Goal: Information Seeking & Learning: Learn about a topic

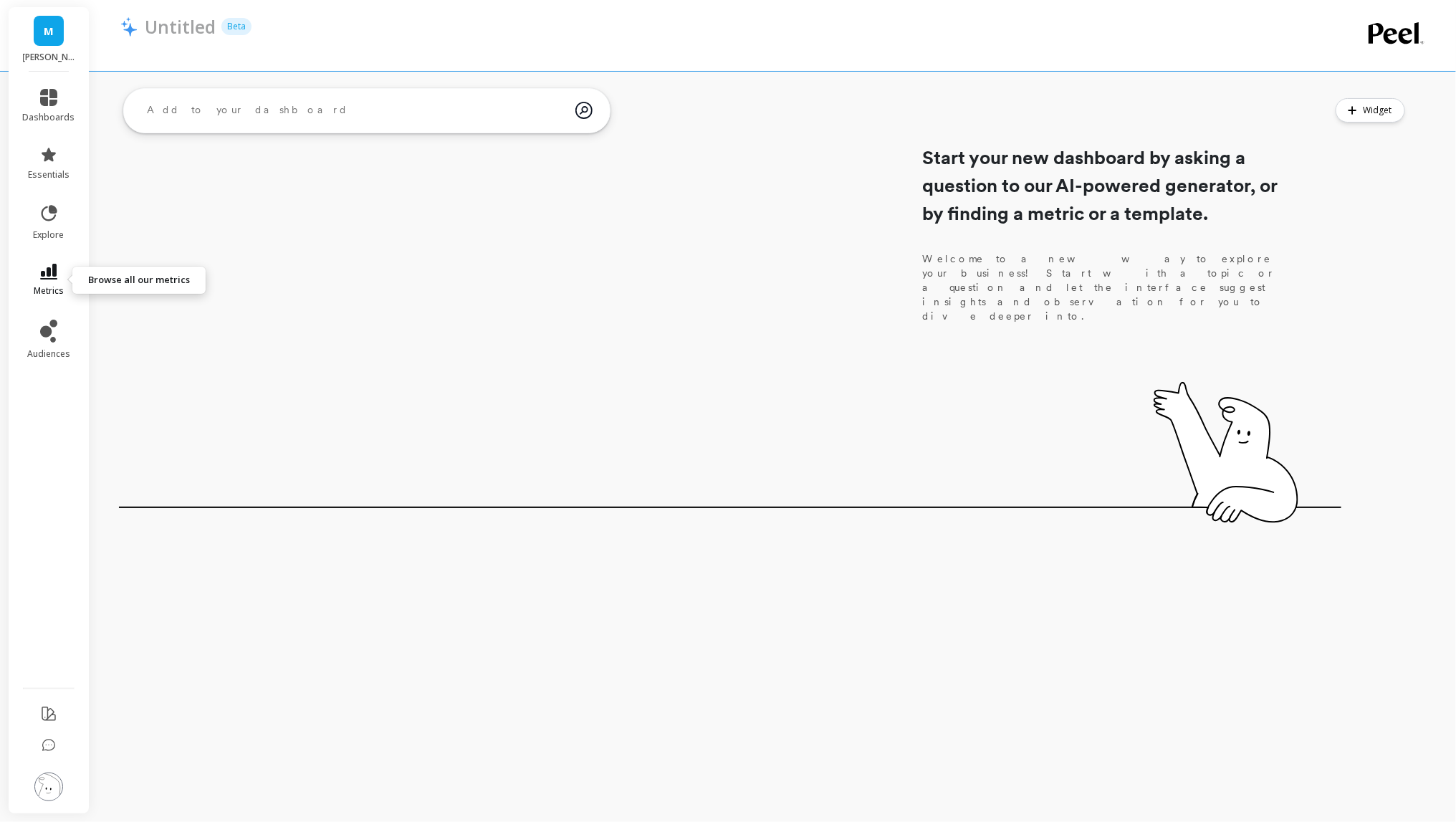
click at [40, 275] on icon at bounding box center [48, 271] width 17 height 16
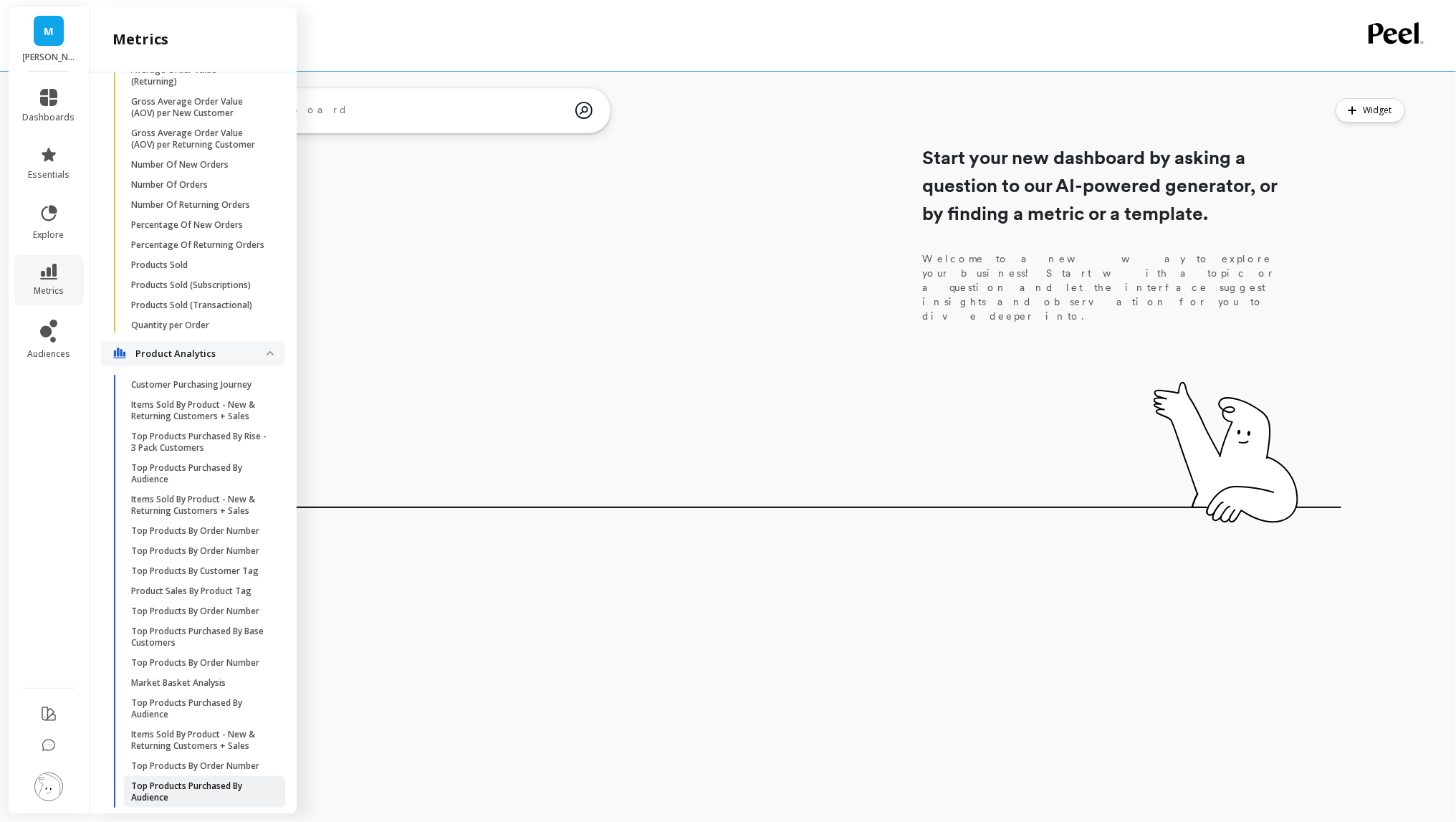
scroll to position [2521, 0]
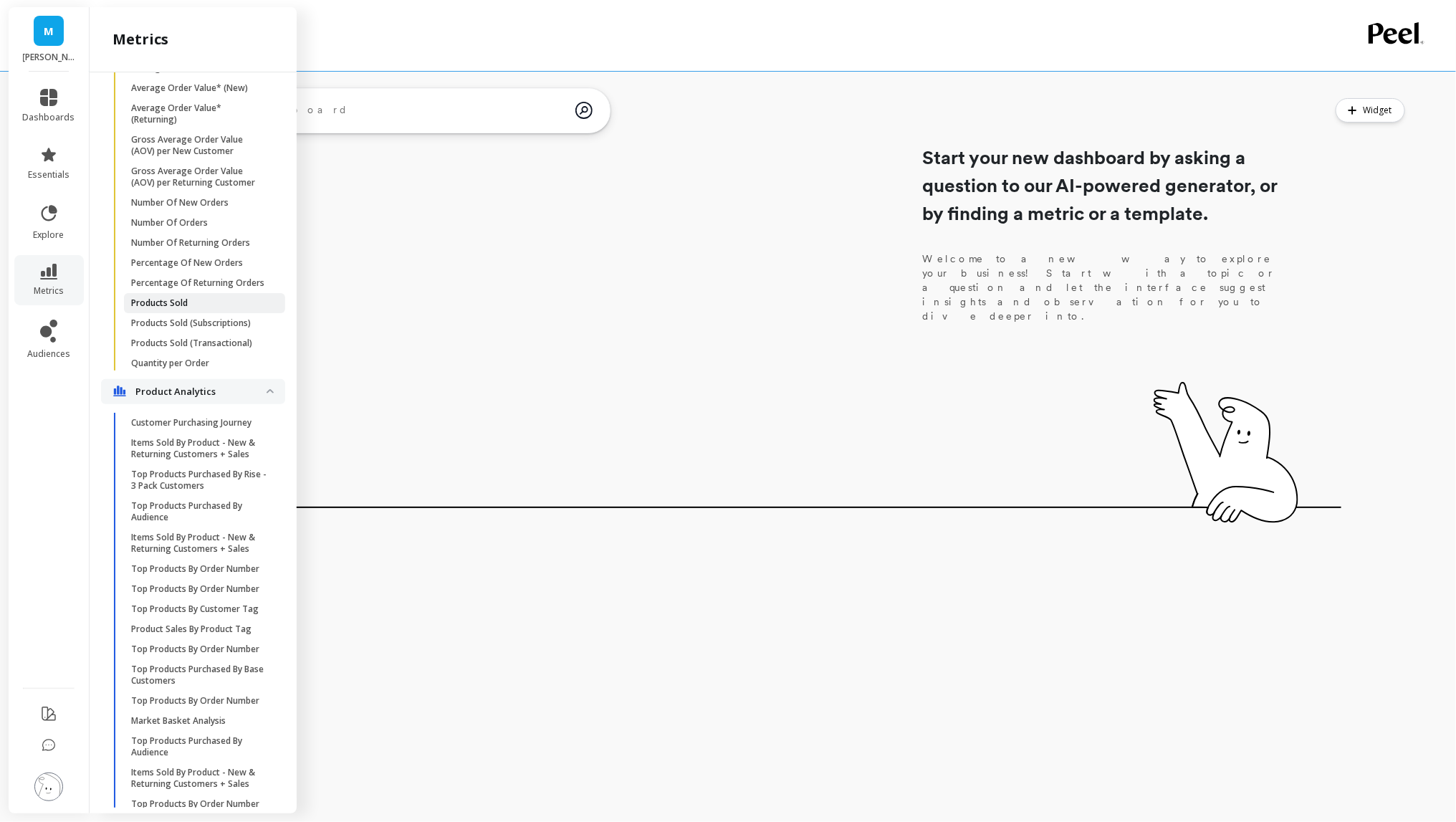
click at [198, 297] on span "Products Sold" at bounding box center [199, 303] width 137 height 11
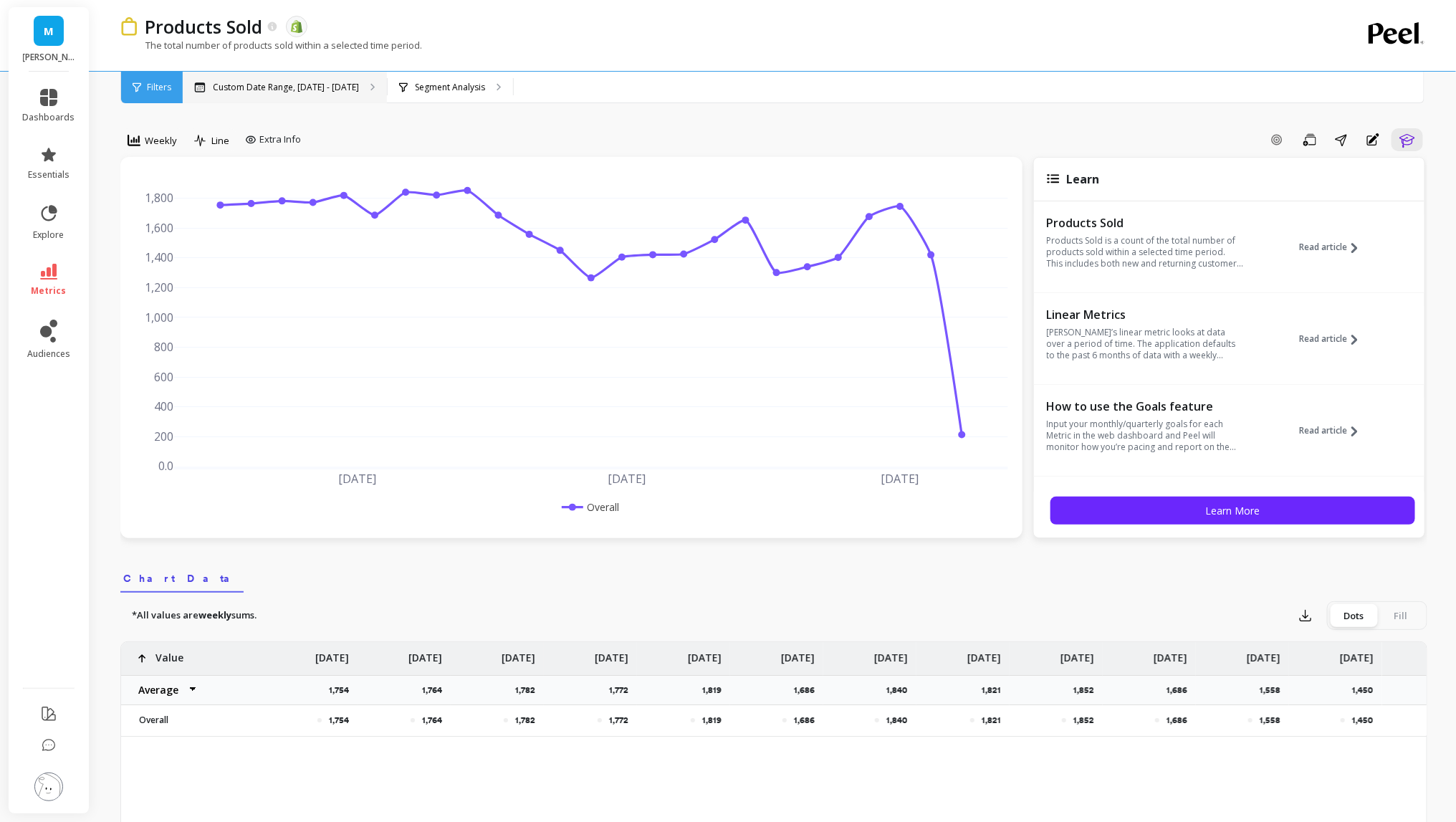
click at [342, 91] on p "Custom Date Range, Apr 1 - Sep 15" at bounding box center [285, 88] width 146 height 11
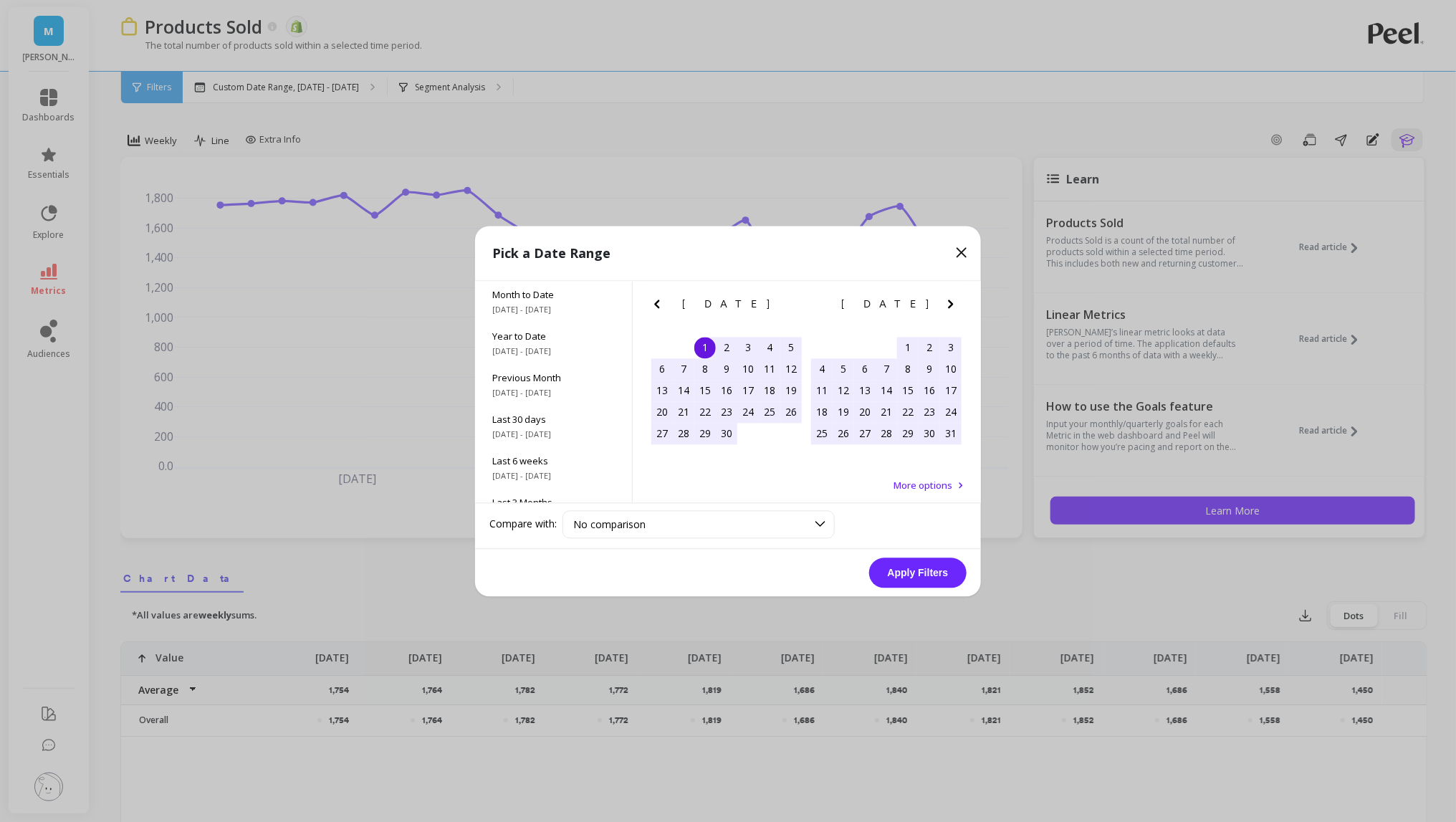
click at [947, 302] on icon "Next Month" at bounding box center [951, 304] width 17 height 17
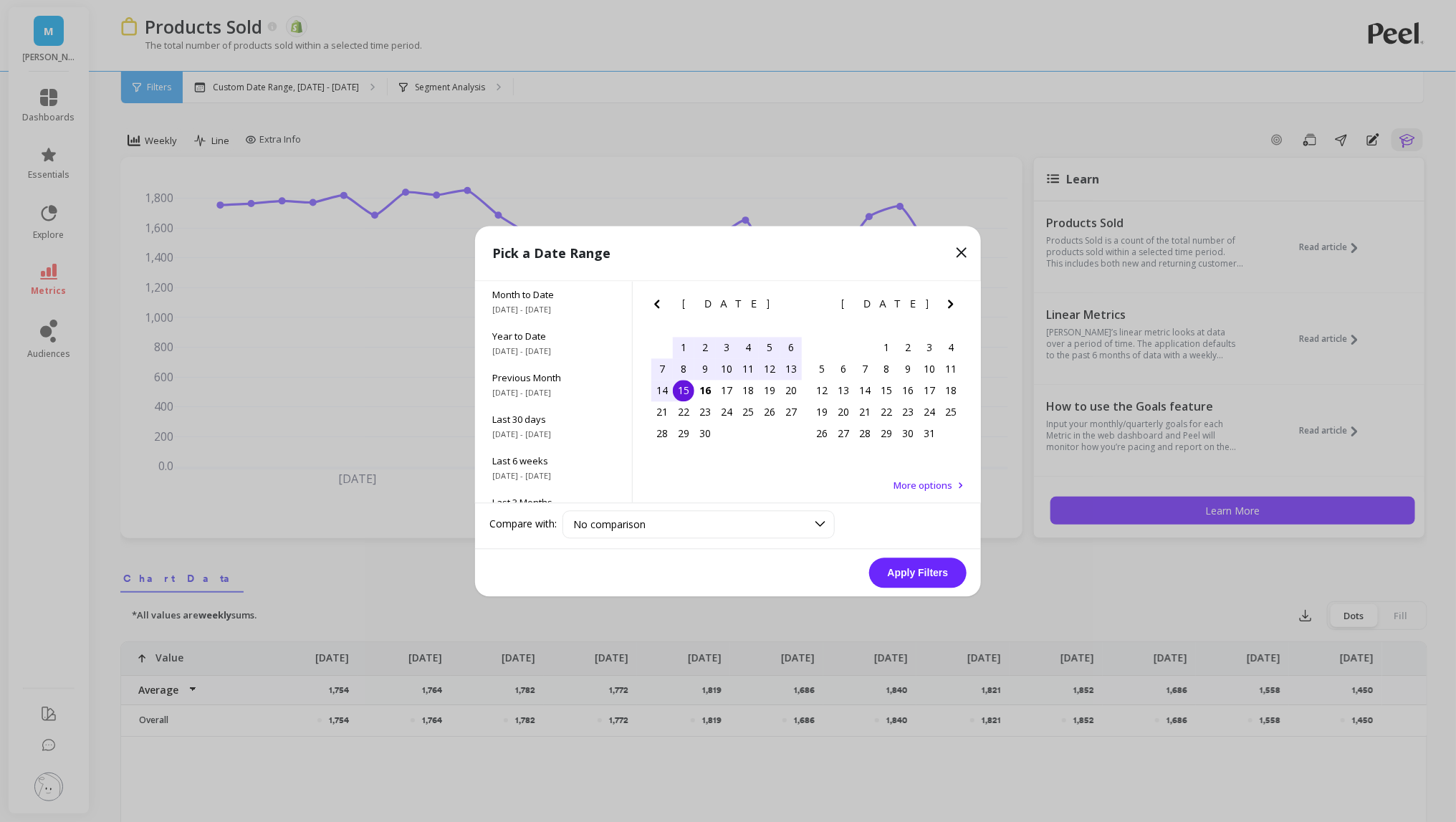
click at [680, 389] on div "15" at bounding box center [683, 390] width 21 height 21
click at [951, 302] on icon "Next Month" at bounding box center [950, 303] width 5 height 8
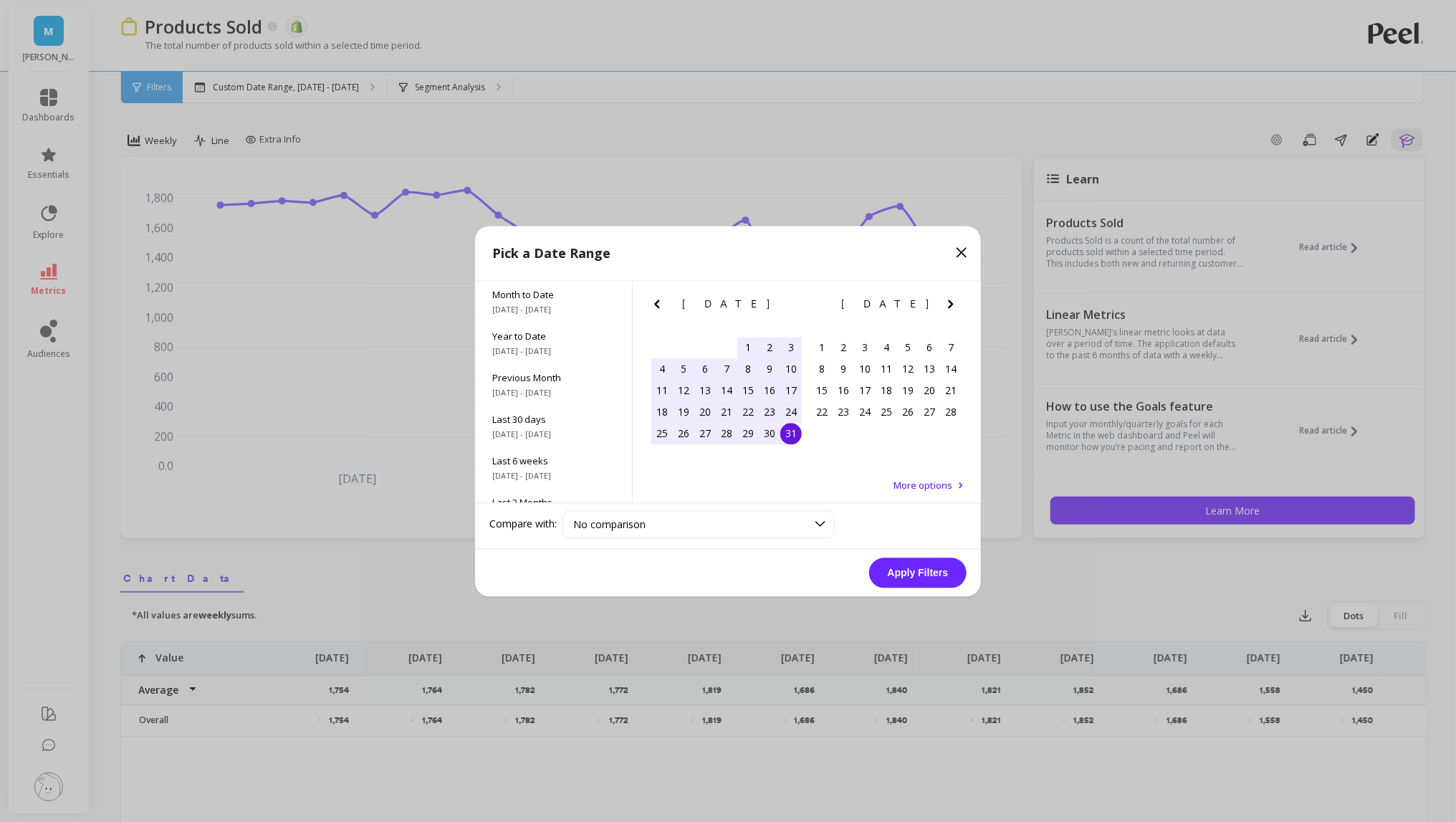
click at [793, 438] on div "31" at bounding box center [790, 433] width 21 height 21
click at [875, 575] on button "Apply Filters" at bounding box center [918, 572] width 98 height 30
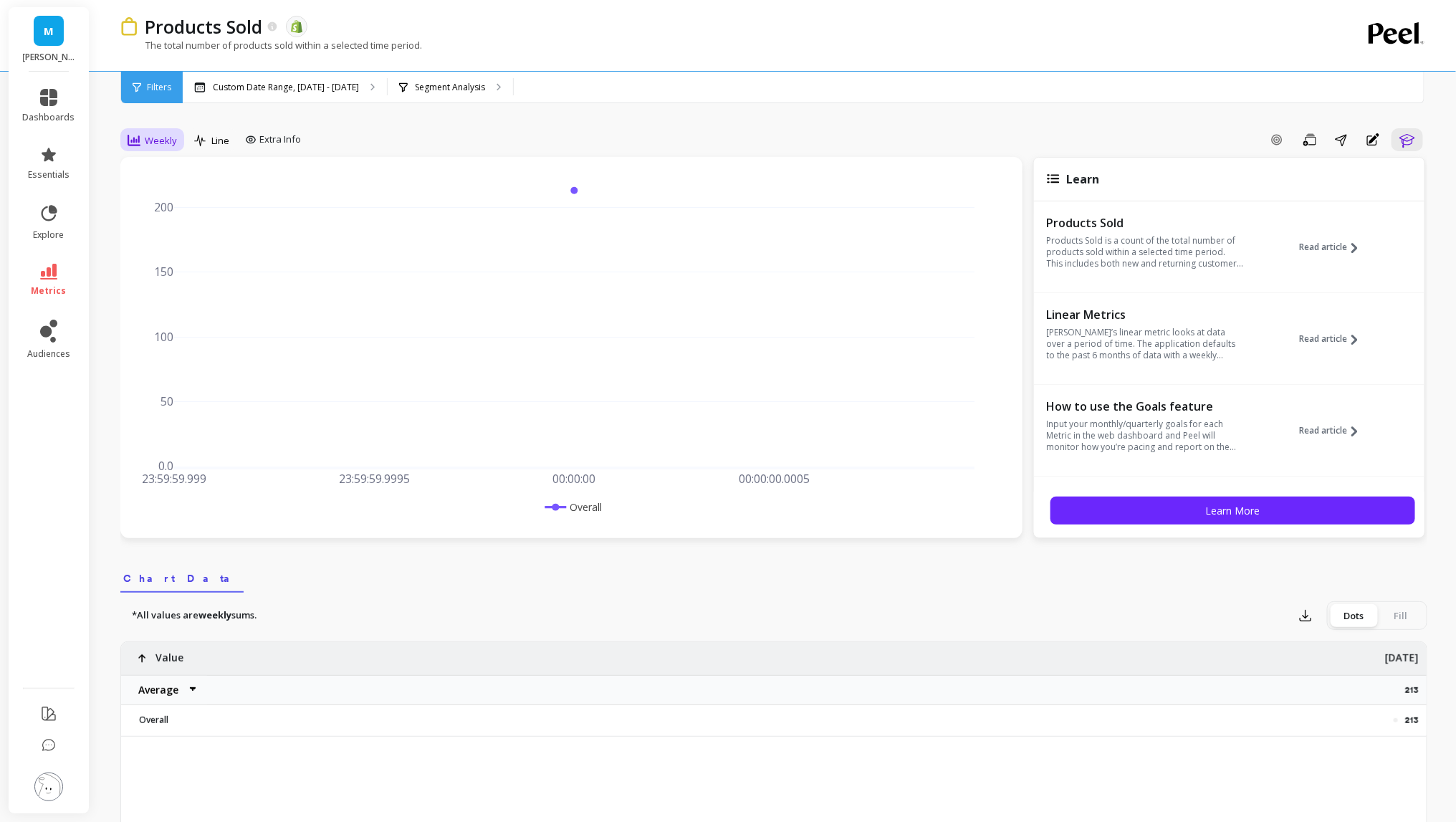
click at [151, 136] on span "Weekly" at bounding box center [160, 141] width 33 height 14
click at [166, 164] on div "All" at bounding box center [173, 172] width 99 height 25
click at [485, 85] on p "Segment Analysis" at bounding box center [449, 88] width 70 height 11
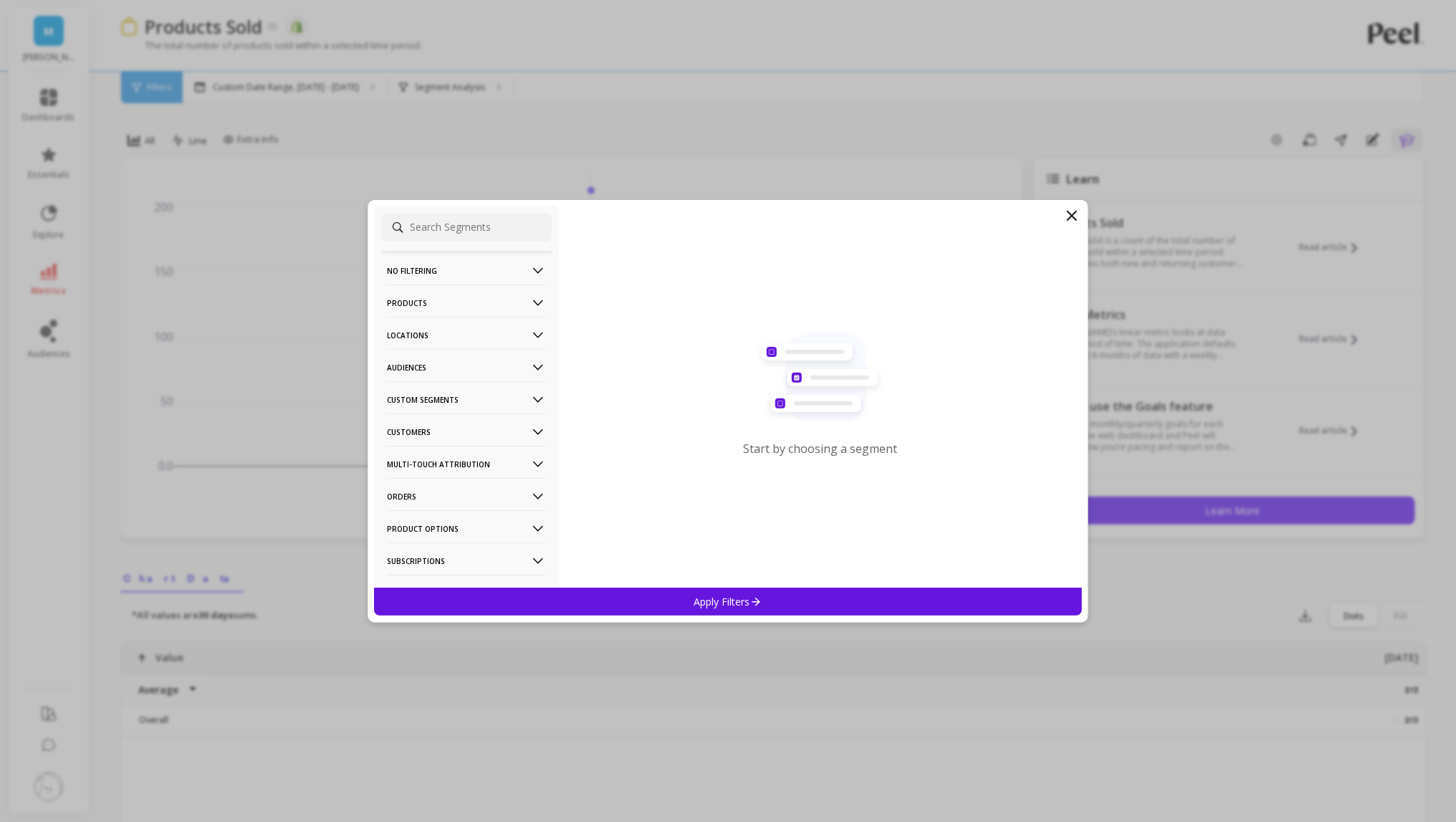
click at [489, 308] on p "Products" at bounding box center [466, 302] width 159 height 36
click at [452, 410] on div "Products" at bounding box center [466, 405] width 171 height 23
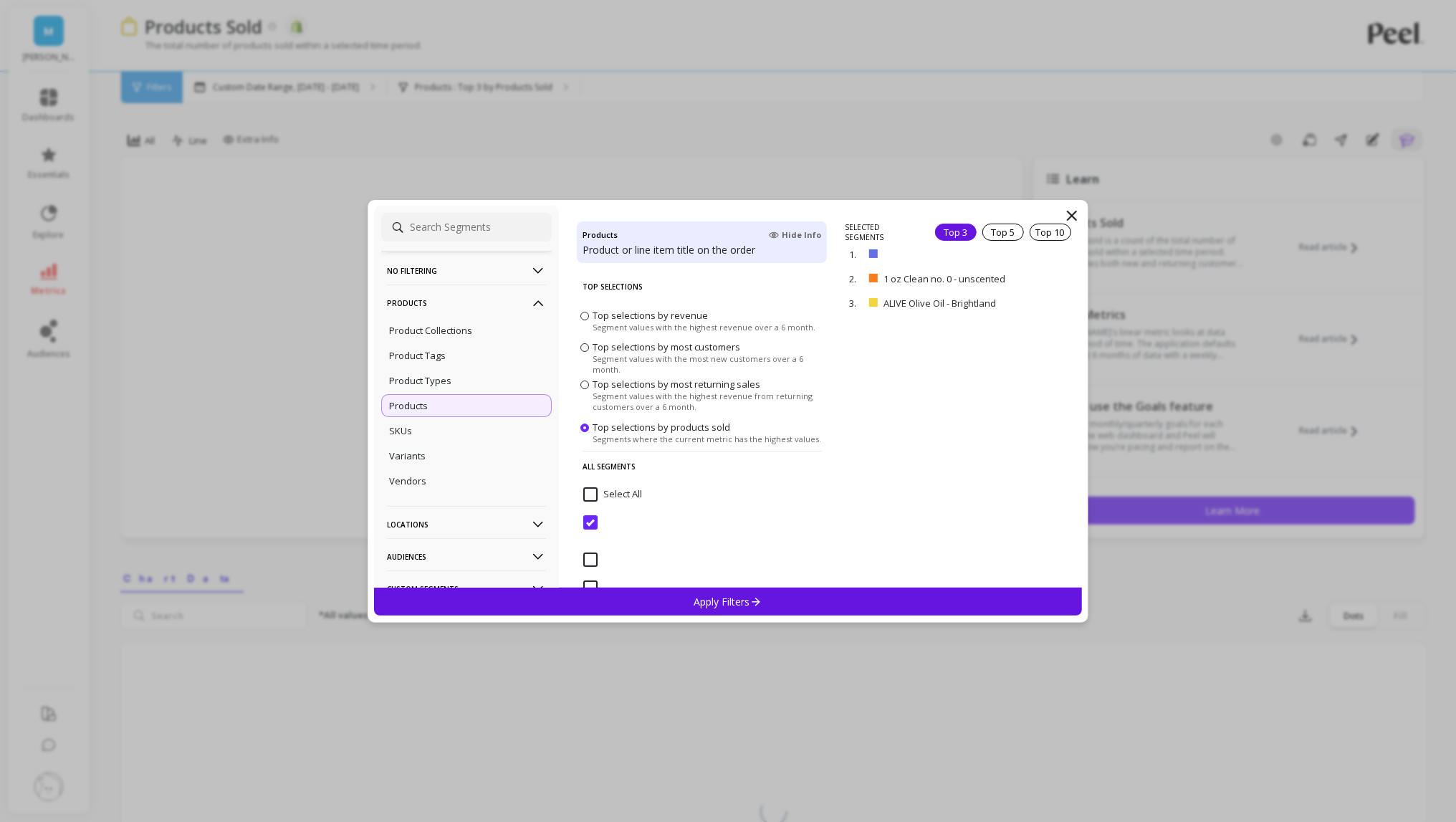
click at [591, 526] on input "Top selections by revenue Segment values with the highest revenue over a 6 mont…" at bounding box center [594, 522] width 21 height 14
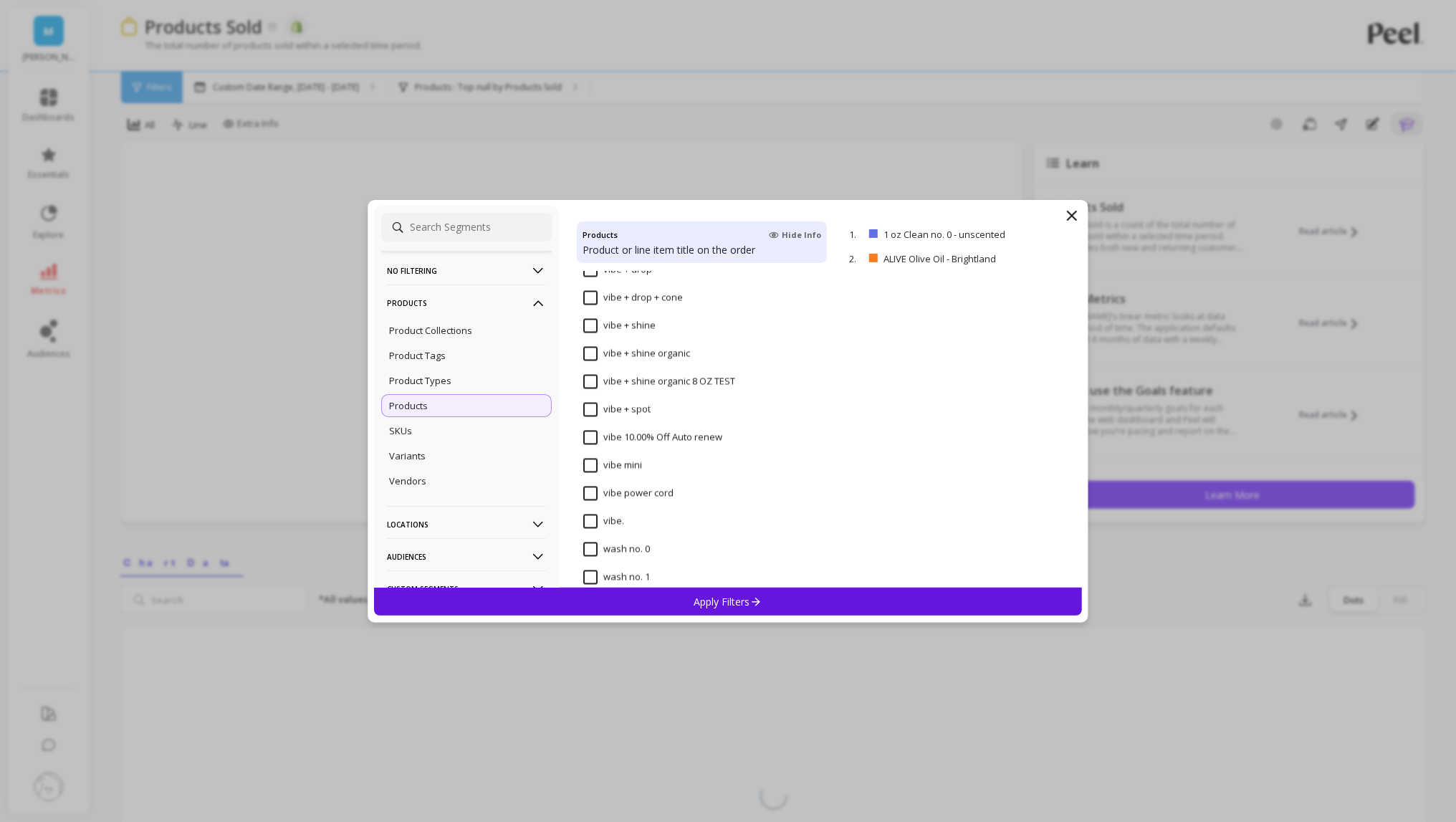
scroll to position [10244, 0]
click at [590, 459] on input "vibe mini" at bounding box center [612, 458] width 59 height 14
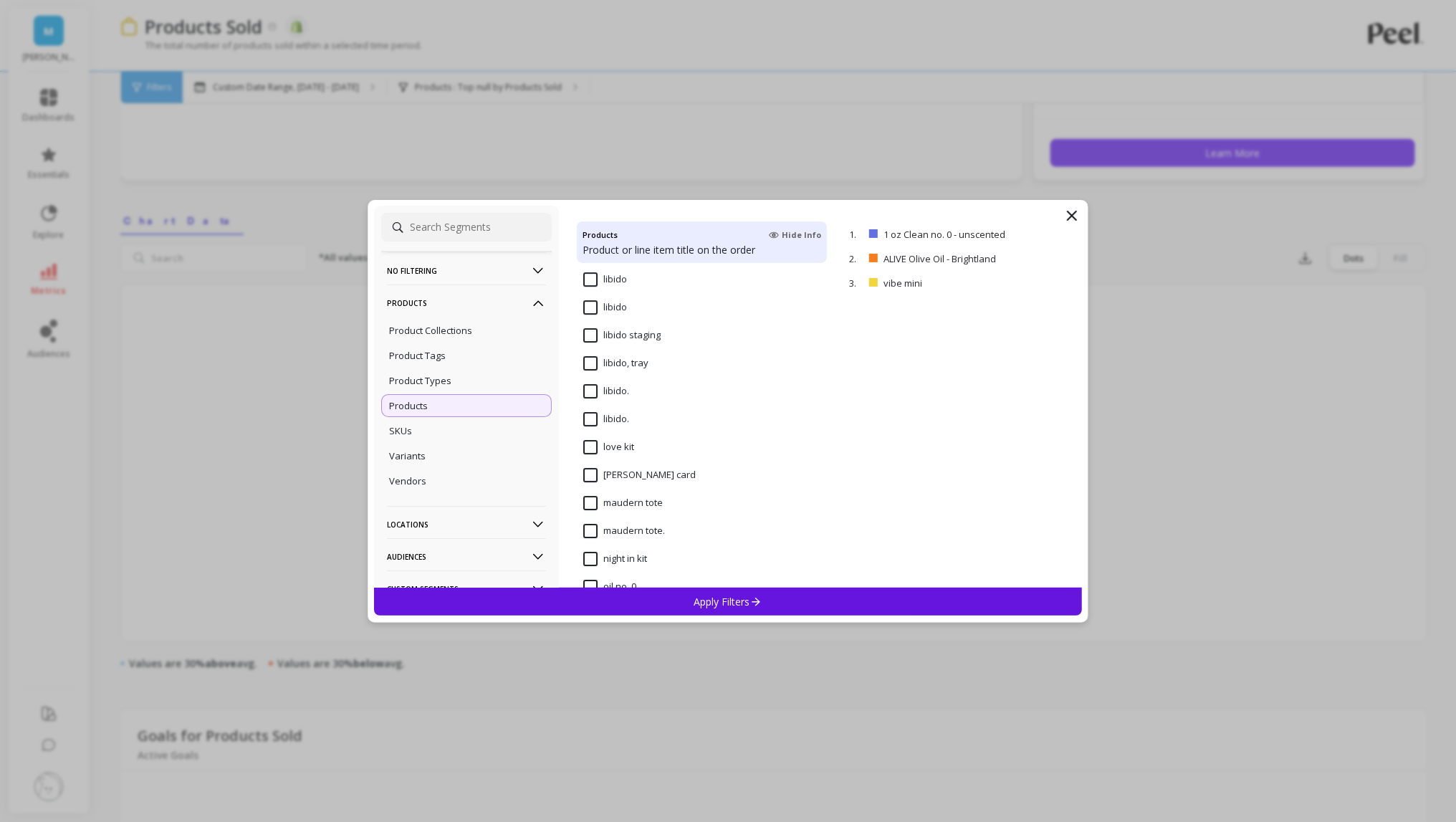
scroll to position [5685, 0]
click at [787, 592] on div "Apply Filters" at bounding box center [728, 601] width 708 height 28
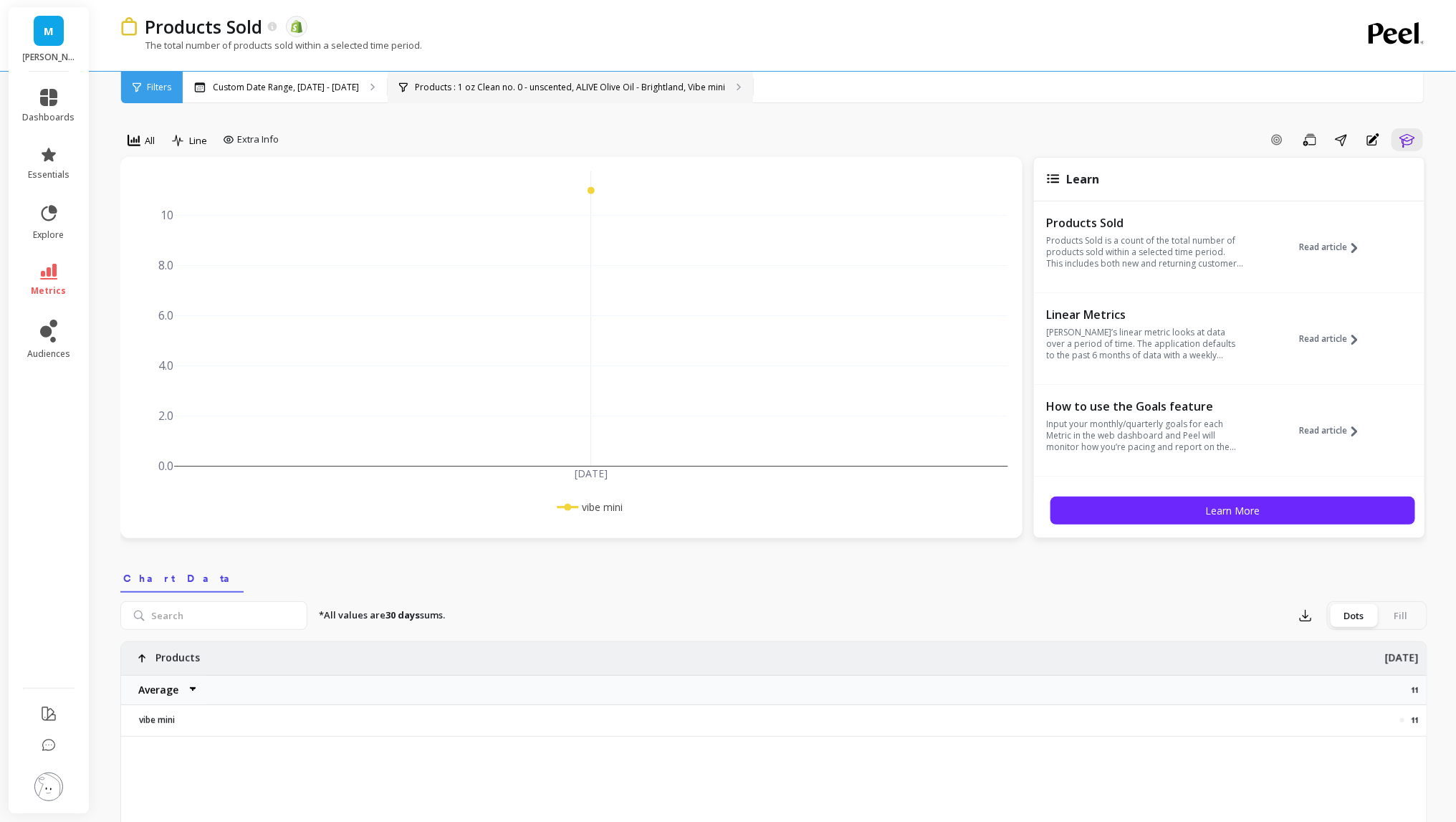
click at [519, 90] on p "Products : 1 oz Clean no. 0 - unscented, ALIVE Olive Oil - Brightland, Vibe mini" at bounding box center [570, 88] width 310 height 11
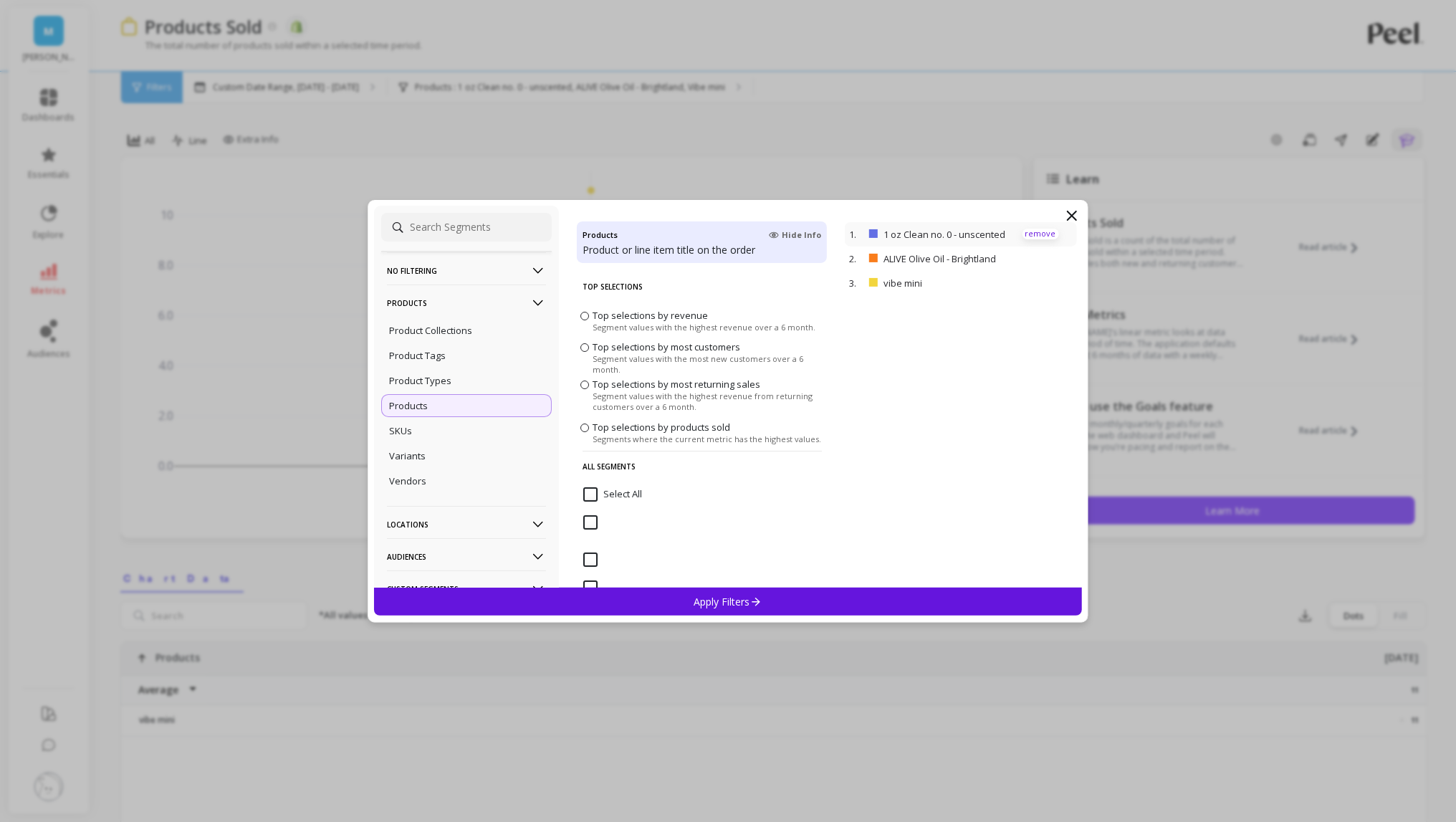
click at [1046, 234] on p "remove" at bounding box center [1040, 234] width 36 height 11
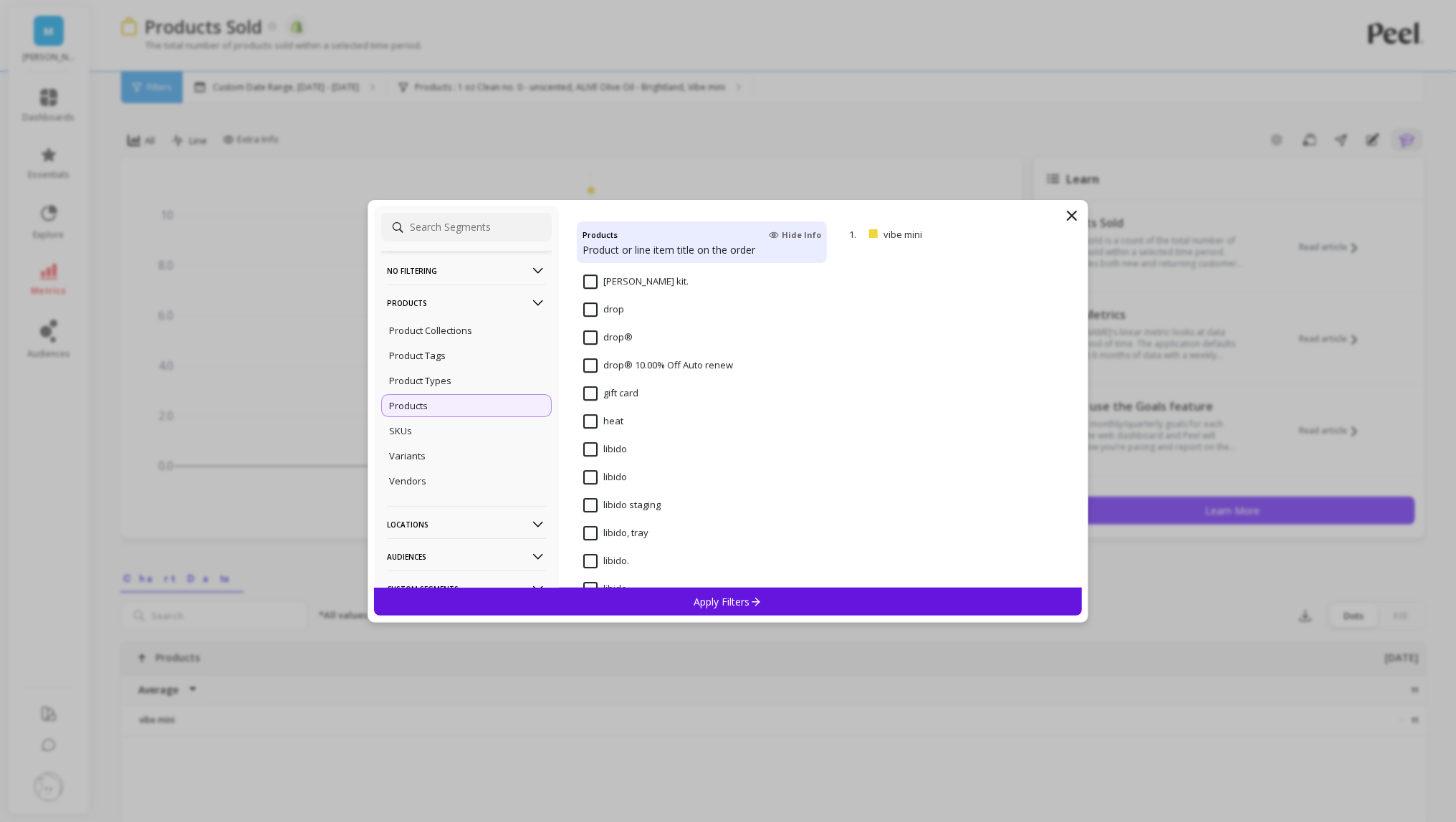
scroll to position [5423, 0]
click at [830, 611] on div "Apply Filters" at bounding box center [728, 601] width 708 height 28
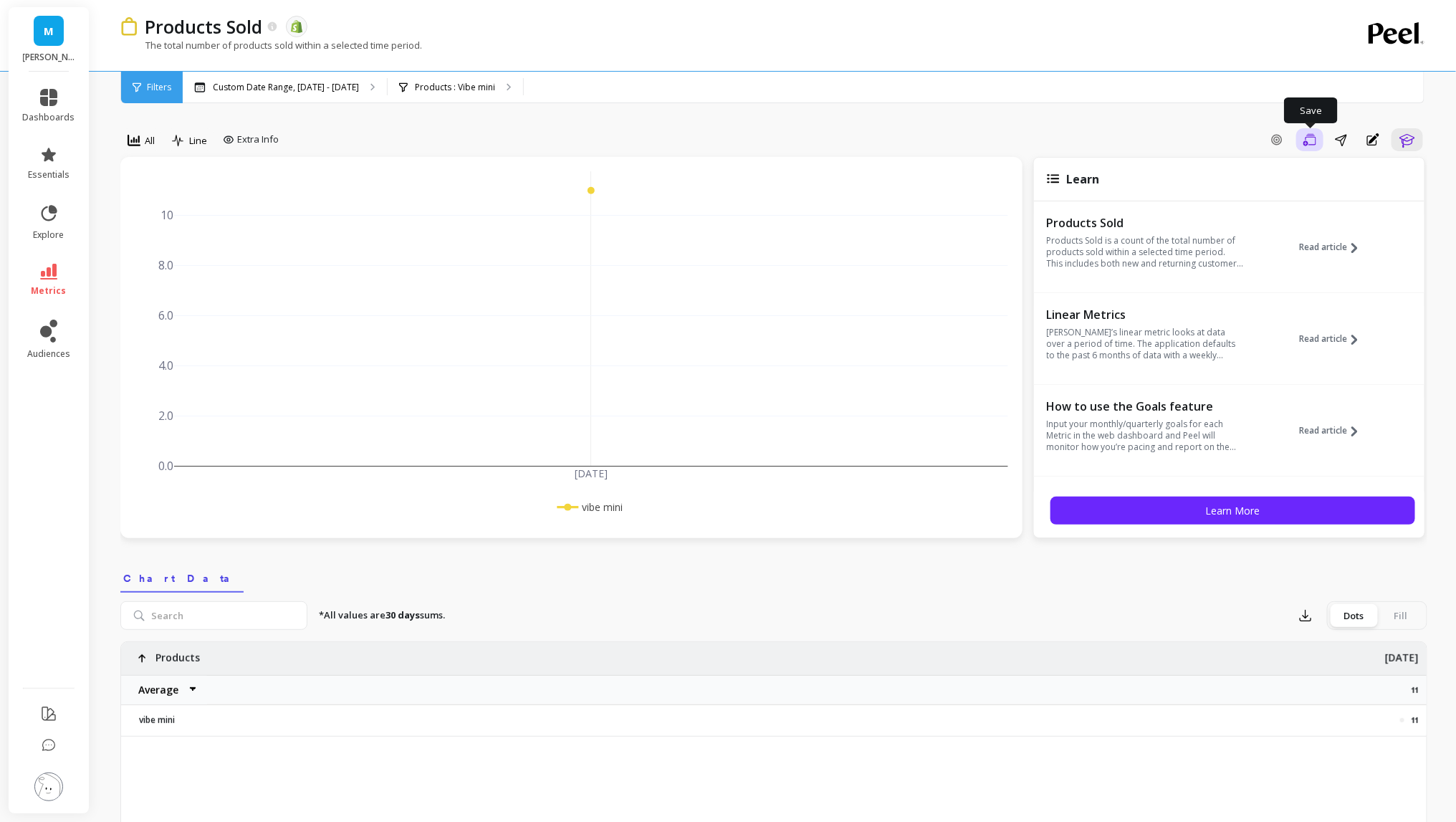
click at [1304, 144] on icon "button" at bounding box center [1310, 139] width 13 height 12
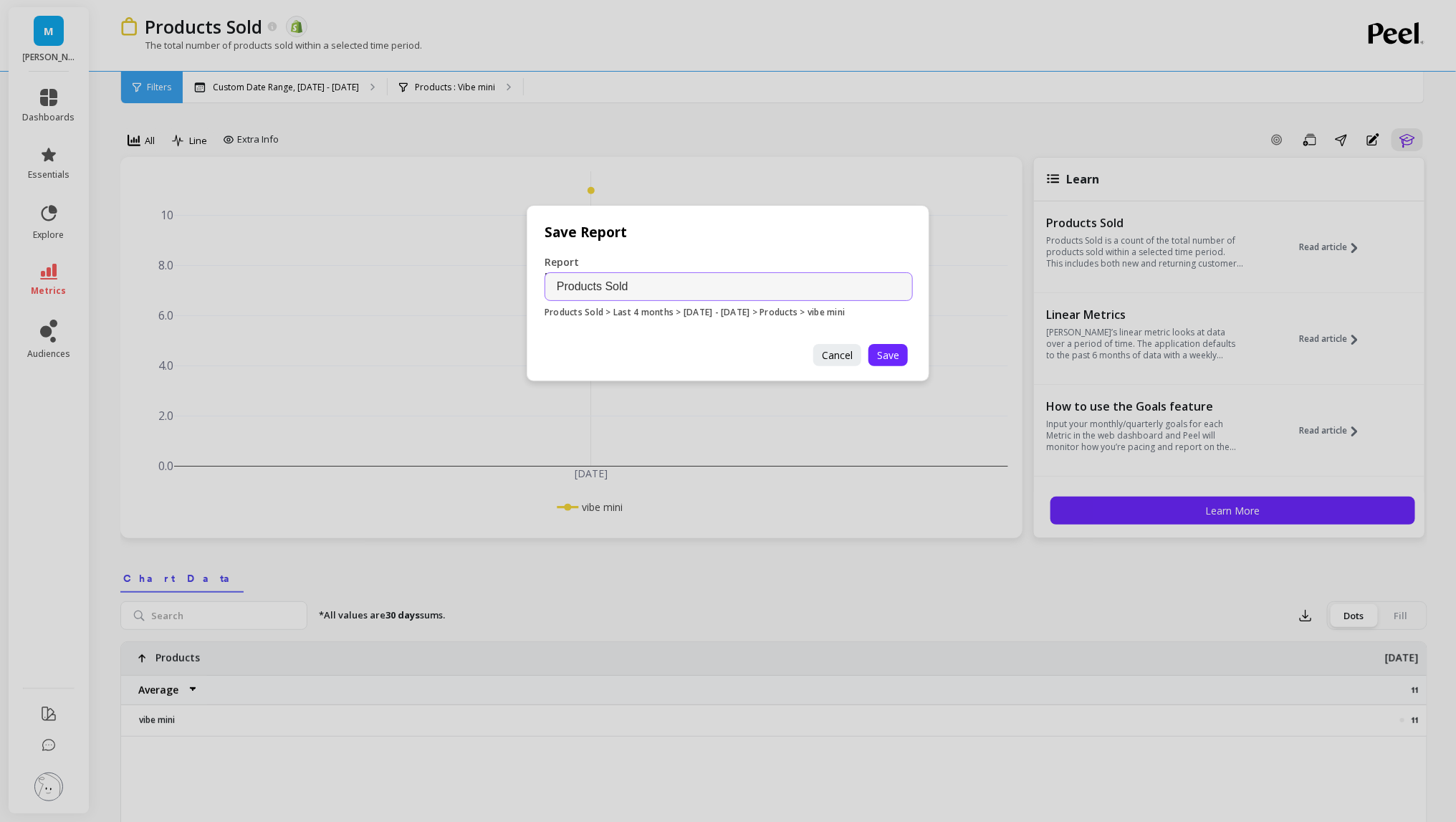
drag, startPoint x: 652, startPoint y: 278, endPoint x: 694, endPoint y: 299, distance: 47.0
click at [695, 299] on input "Products Sold" at bounding box center [728, 286] width 368 height 29
click at [825, 358] on span "Cancel" at bounding box center [837, 355] width 31 height 14
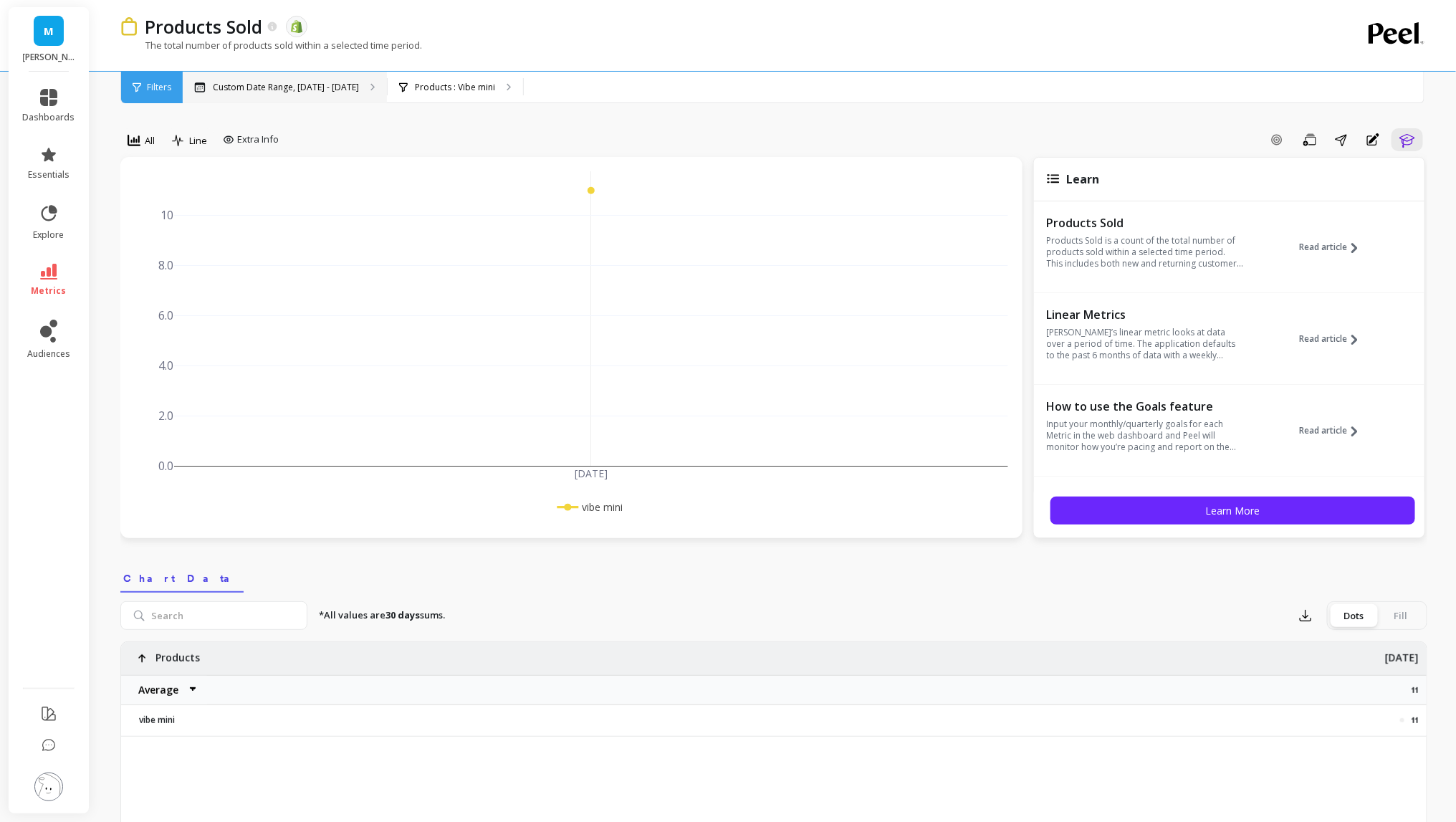
click at [349, 89] on p "Custom Date Range, Sep 15, 2025 - Jan 31, 2026" at bounding box center [285, 88] width 146 height 11
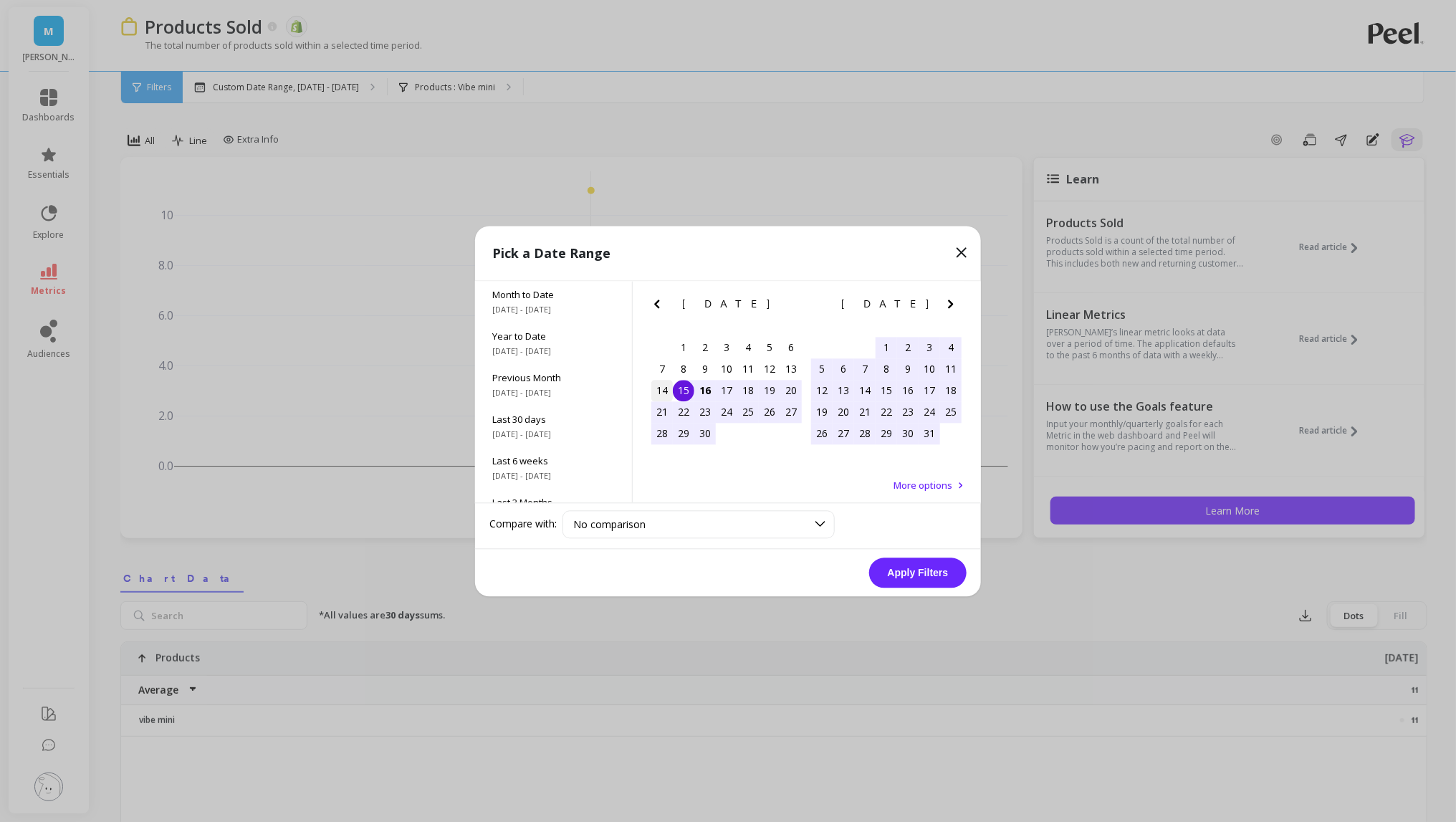
click at [662, 395] on div "14" at bounding box center [662, 390] width 21 height 21
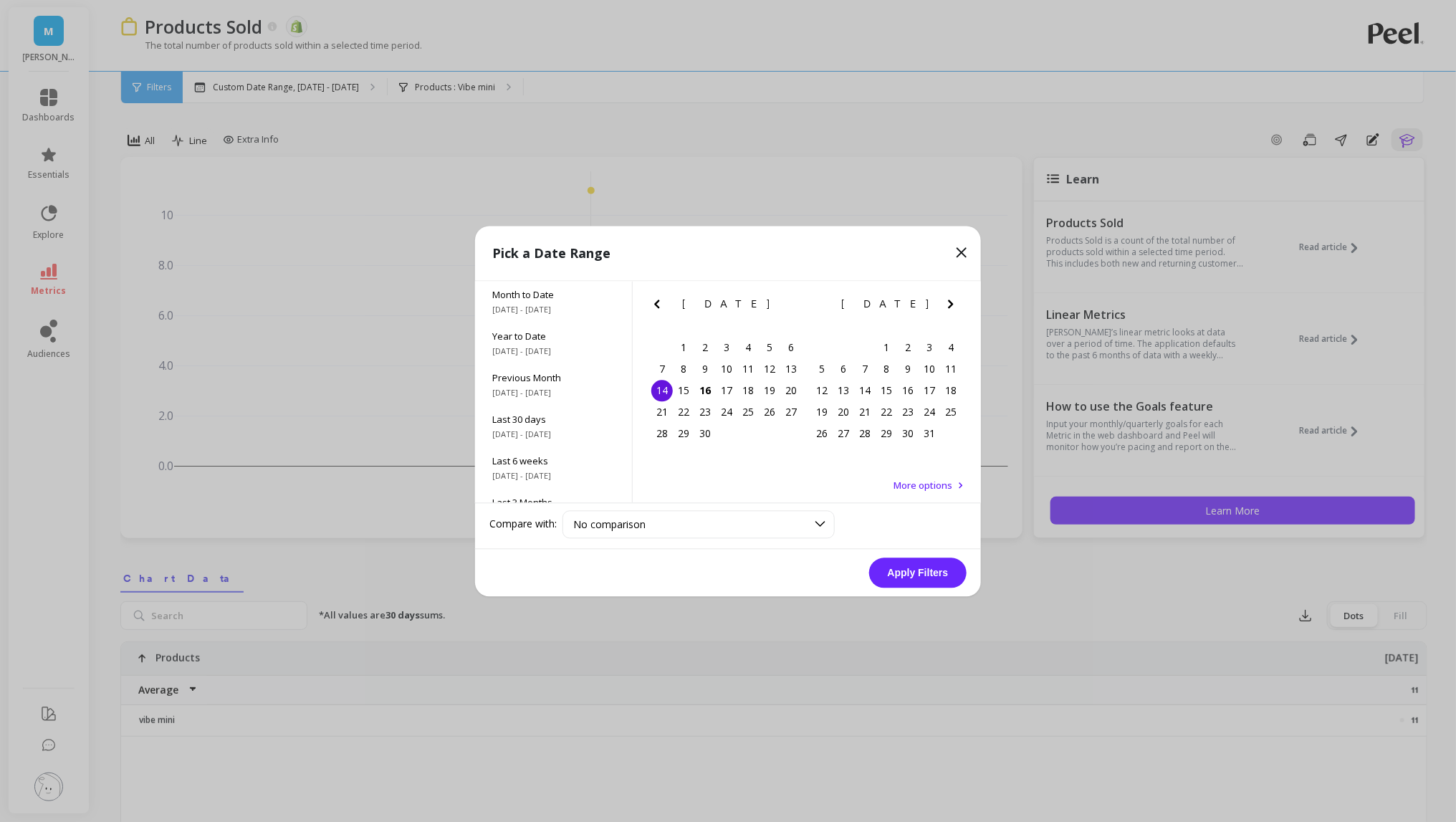
click at [953, 297] on icon "Next Month" at bounding box center [951, 304] width 17 height 17
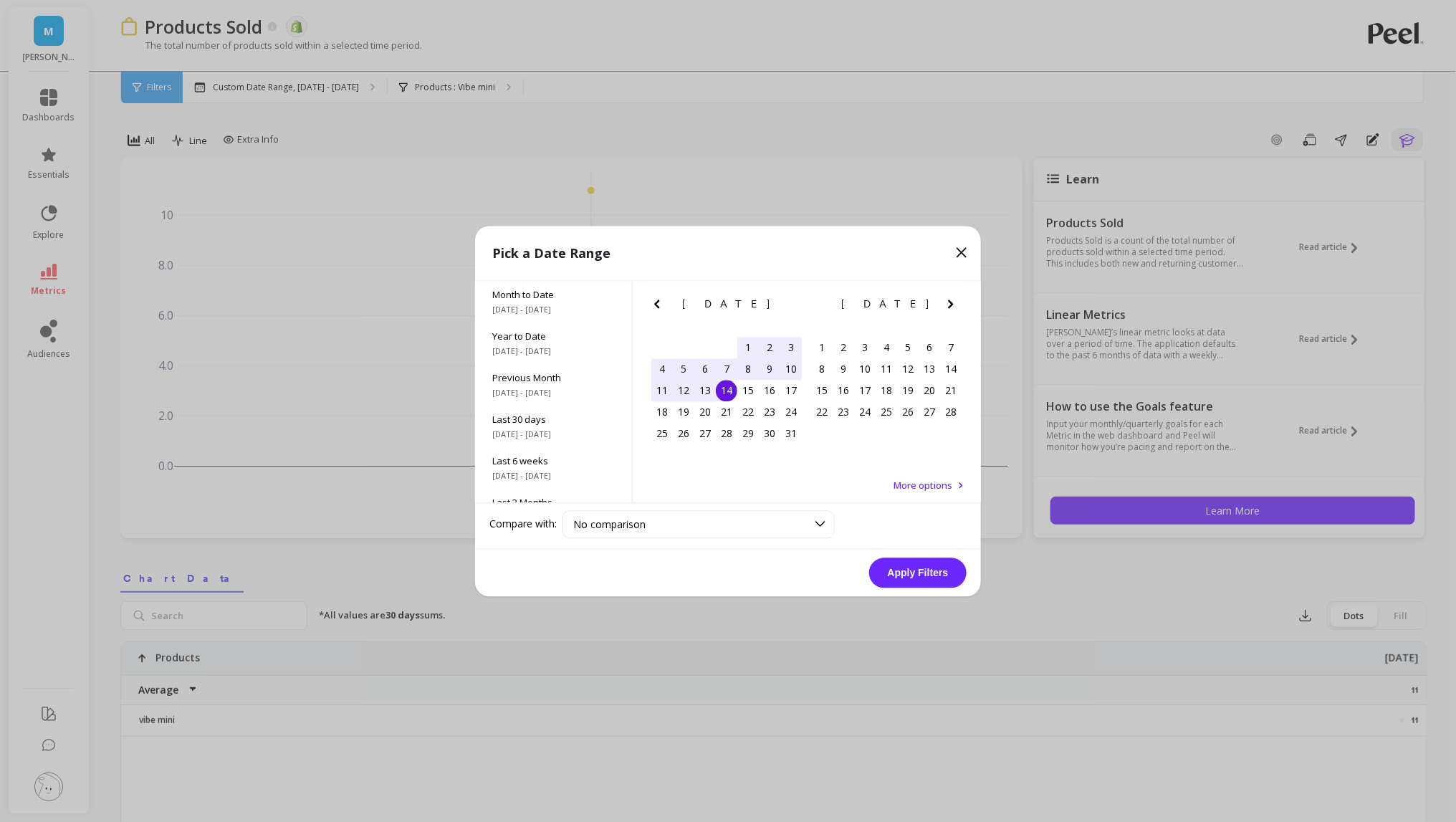
click at [953, 297] on icon "Next Month" at bounding box center [951, 304] width 17 height 17
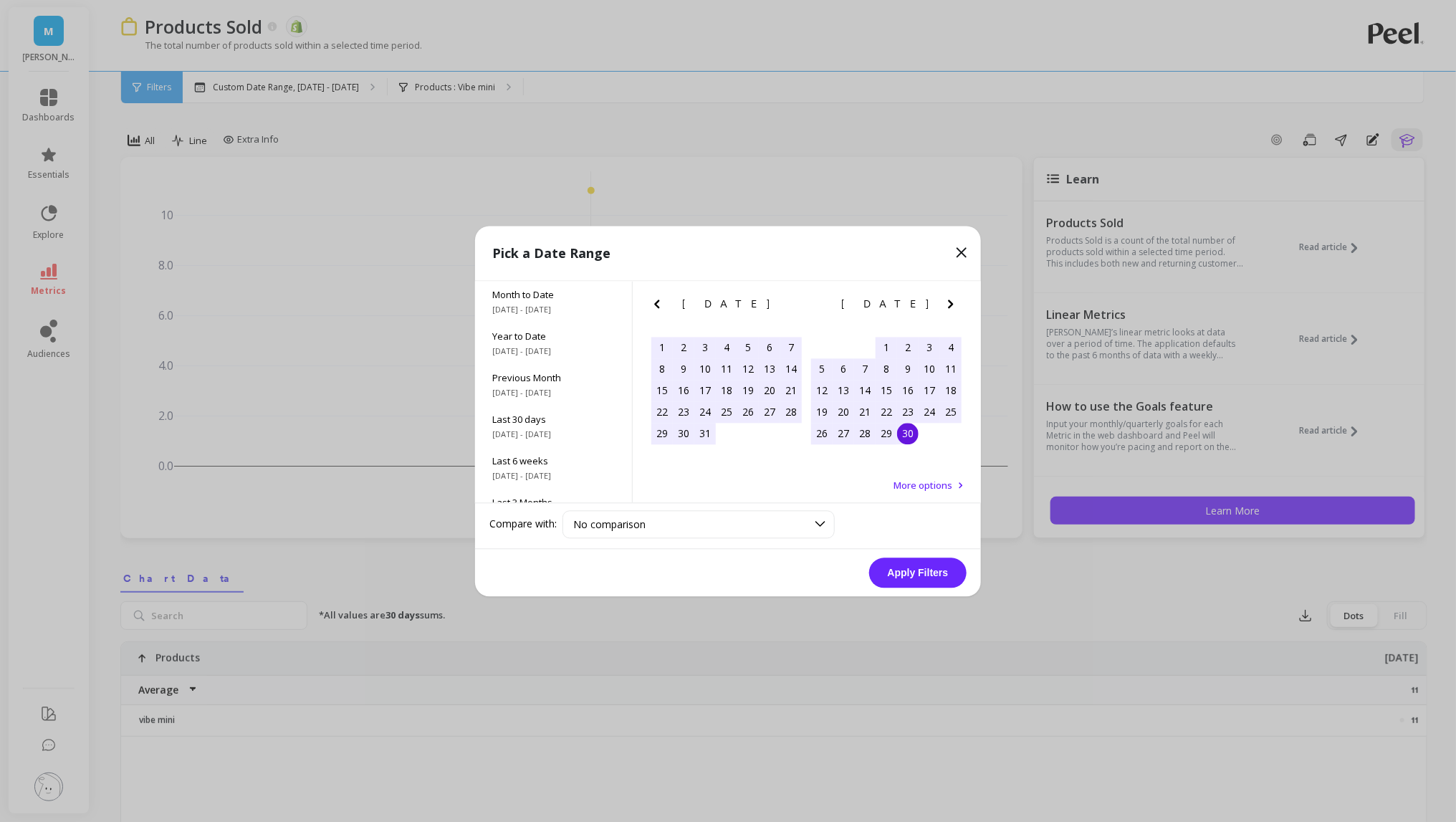
click at [904, 429] on div "30" at bounding box center [908, 433] width 21 height 21
click at [906, 569] on button "Apply Filters" at bounding box center [918, 572] width 98 height 30
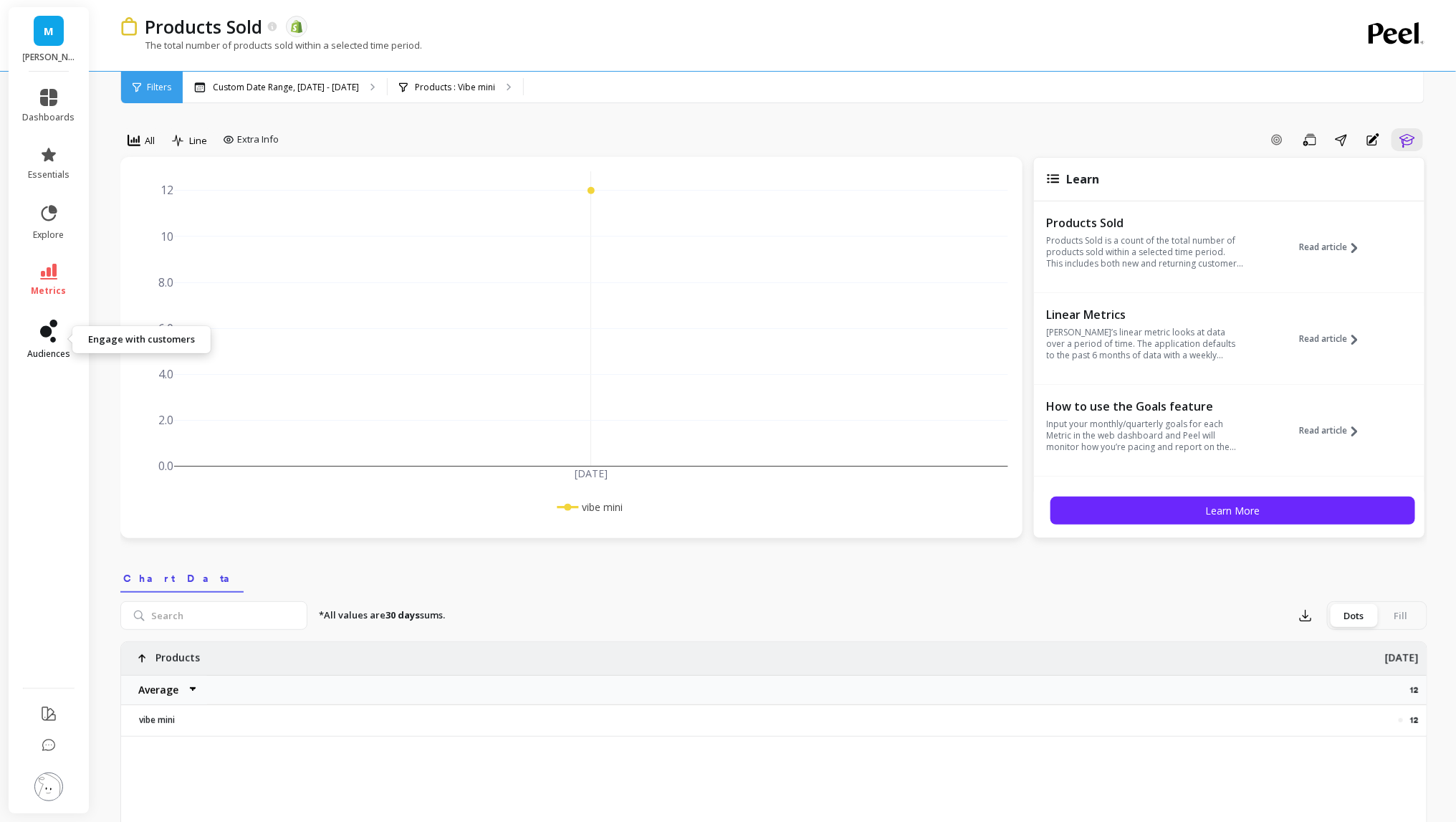
click at [39, 349] on span "audiences" at bounding box center [48, 354] width 43 height 11
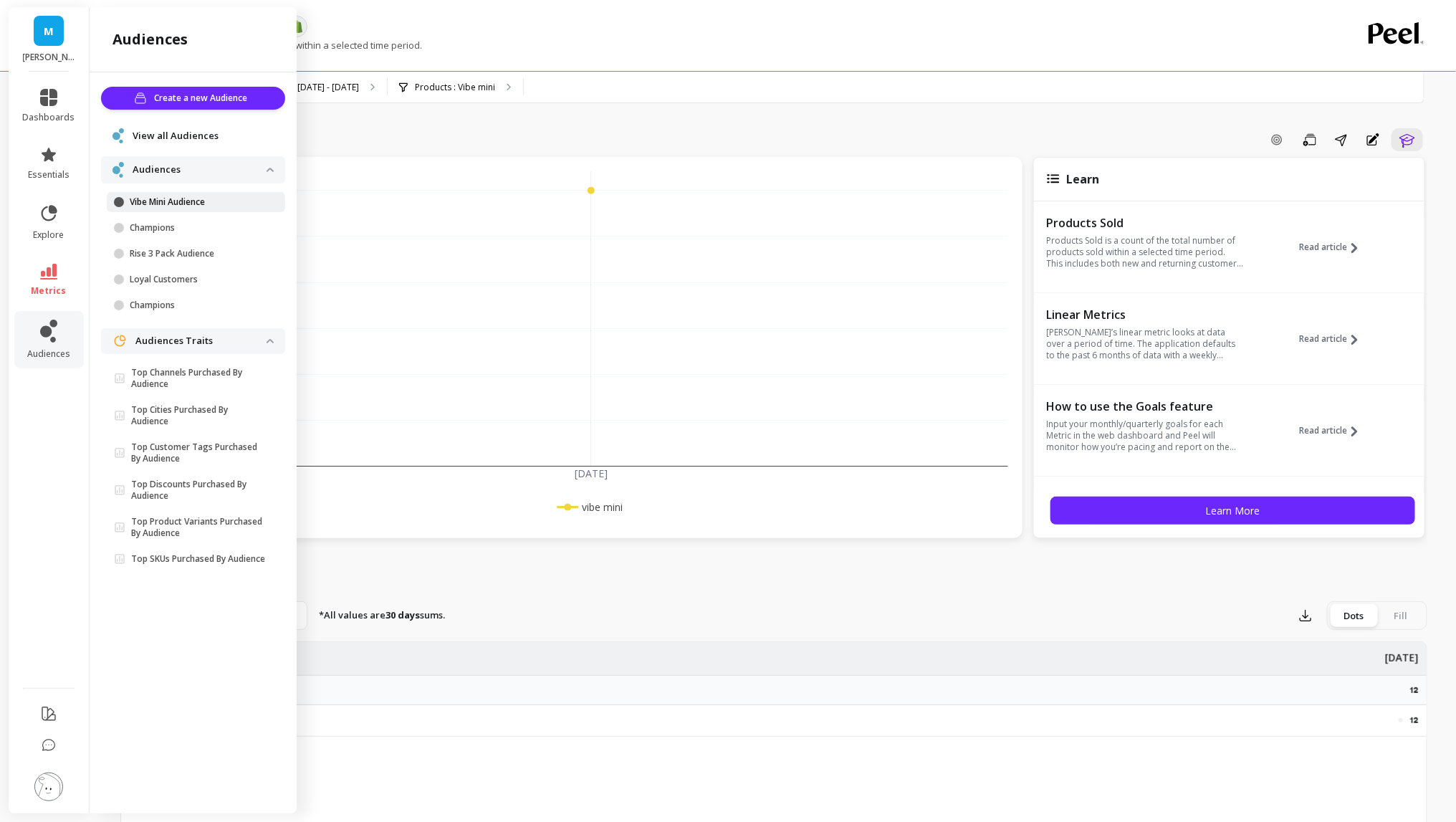
click at [178, 197] on p "Vibe Mini Audience" at bounding box center [198, 202] width 137 height 11
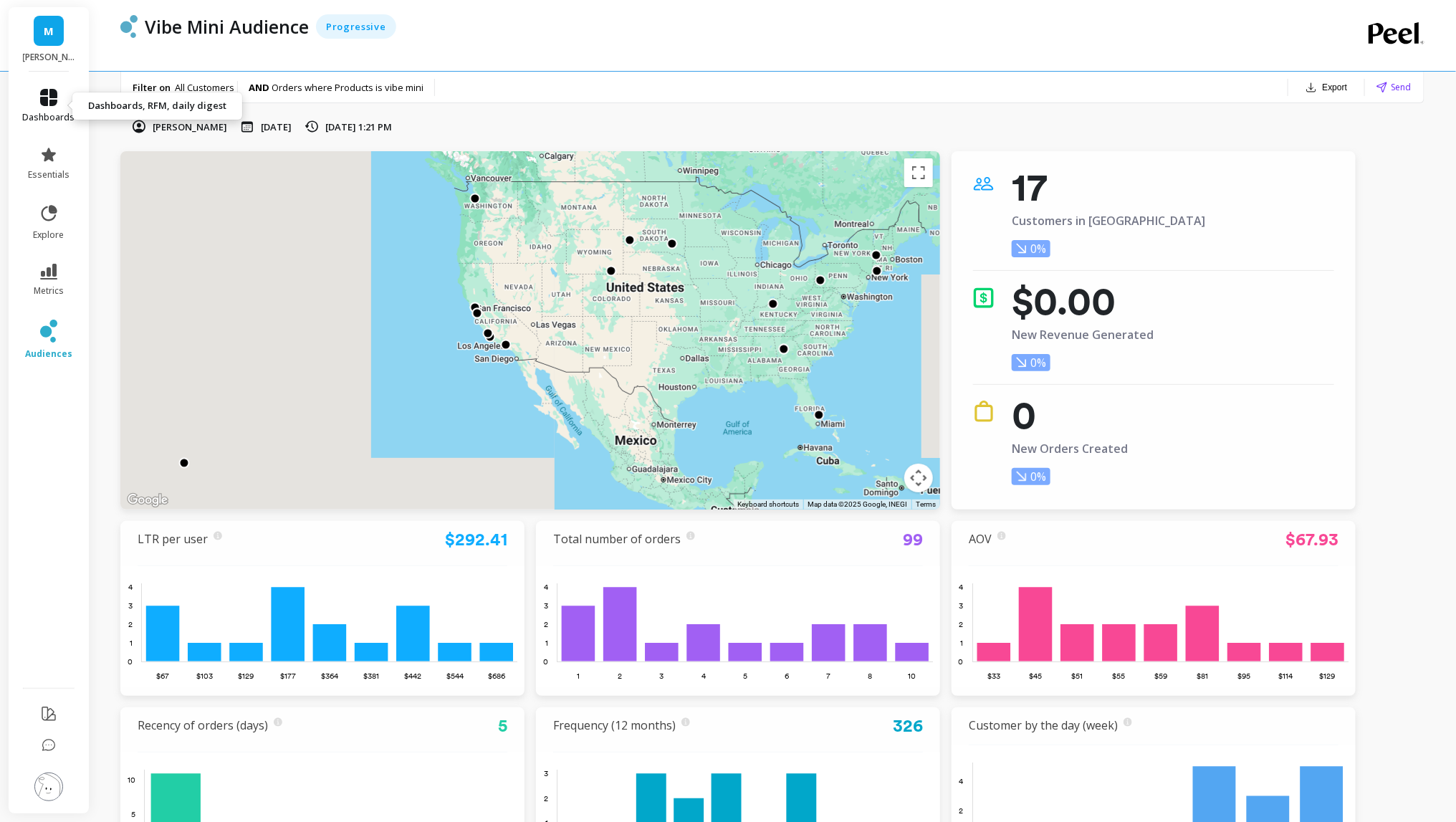
click at [39, 100] on link "dashboards" at bounding box center [49, 105] width 52 height 34
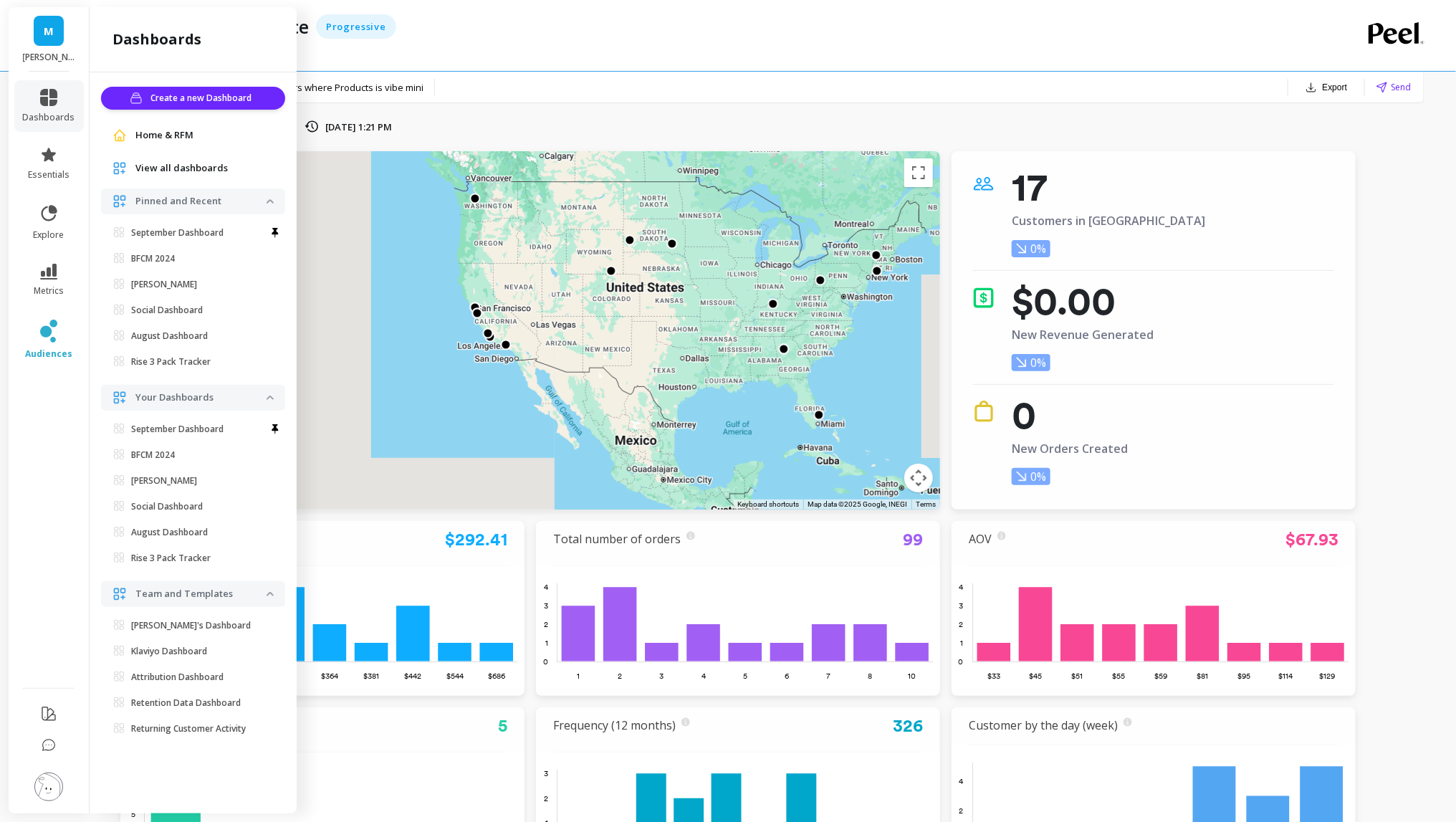
click at [204, 166] on span "View all dashboards" at bounding box center [181, 168] width 92 height 14
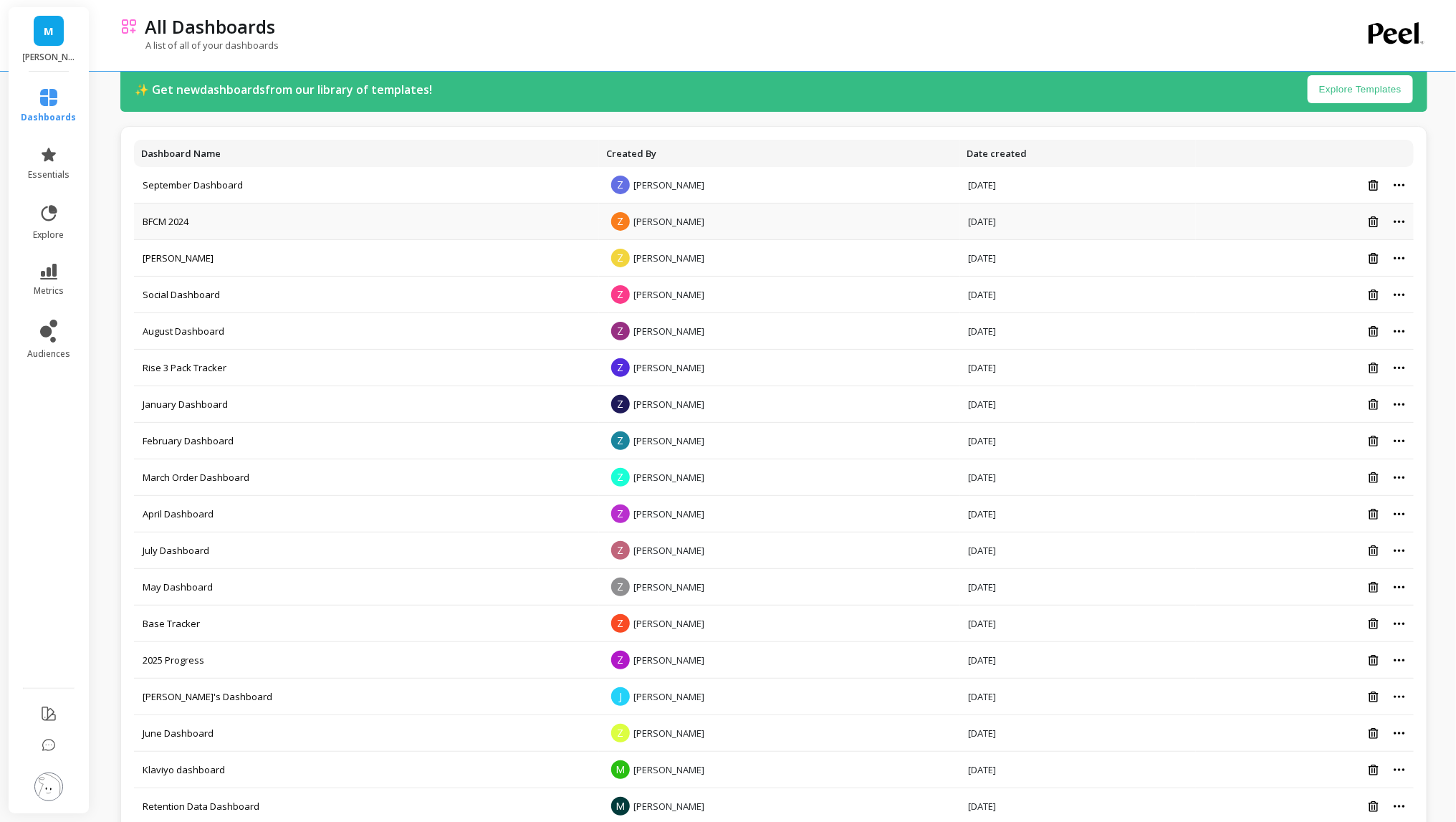
scroll to position [97, 0]
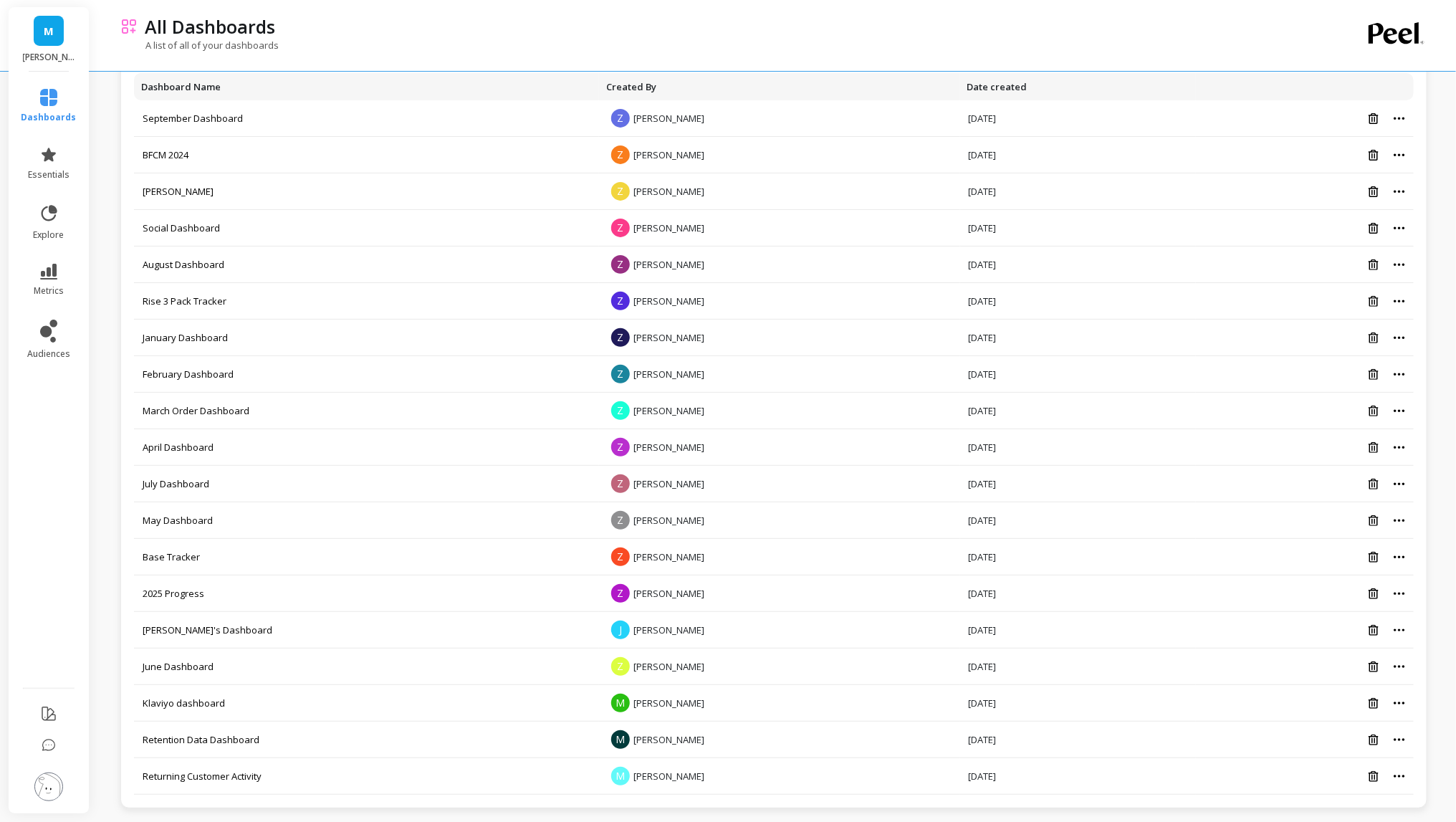
click at [54, 45] on div "M maude" at bounding box center [48, 39] width 80 height 64
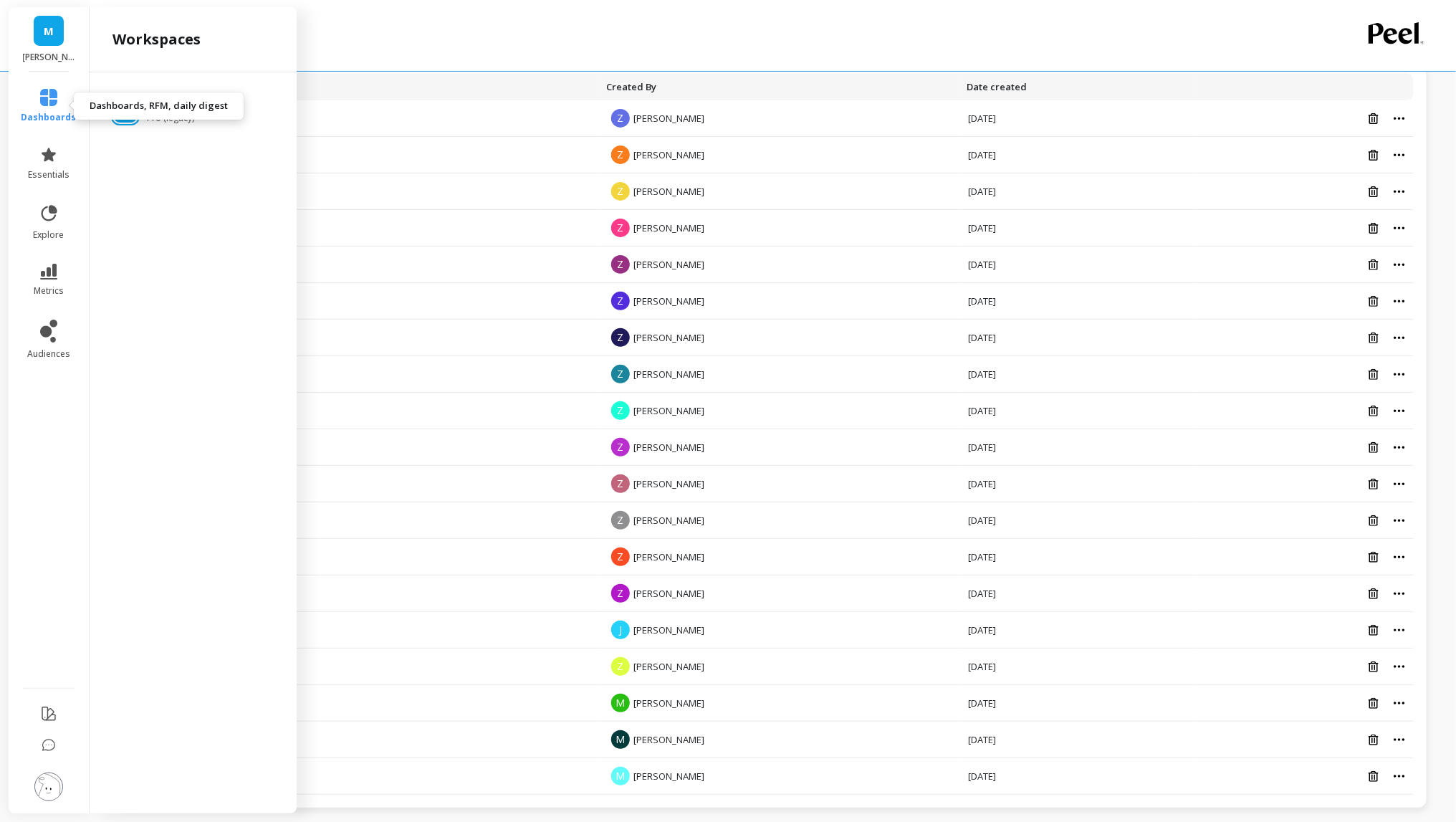
click at [49, 92] on icon at bounding box center [48, 97] width 17 height 17
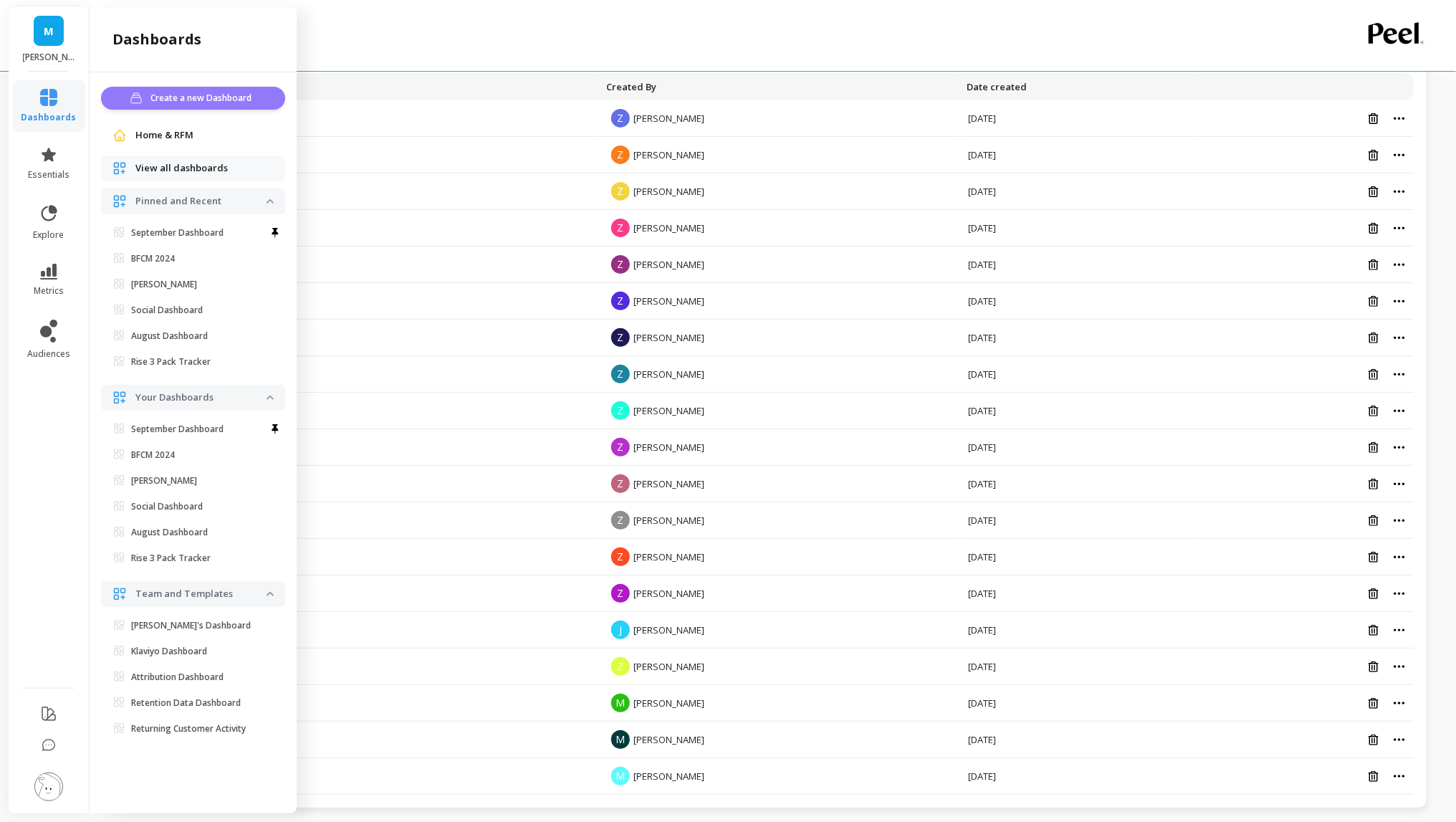
click at [187, 103] on span "Create a new Dashboard" at bounding box center [202, 98] width 105 height 14
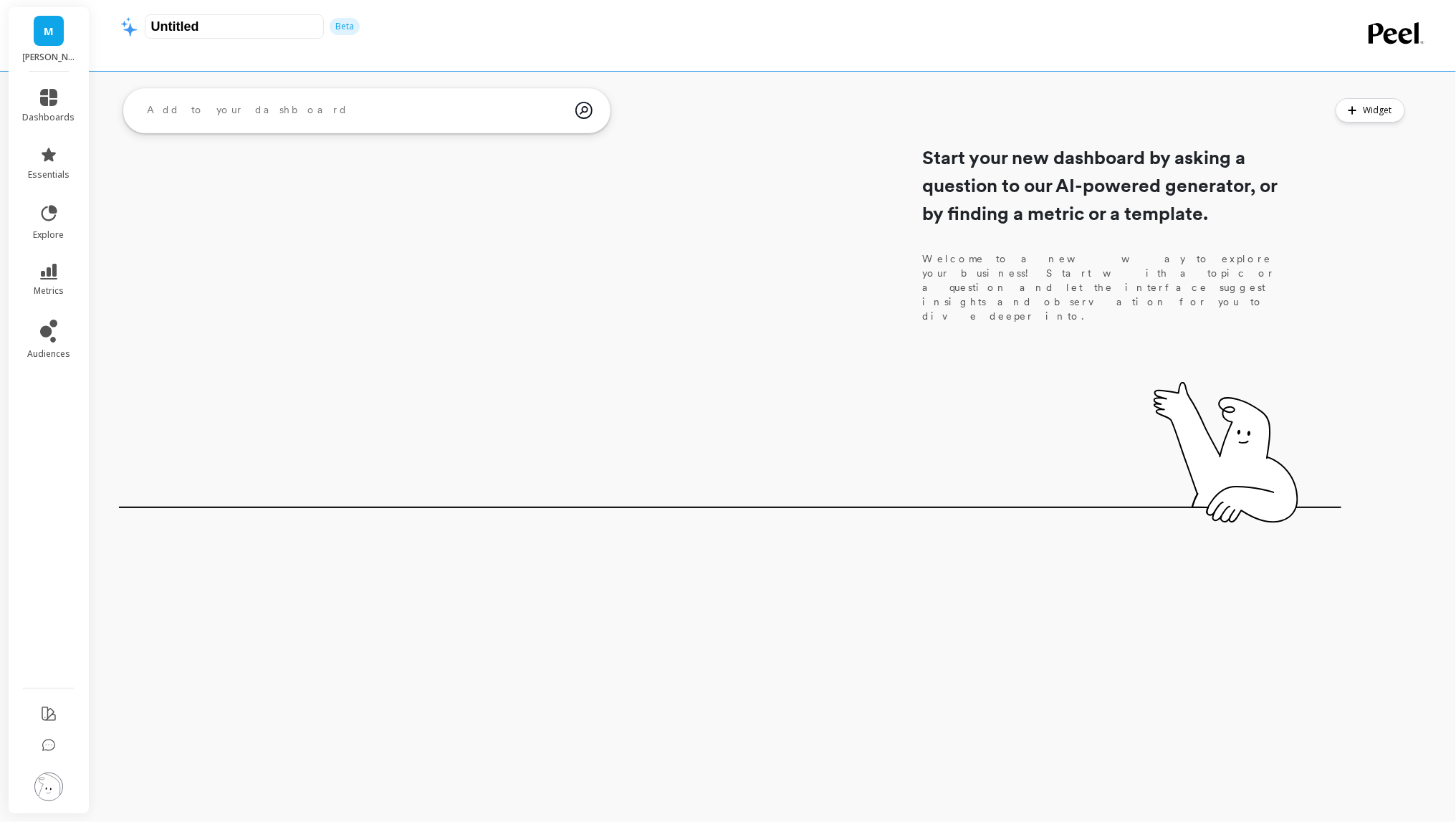
drag, startPoint x: 210, startPoint y: 21, endPoint x: 86, endPoint y: 9, distance: 124.6
click at [86, 13] on div "M maude dashboards essentials explore metrics audiences Untitled Beta ask the A…" at bounding box center [728, 411] width 1456 height 822
type input "v"
type input "Vibe Mini Dashboard"
click at [166, 235] on div "Start your new dashboard by asking a question to our AI-powered generator, or b…" at bounding box center [731, 296] width 1223 height 430
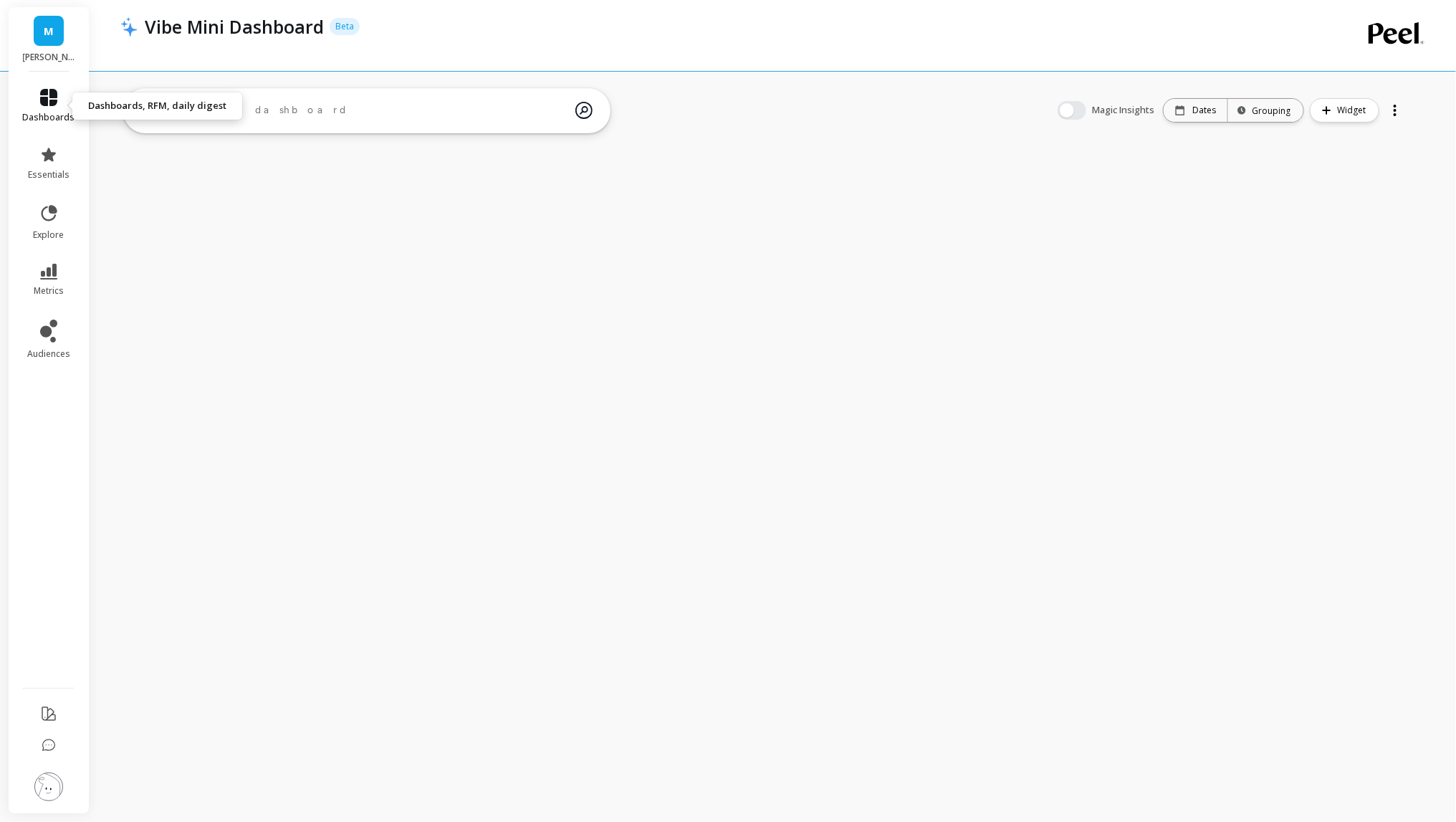
click at [45, 103] on icon at bounding box center [48, 97] width 17 height 17
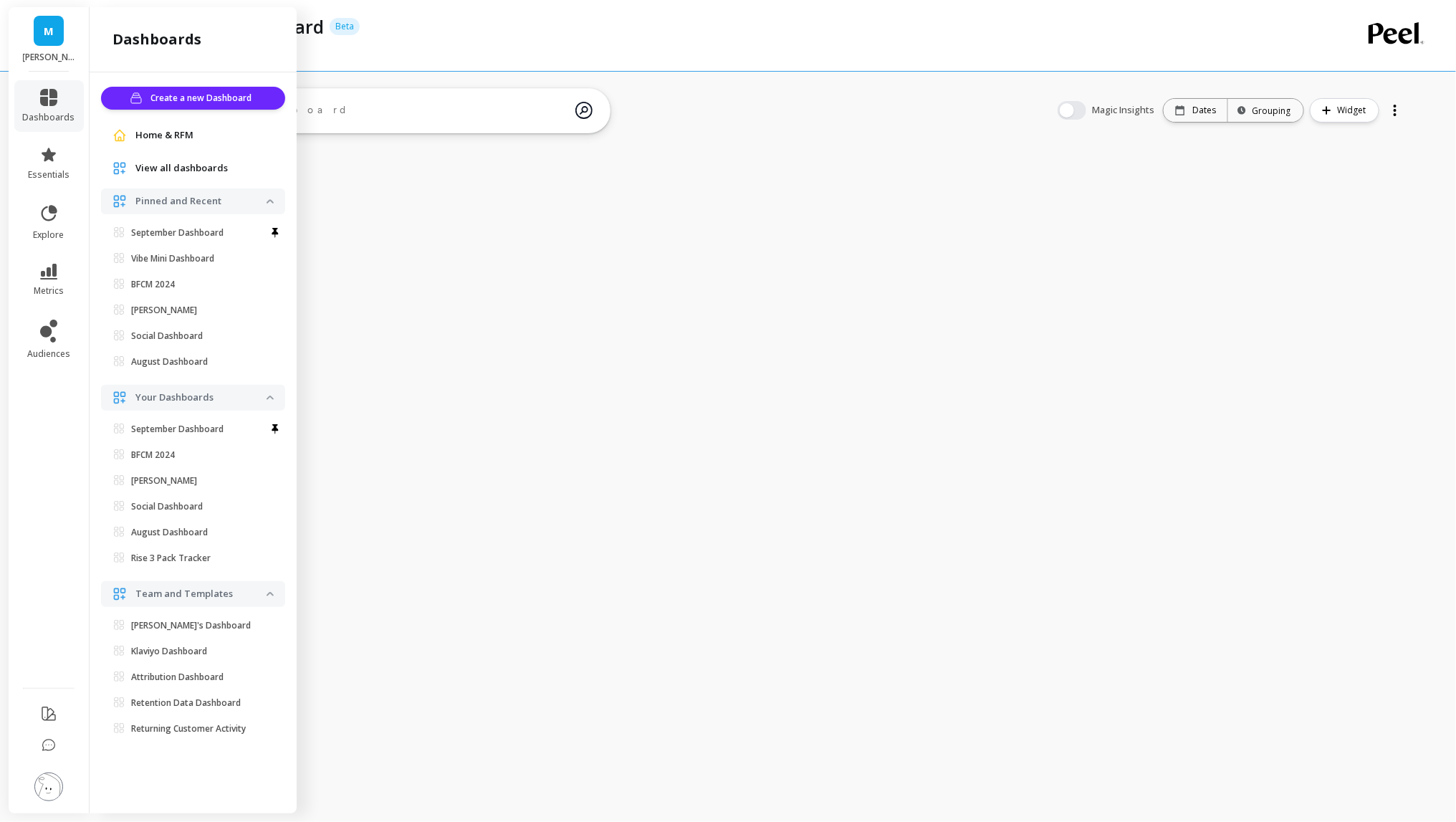
click at [42, 262] on li "metrics" at bounding box center [48, 281] width 70 height 50
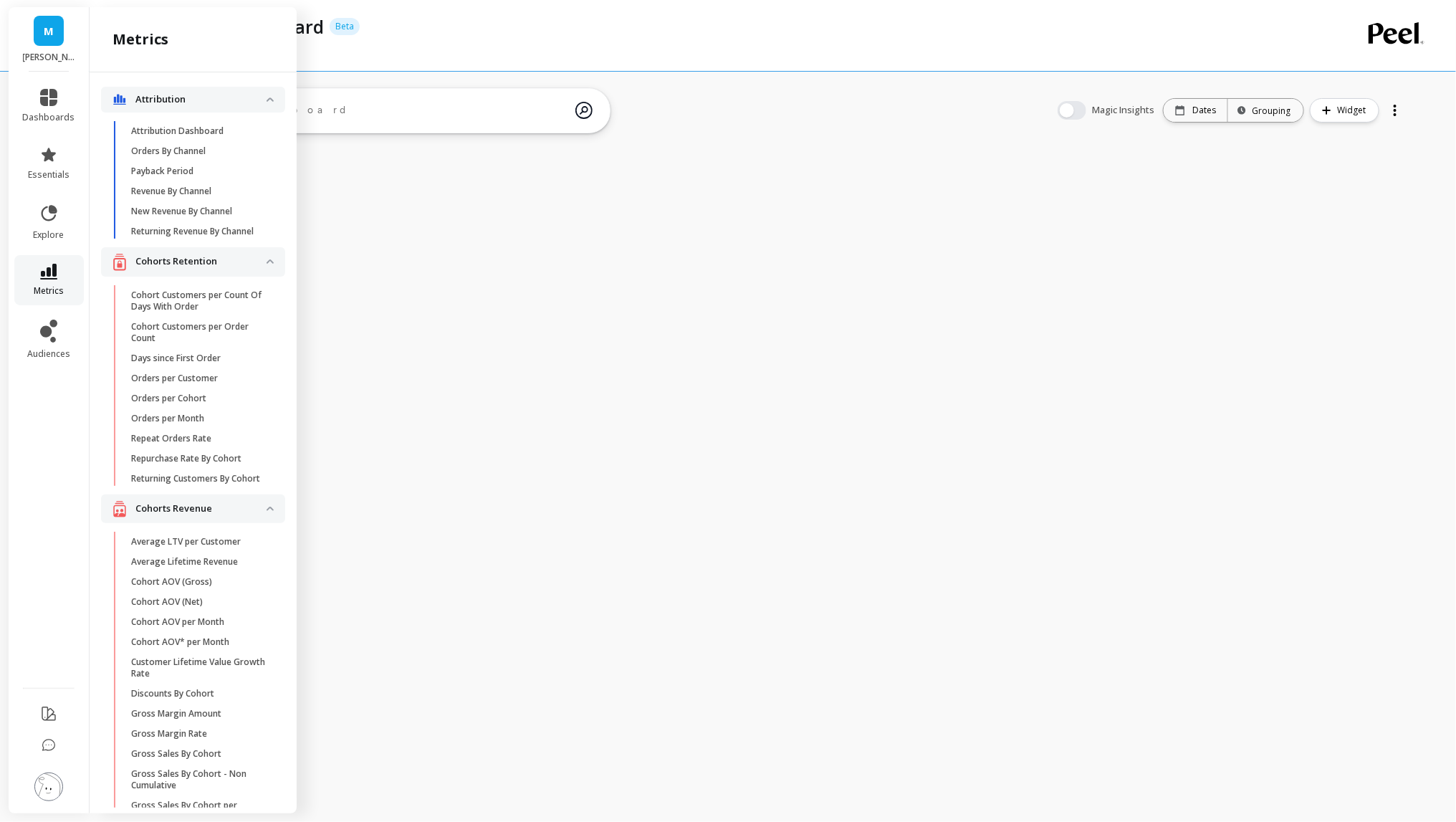
click at [45, 285] on span "metrics" at bounding box center [48, 291] width 30 height 11
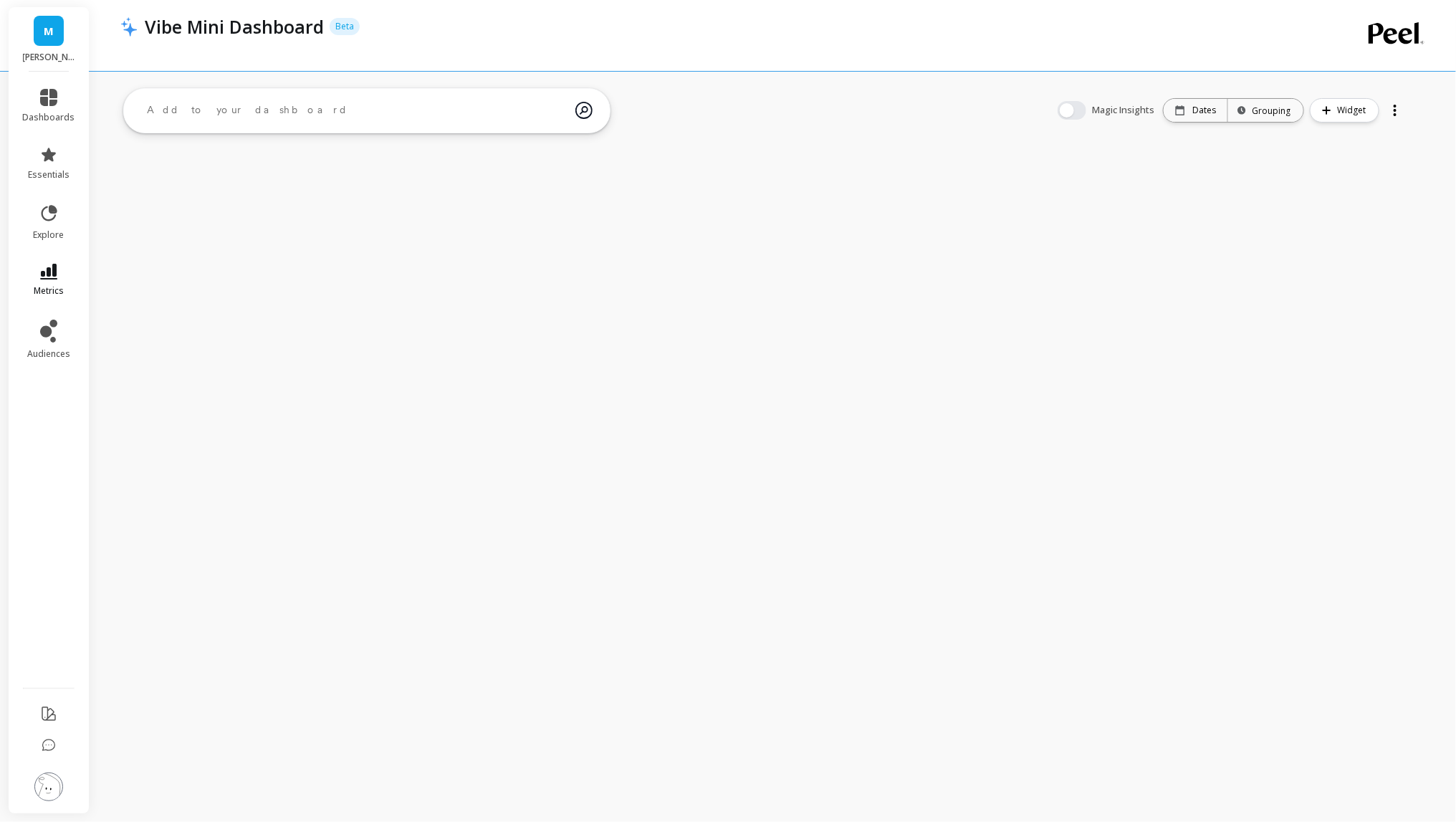
click at [45, 285] on span "metrics" at bounding box center [48, 291] width 30 height 11
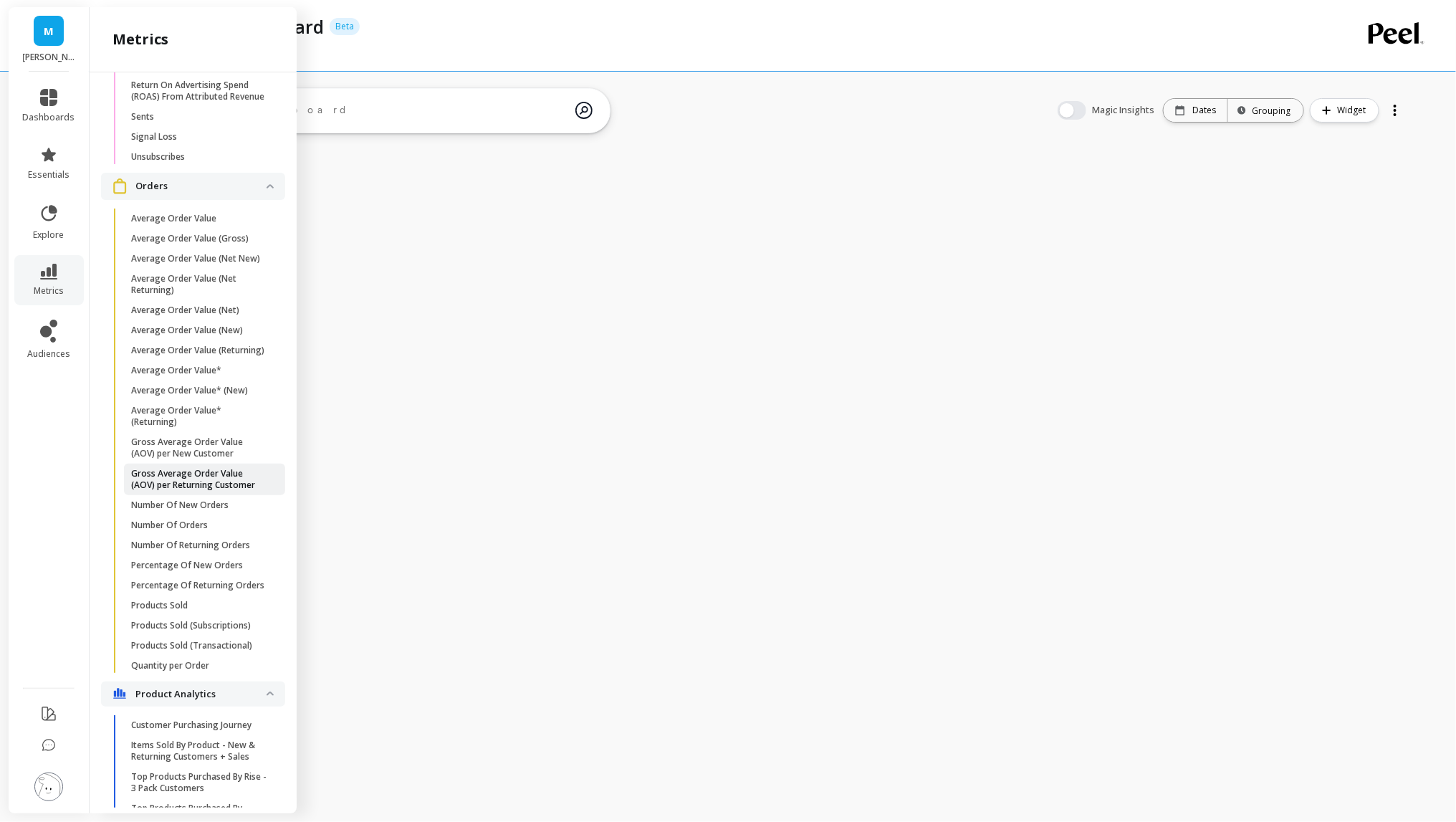
scroll to position [1477, 0]
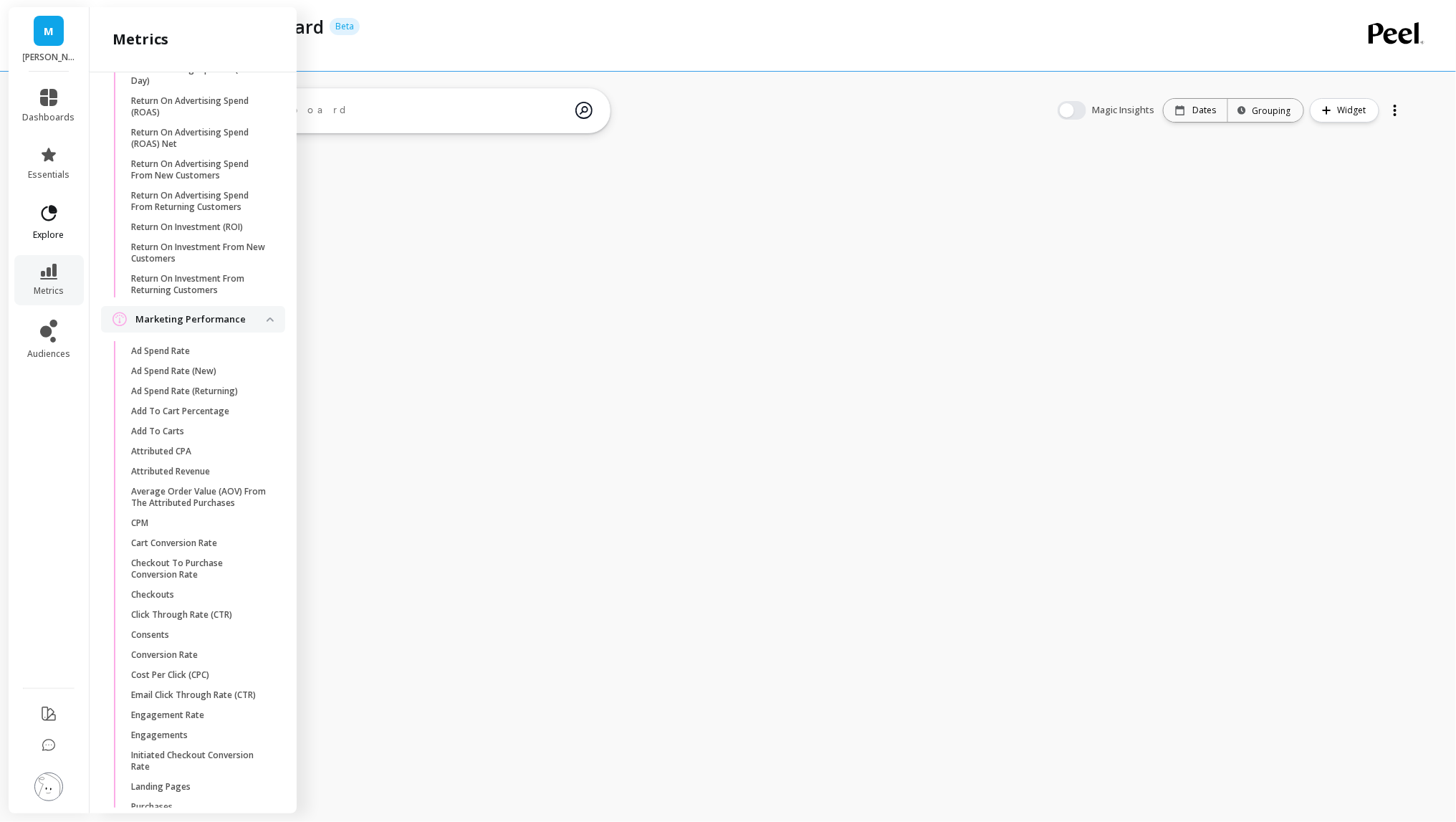
click at [48, 221] on icon at bounding box center [49, 212] width 16 height 16
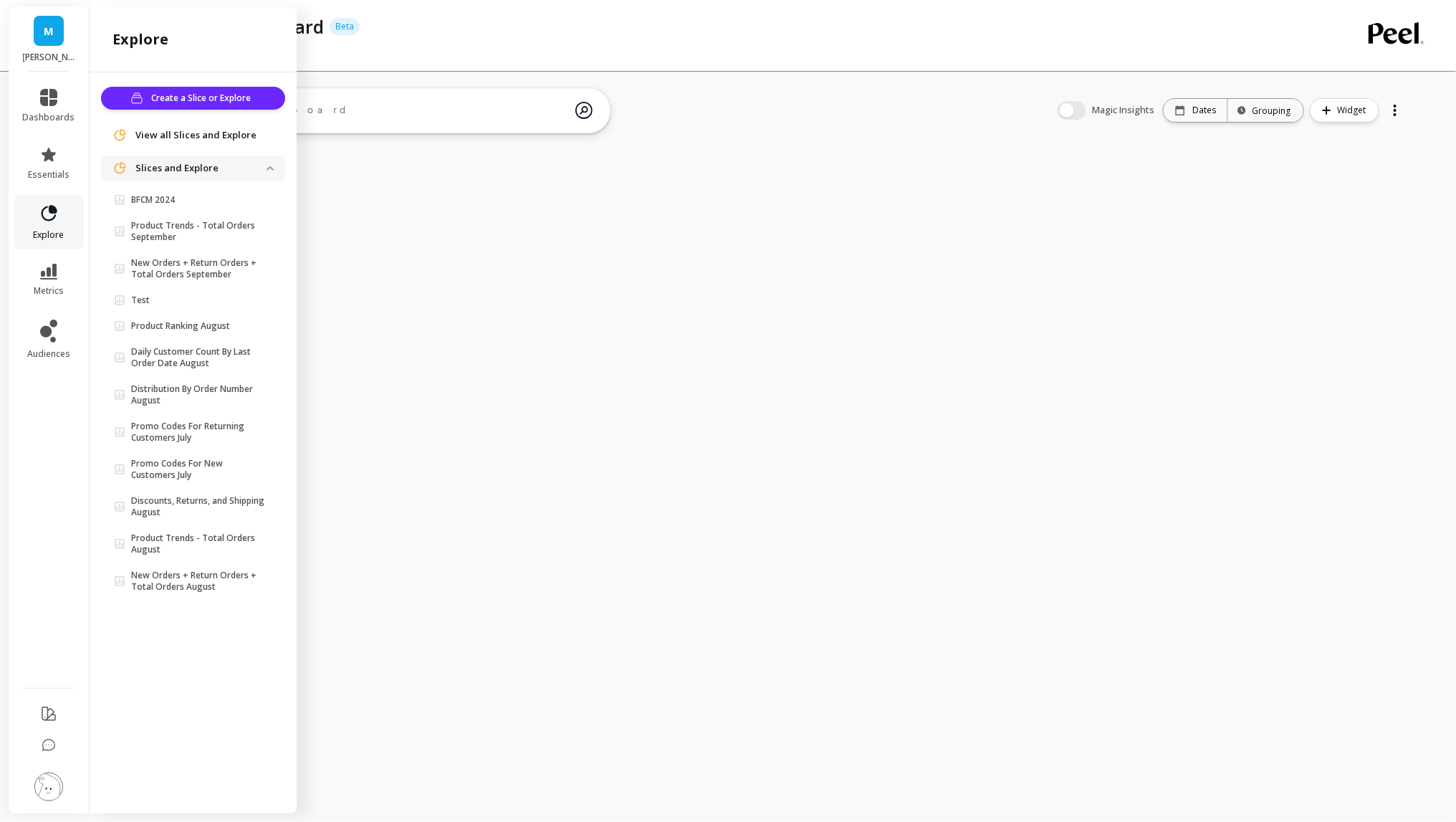
scroll to position [0, 0]
click at [238, 136] on span "View all Slices and Explore" at bounding box center [196, 135] width 121 height 14
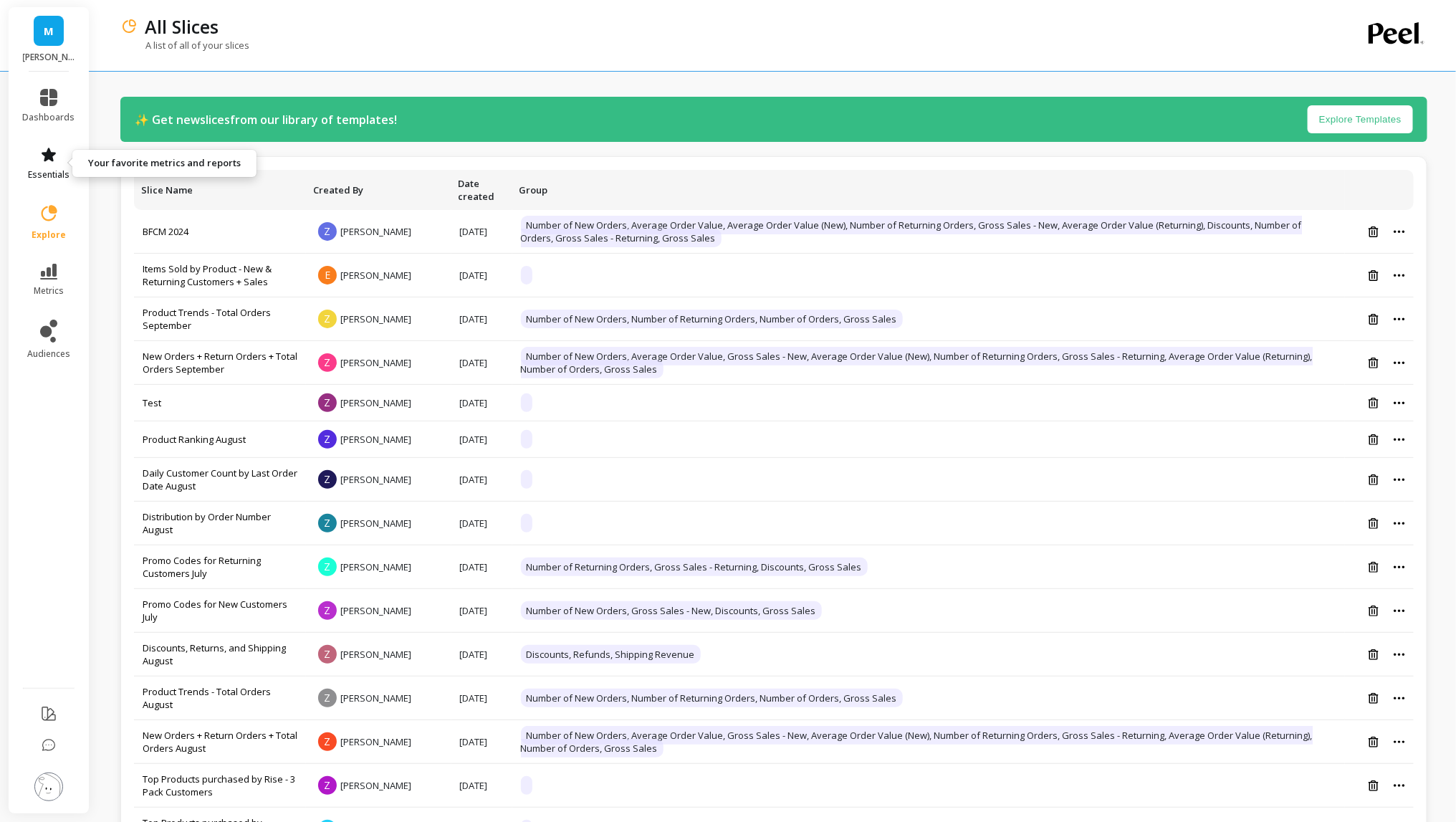
click at [48, 164] on link "essentials" at bounding box center [49, 163] width 52 height 34
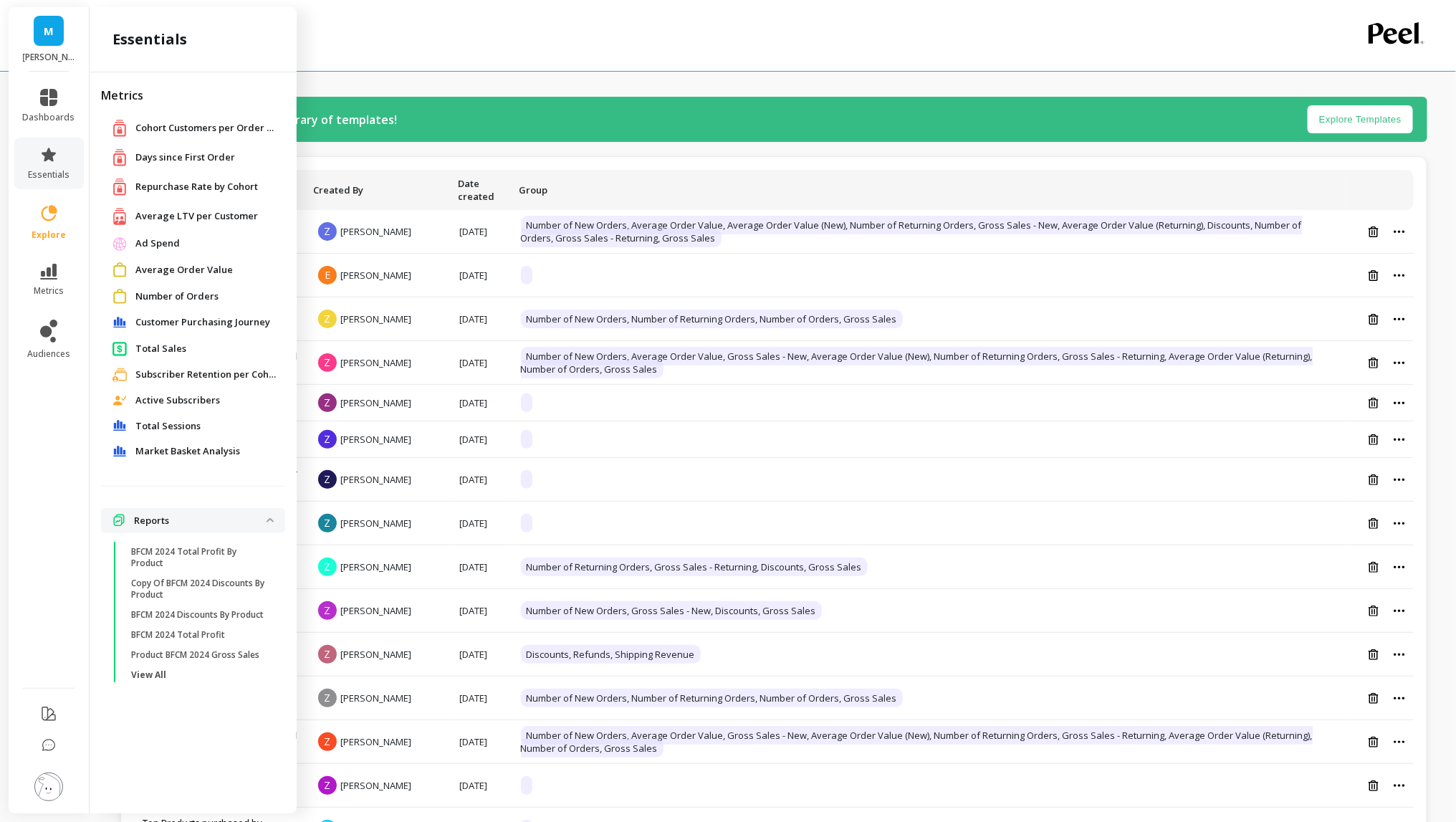
click at [150, 520] on p "Reports" at bounding box center [200, 520] width 132 height 14
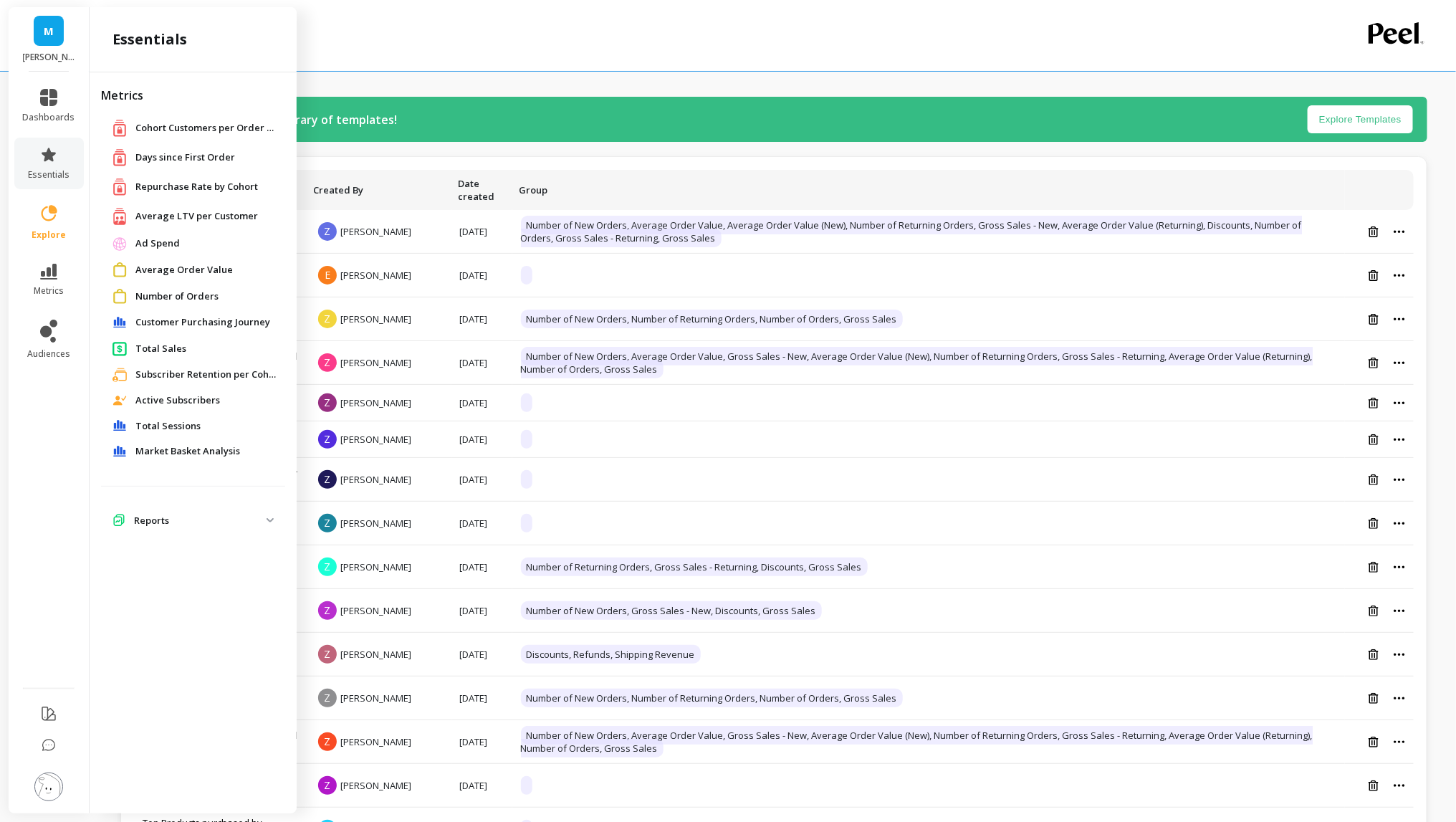
click at [150, 520] on p "Reports" at bounding box center [200, 520] width 132 height 14
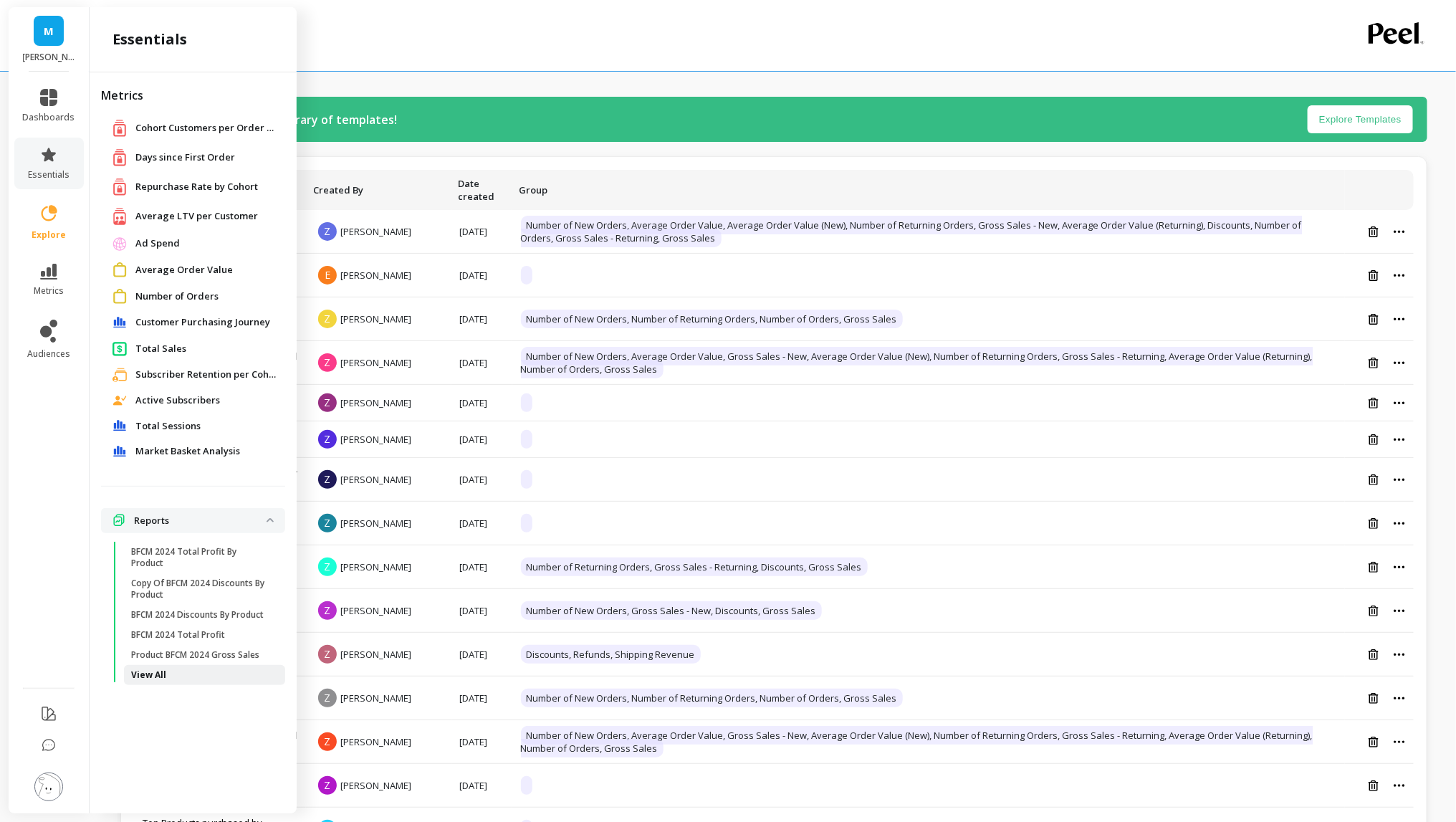
click at [147, 680] on link "View All" at bounding box center [204, 675] width 161 height 21
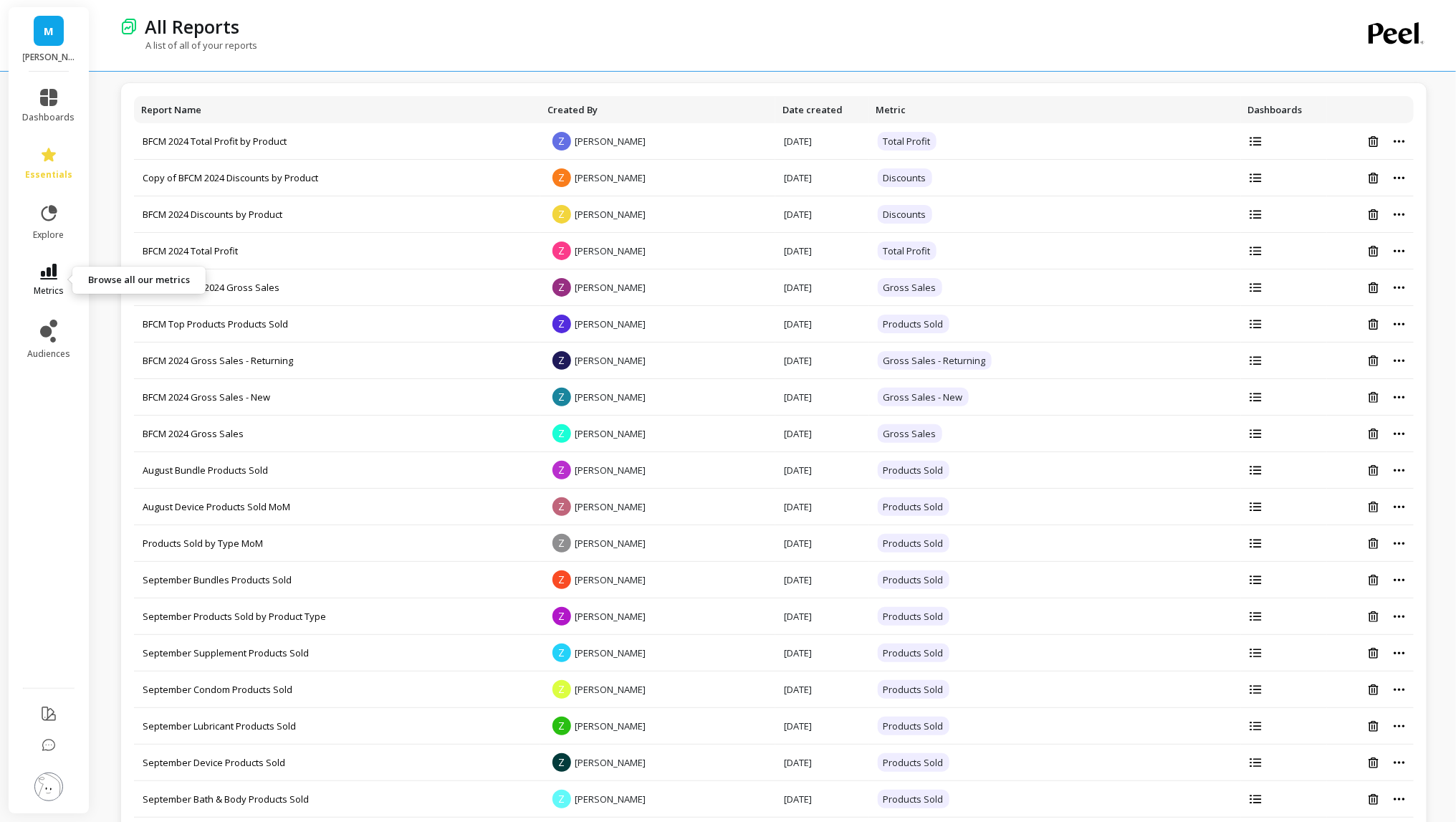
click at [57, 276] on icon at bounding box center [48, 271] width 17 height 16
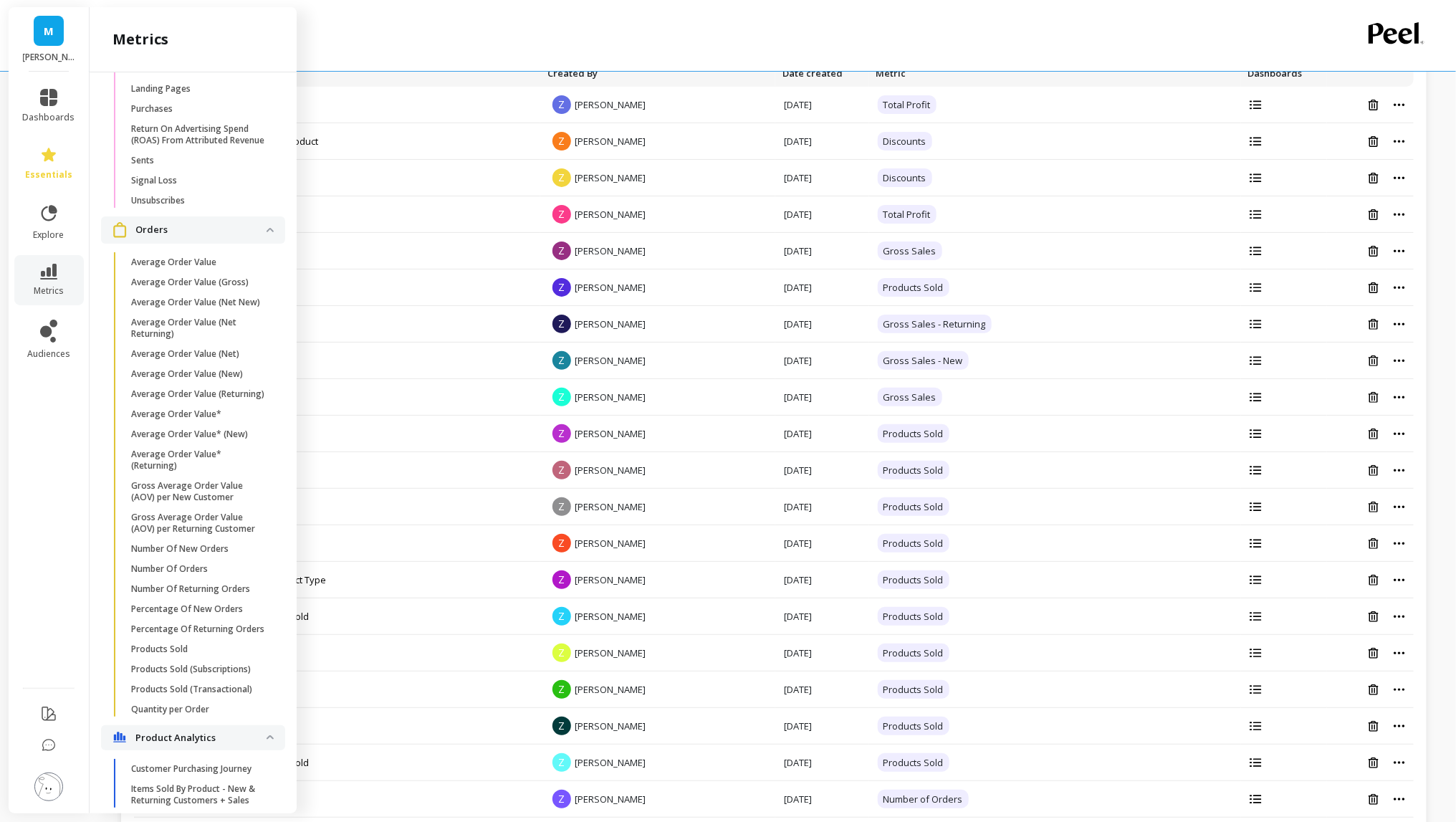
scroll to position [2141, 0]
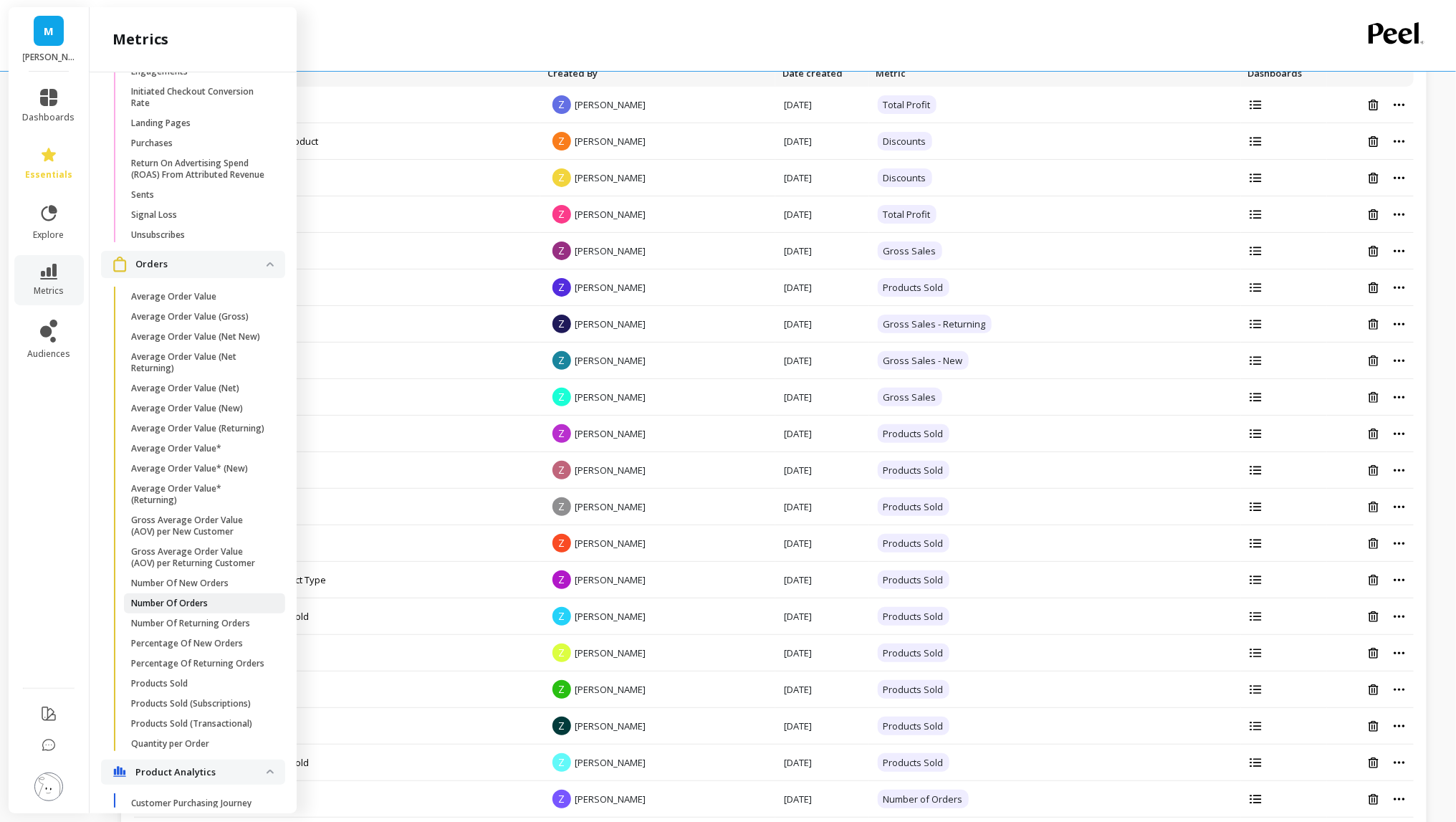
click at [187, 597] on p "Number Of Orders" at bounding box center [170, 603] width 76 height 11
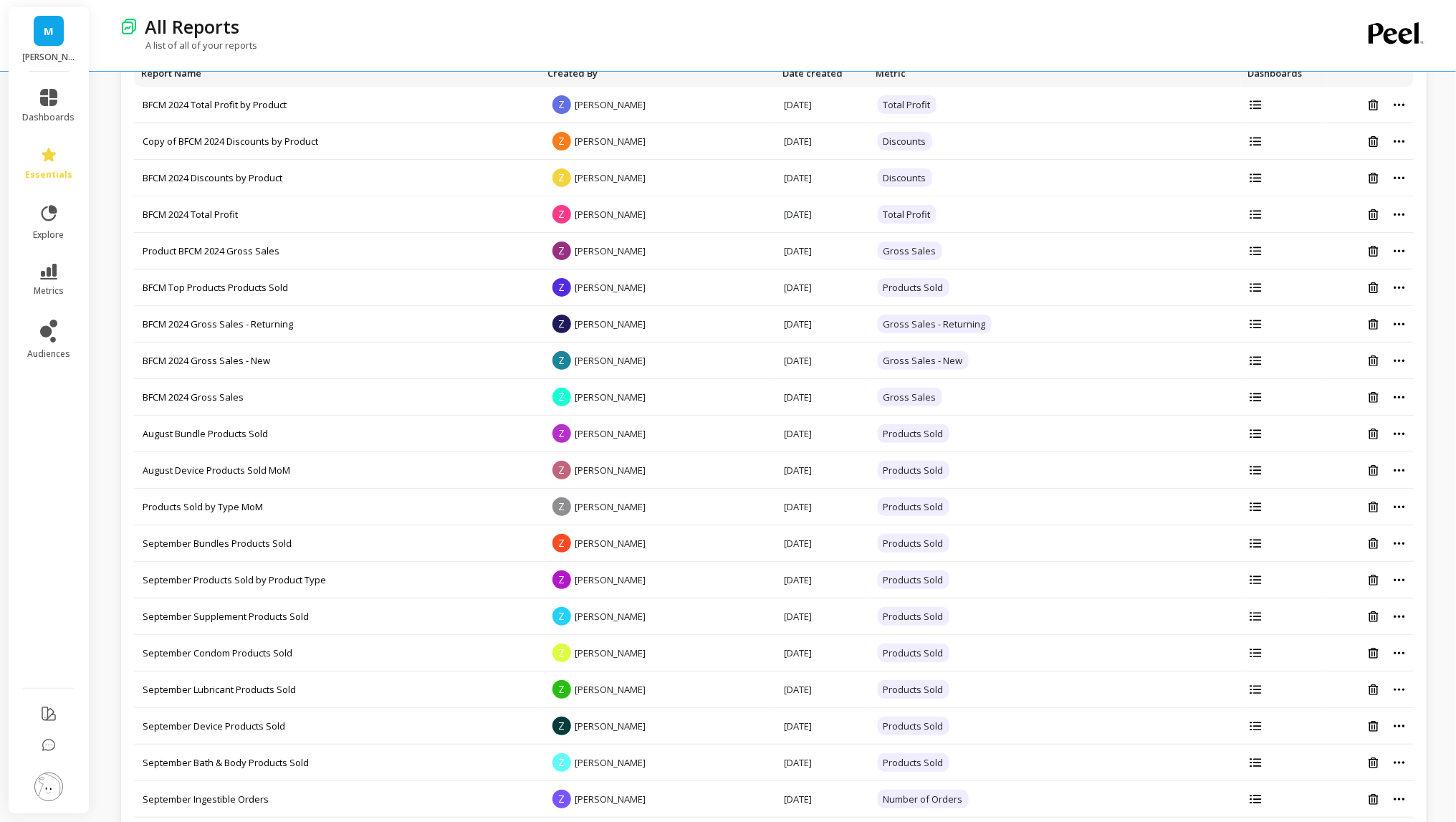
scroll to position [0, 0]
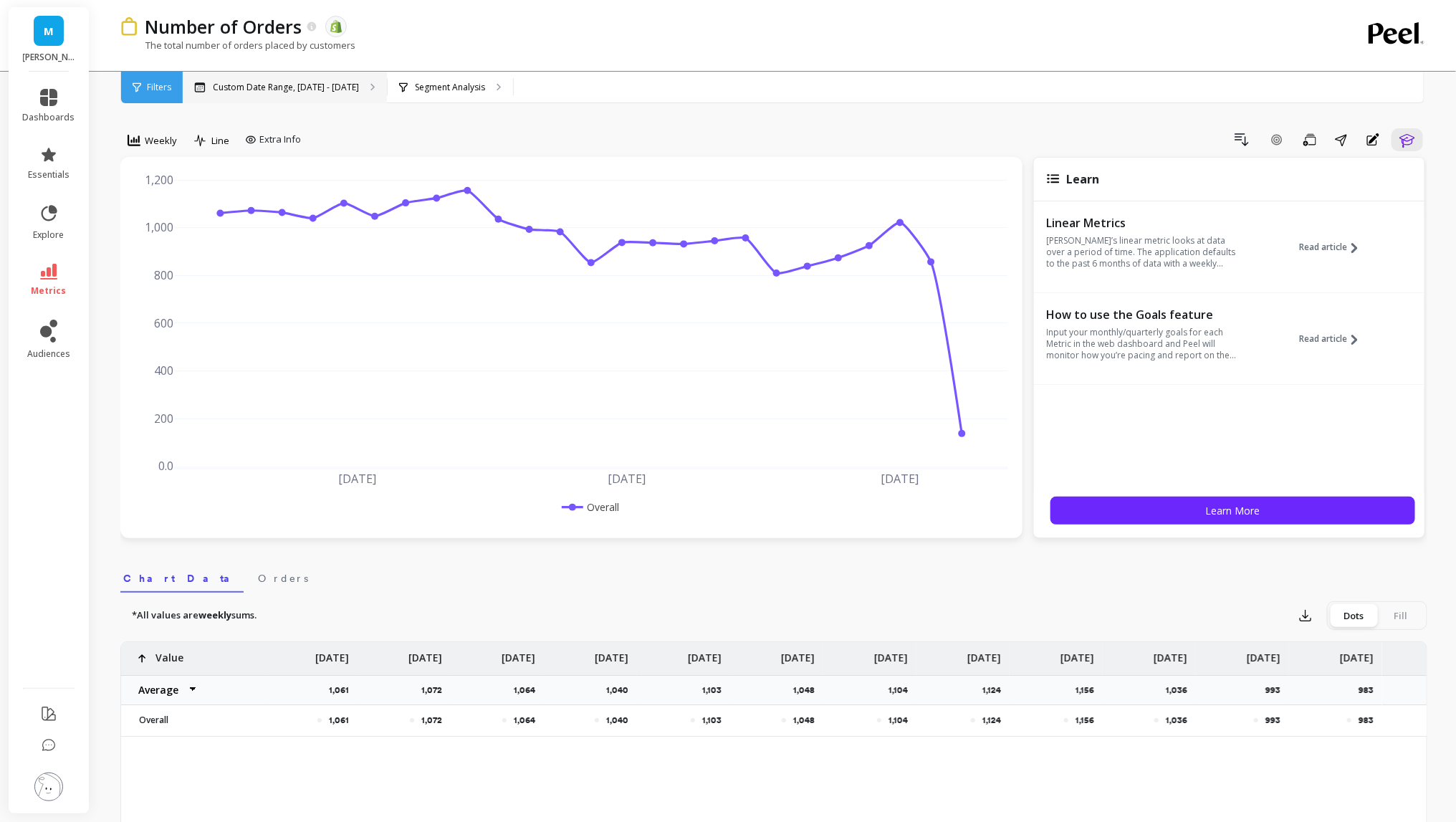
click at [315, 101] on div "Custom Date Range, [DATE] - [DATE]" at bounding box center [284, 88] width 204 height 32
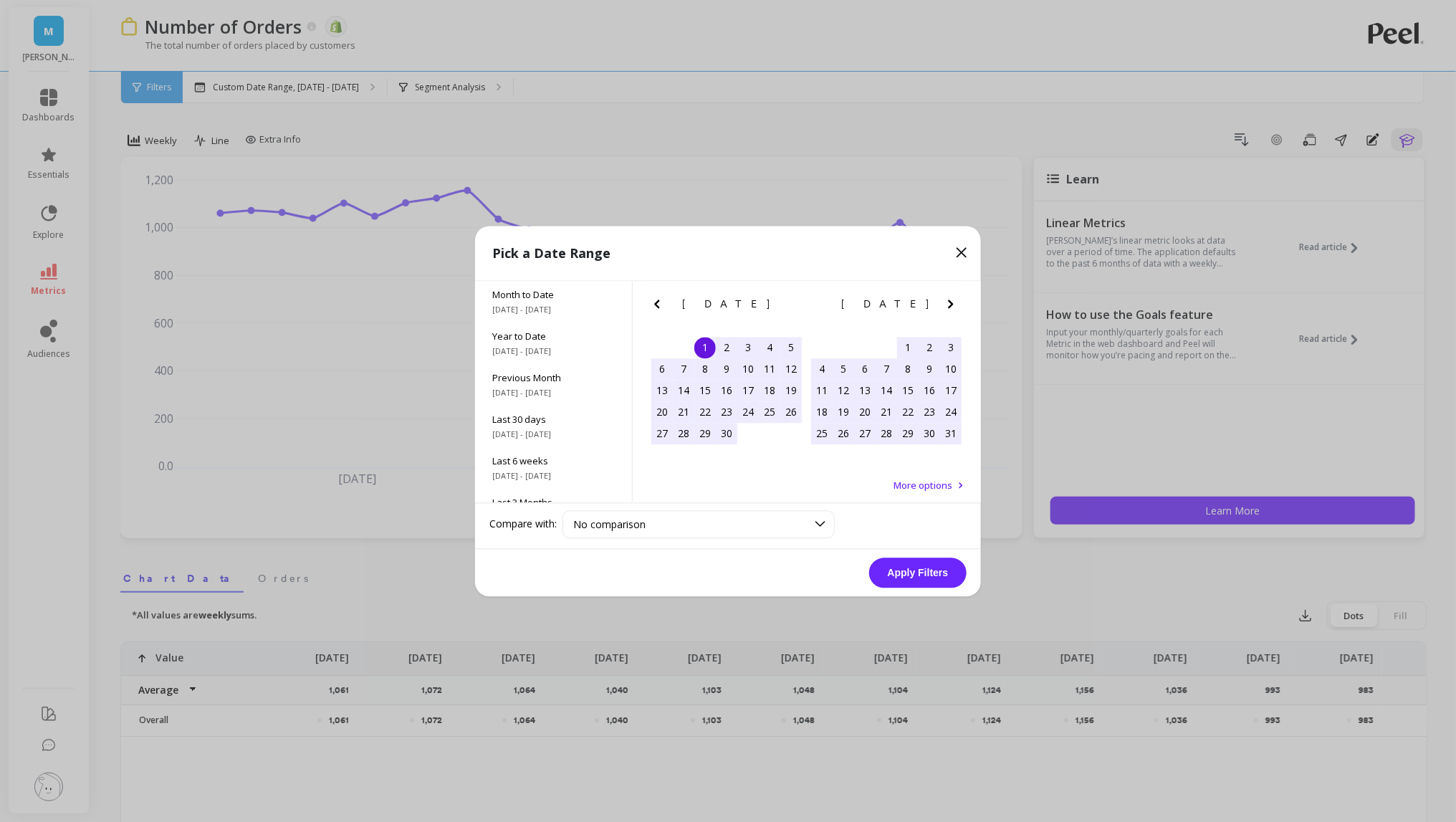
click at [664, 305] on icon "Previous Month" at bounding box center [657, 304] width 17 height 17
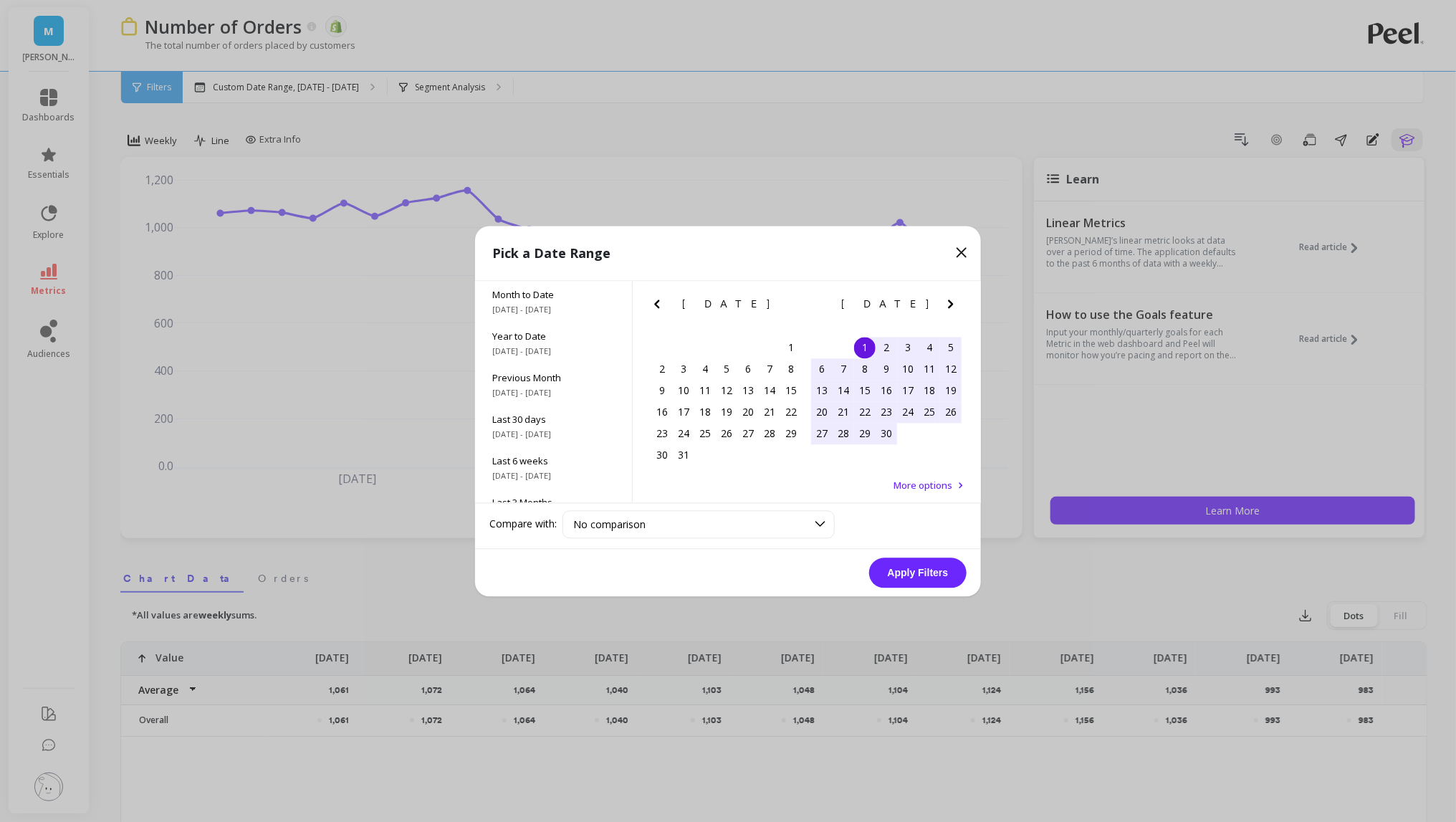
click at [664, 305] on icon "Previous Month" at bounding box center [657, 304] width 17 height 17
click at [767, 417] on div "22" at bounding box center [769, 412] width 21 height 21
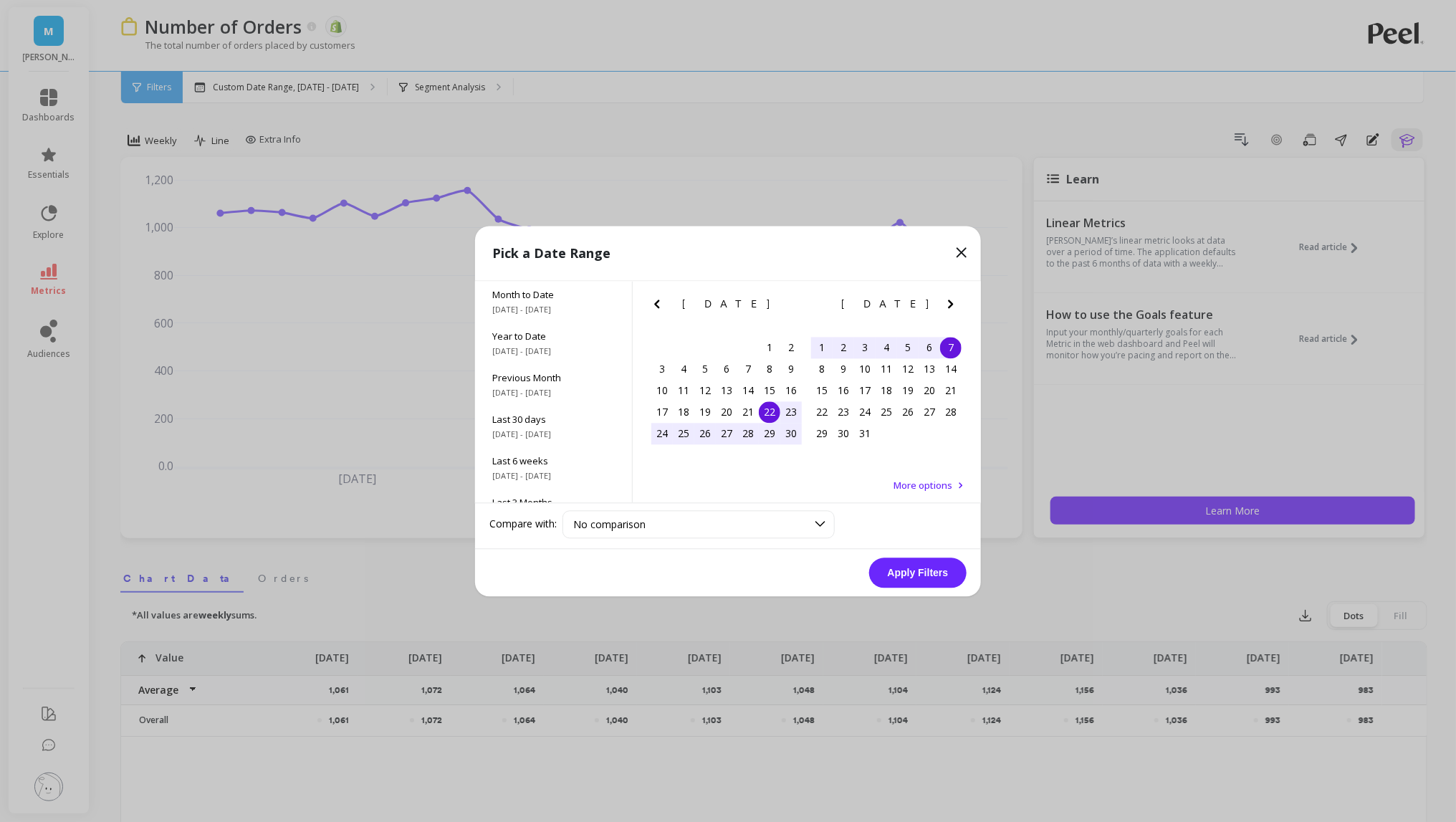
click at [947, 345] on div "7" at bounding box center [951, 347] width 21 height 21
click at [899, 576] on button "Apply Filters" at bounding box center [918, 572] width 98 height 30
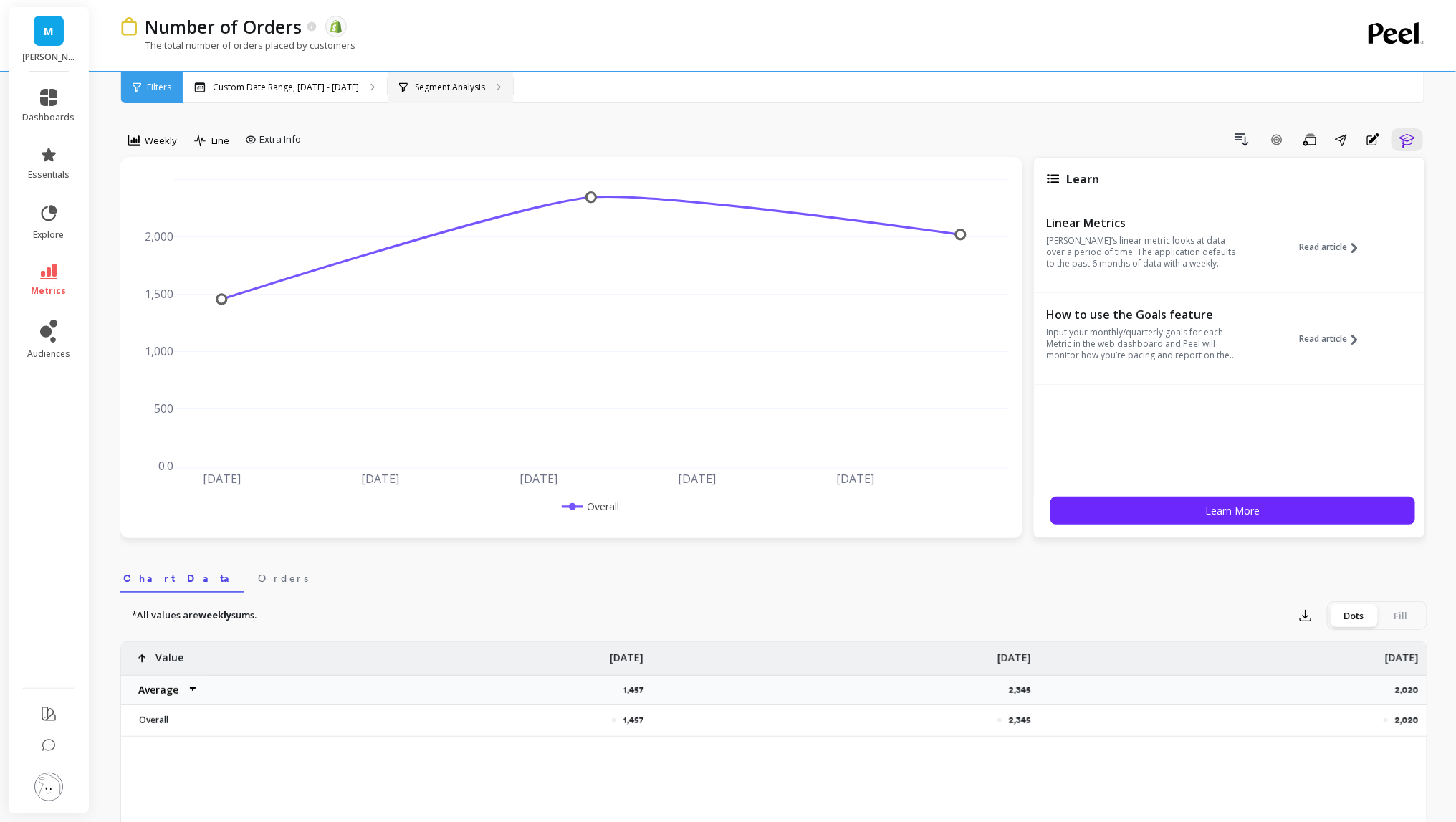
click at [444, 89] on p "Segment Analysis" at bounding box center [449, 88] width 70 height 11
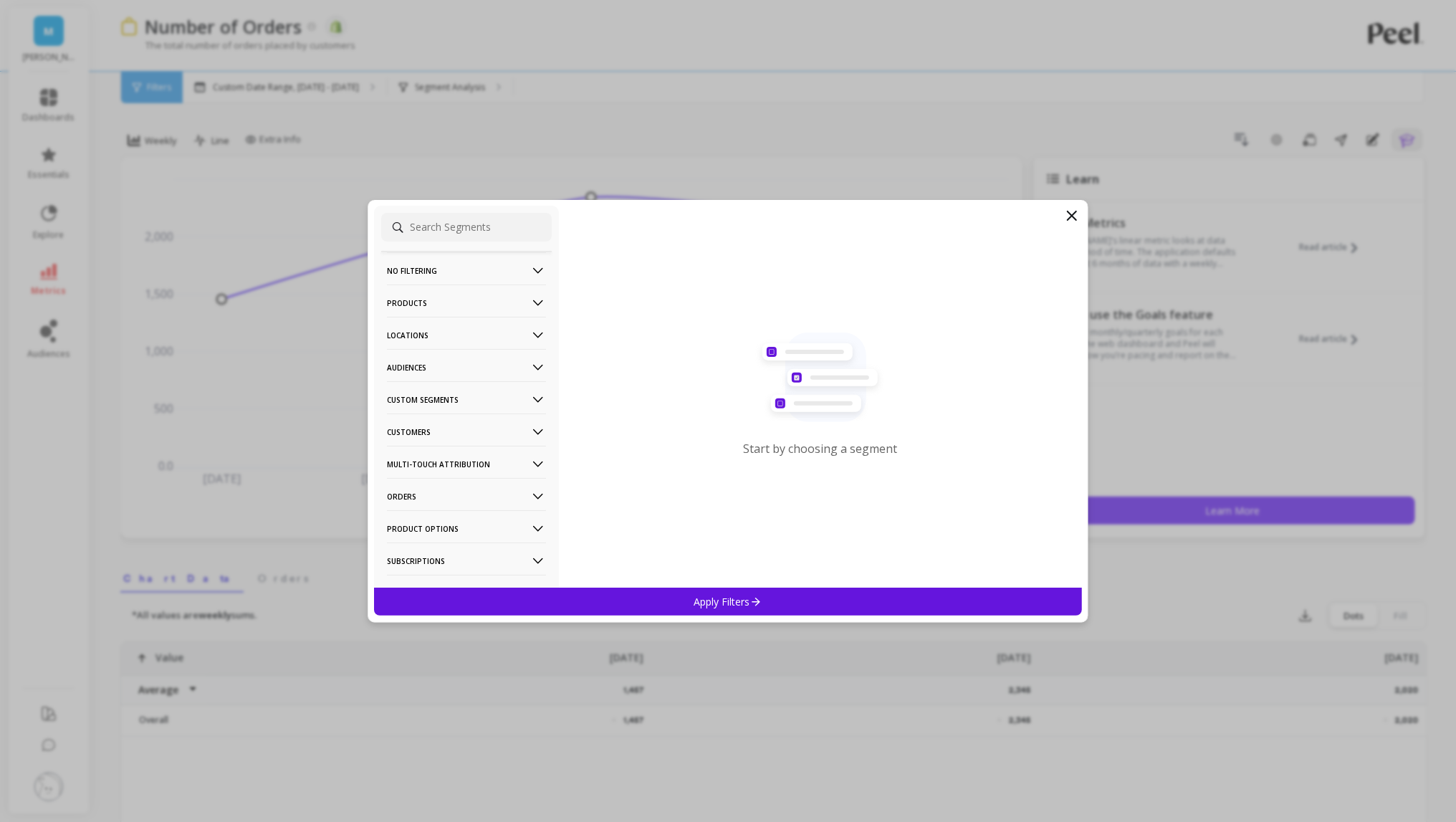
click at [458, 302] on p "Products" at bounding box center [466, 302] width 159 height 36
click at [457, 402] on div "Products" at bounding box center [466, 405] width 171 height 23
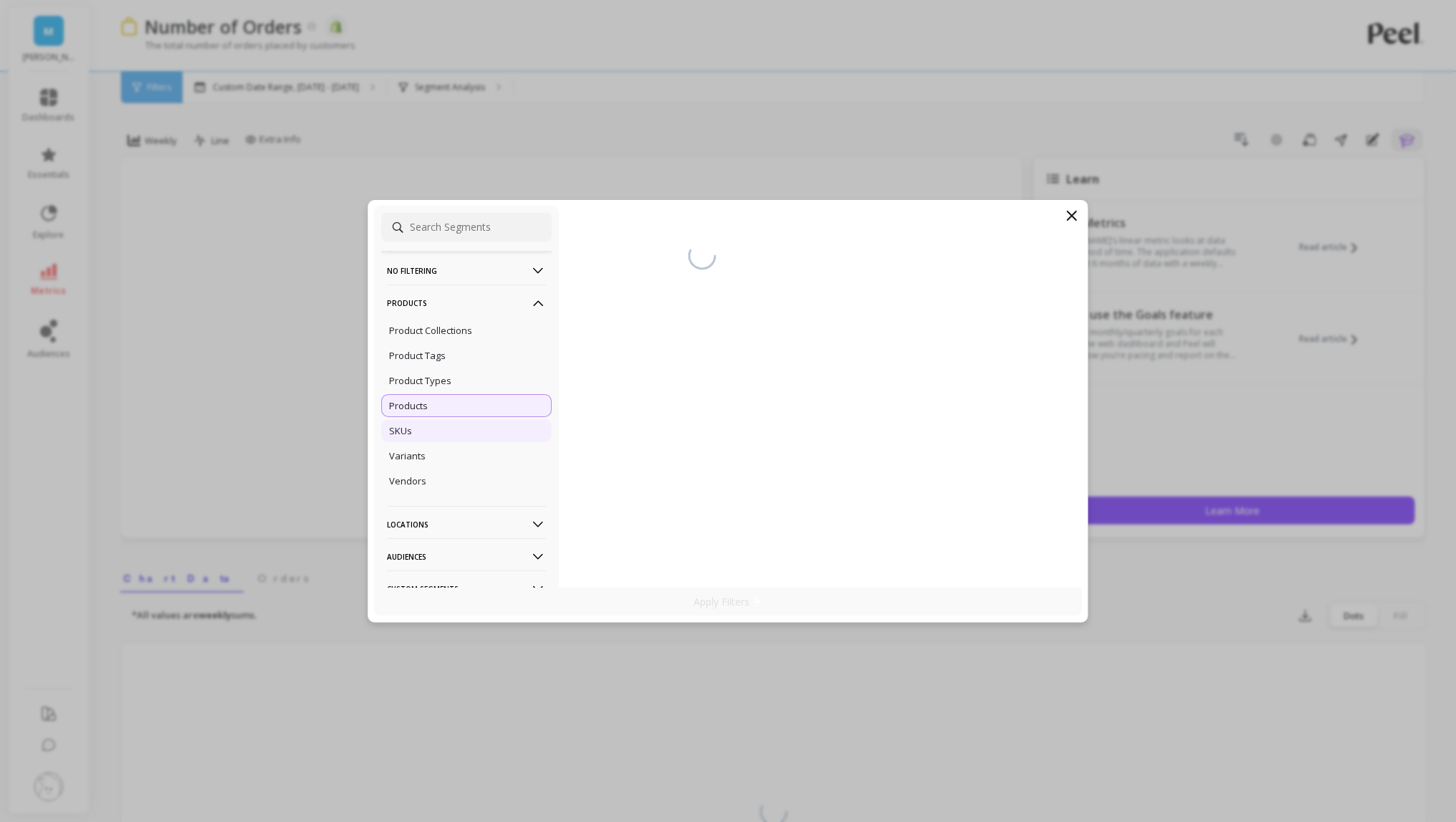
click at [445, 434] on div "SKUs" at bounding box center [466, 431] width 171 height 23
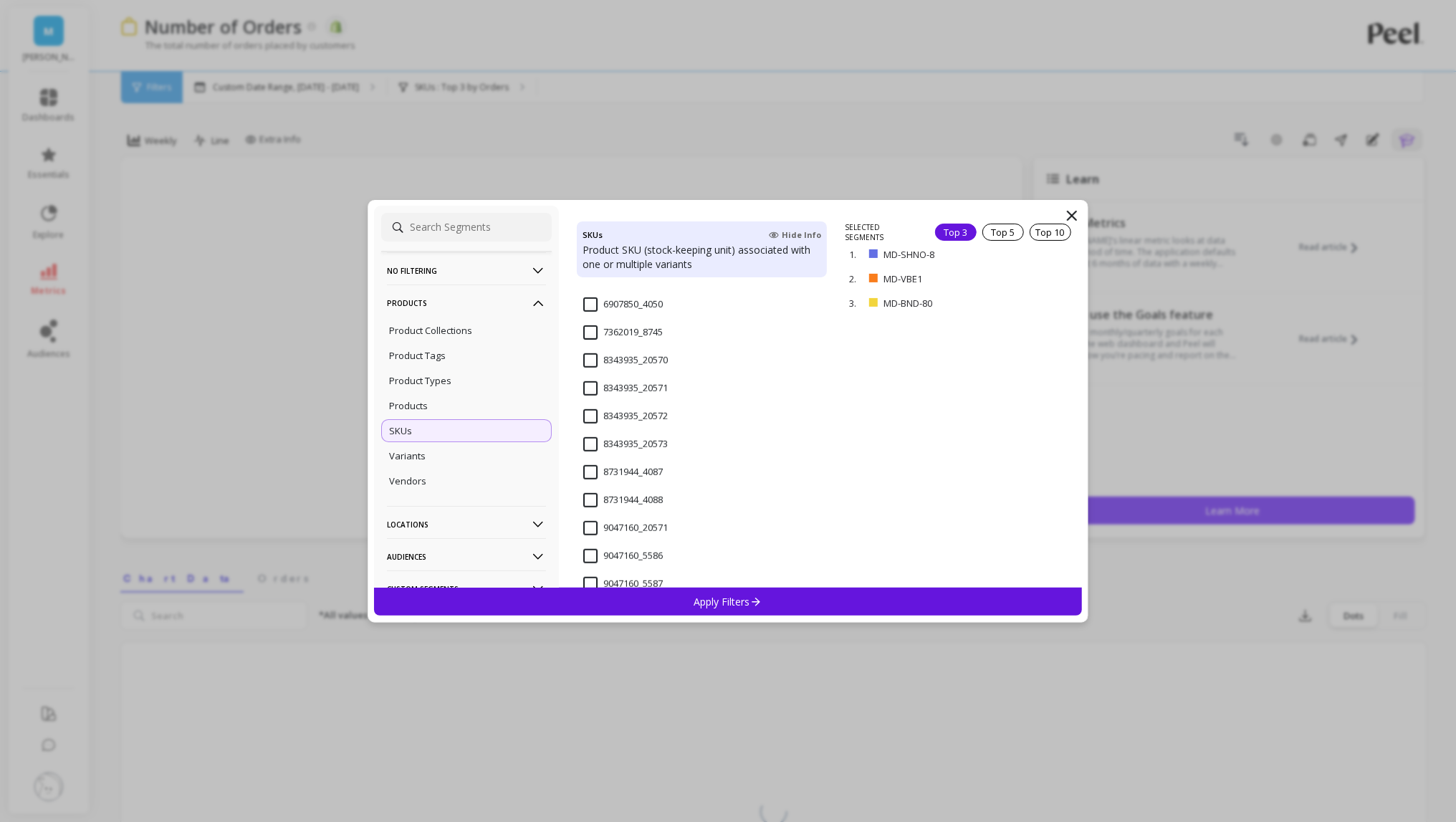
scroll to position [473, 0]
click at [1033, 305] on p "remove" at bounding box center [1040, 303] width 36 height 11
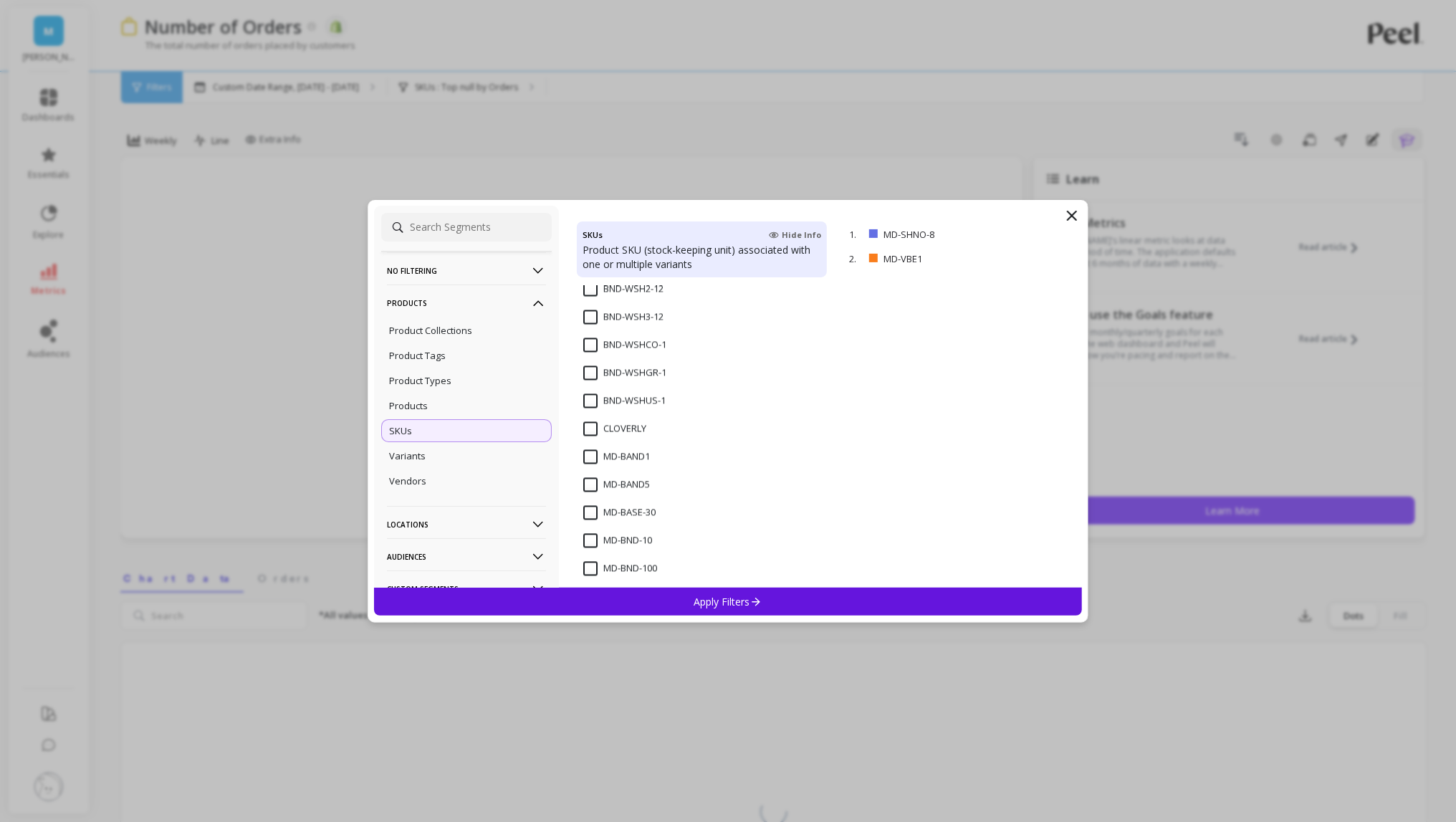
scroll to position [1613, 0]
click at [590, 441] on input "MD-BAND1" at bounding box center [616, 442] width 66 height 14
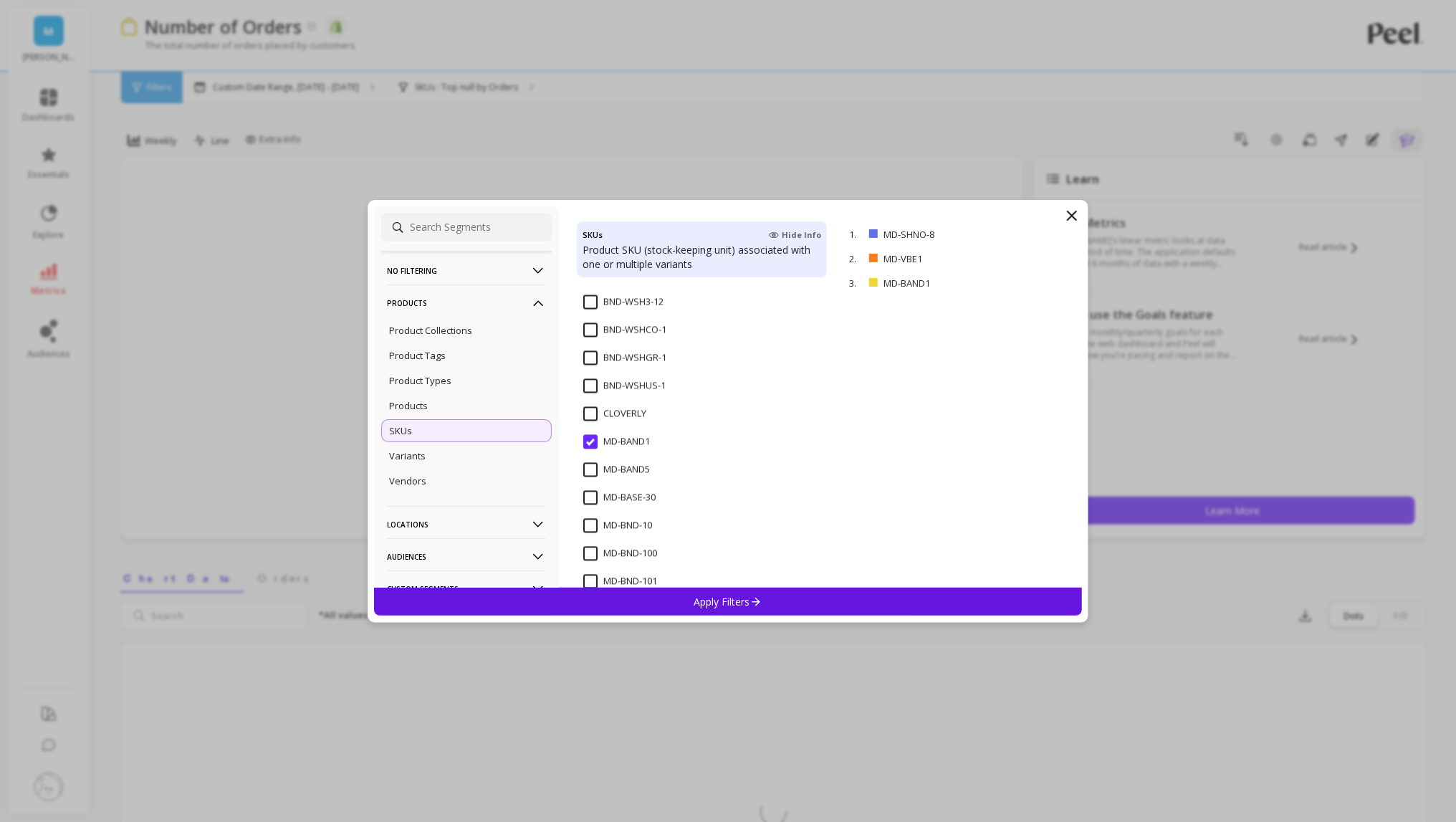
click at [590, 473] on input "MD-BAND5" at bounding box center [616, 470] width 66 height 14
click at [591, 497] on input "MD-BASE-30" at bounding box center [620, 498] width 73 height 14
click at [1026, 332] on p "remove" at bounding box center [1040, 332] width 36 height 11
click at [1031, 237] on p "remove" at bounding box center [1040, 234] width 36 height 11
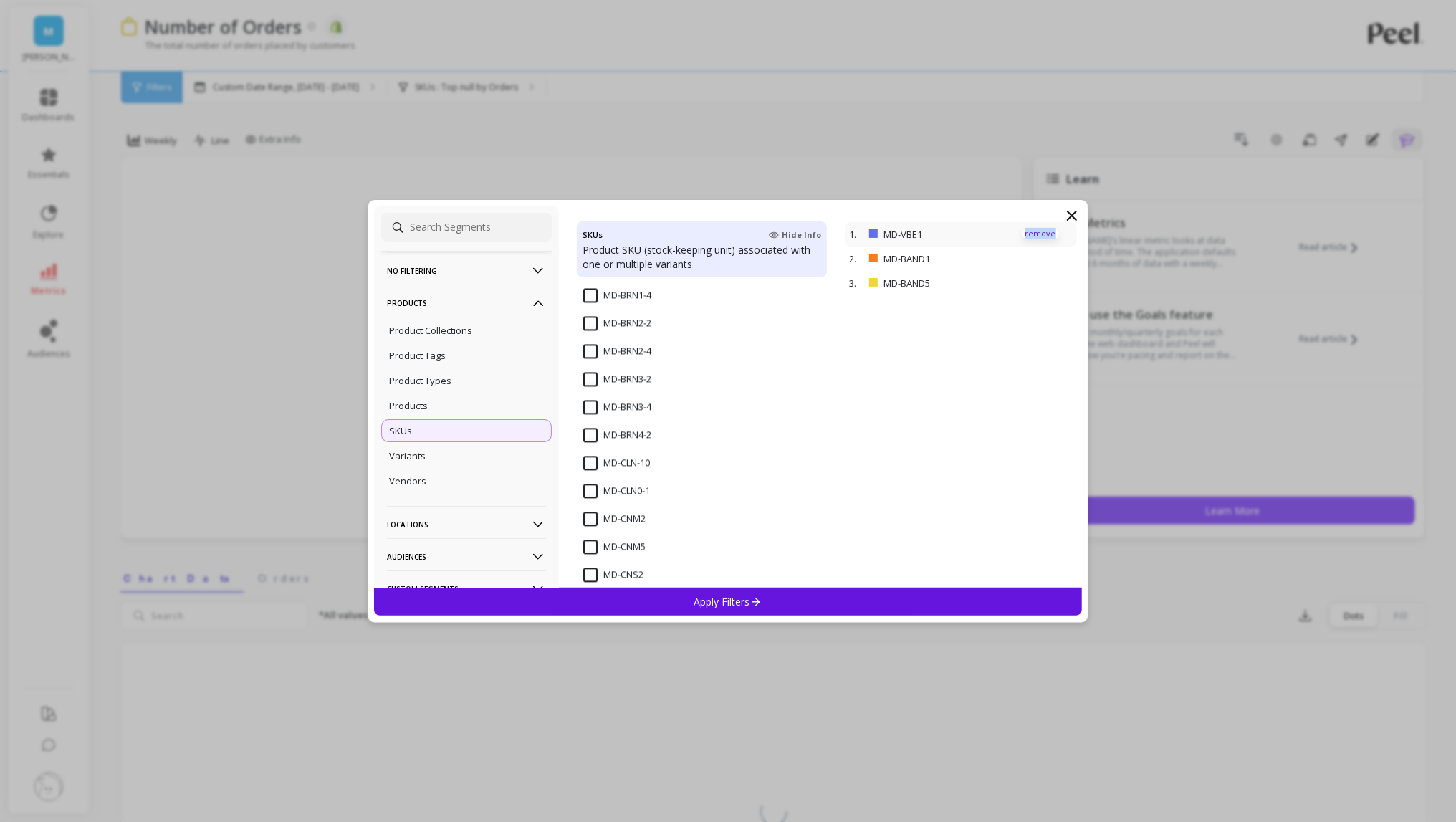
click at [1031, 237] on p "remove" at bounding box center [1040, 234] width 36 height 11
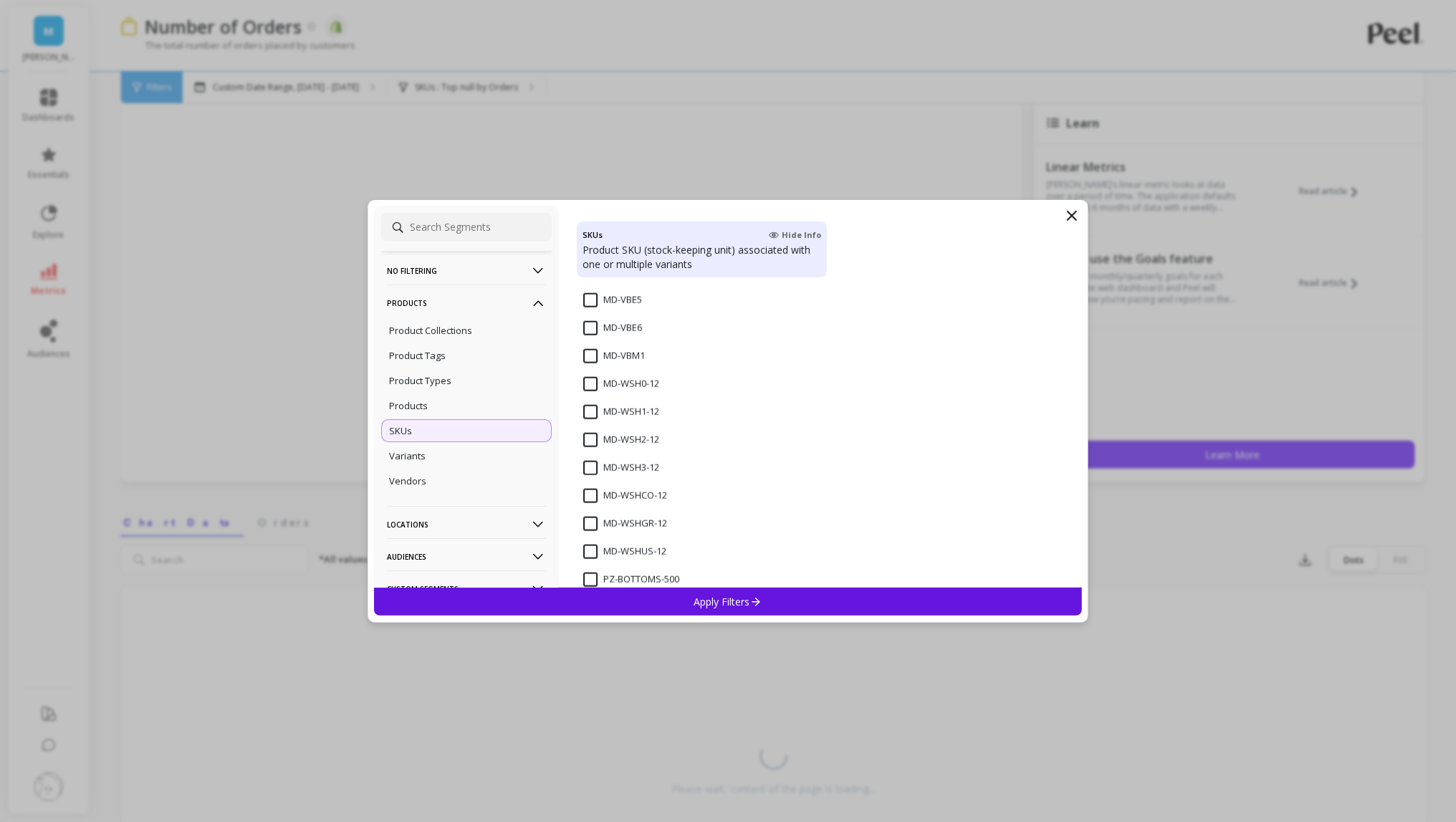
scroll to position [6713, 0]
click at [590, 404] on input "MD-WSH0-12" at bounding box center [621, 399] width 76 height 14
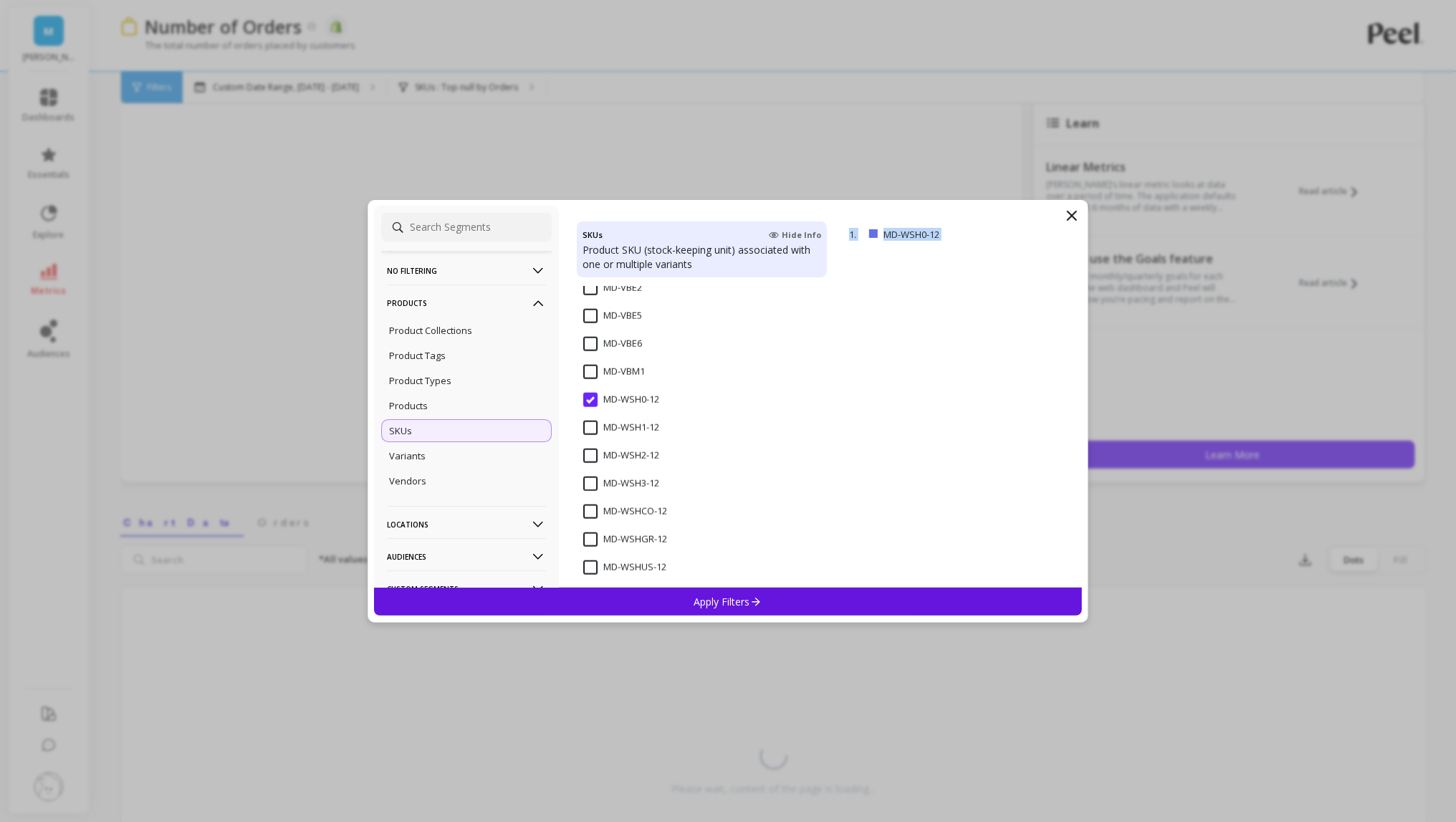
click at [589, 428] on input "MD-WSH1-12" at bounding box center [621, 427] width 76 height 14
click at [589, 451] on input "MD-WSH2-12" at bounding box center [621, 455] width 76 height 14
click at [589, 480] on input "MD-WSH3-12" at bounding box center [621, 483] width 76 height 14
click at [590, 349] on input "MD-VBE1" at bounding box center [612, 345] width 59 height 14
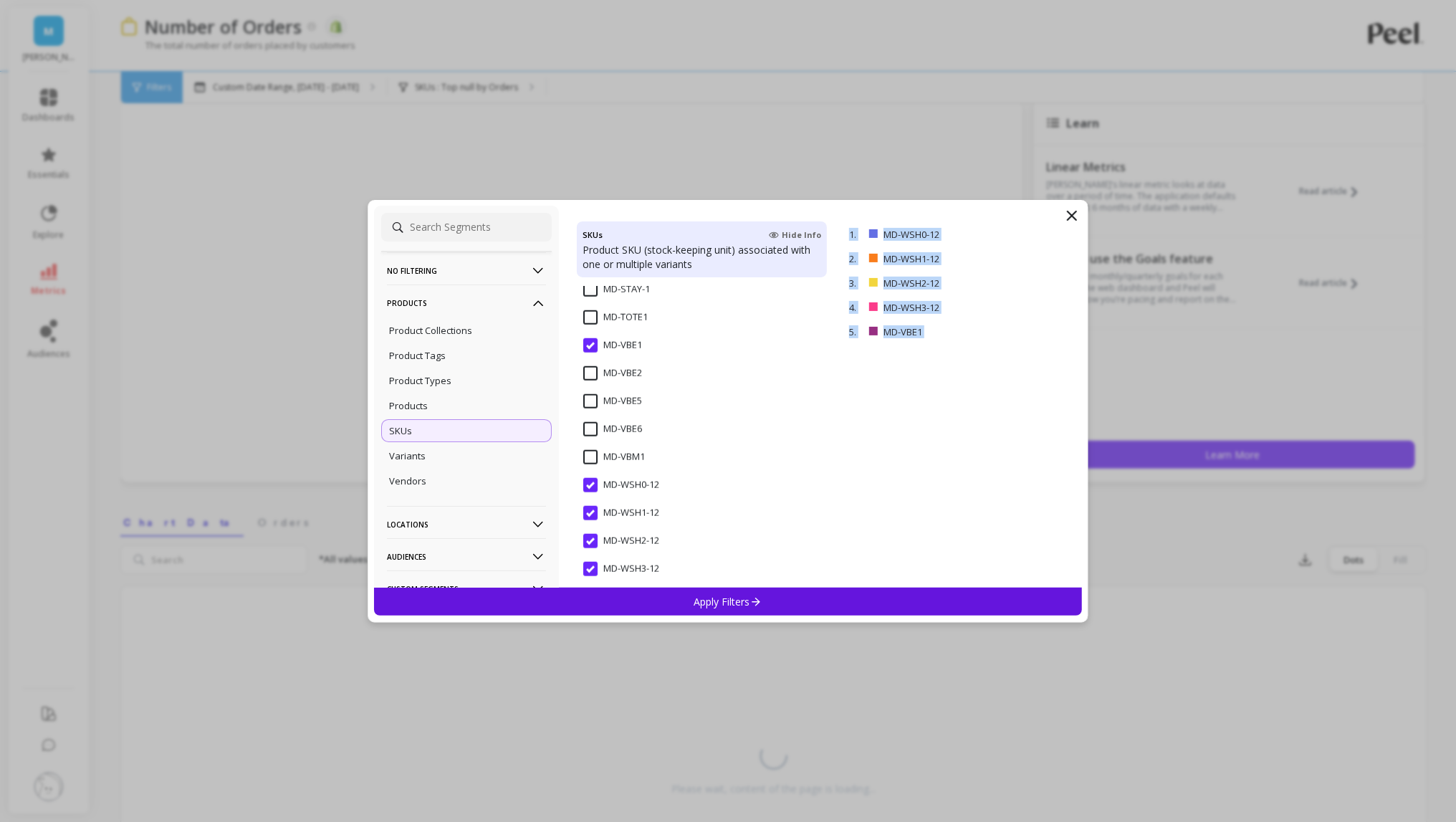
click at [590, 371] on input "MD-VBE2" at bounding box center [612, 373] width 59 height 14
click at [590, 342] on span "MD-SPT1" at bounding box center [612, 343] width 59 height 30
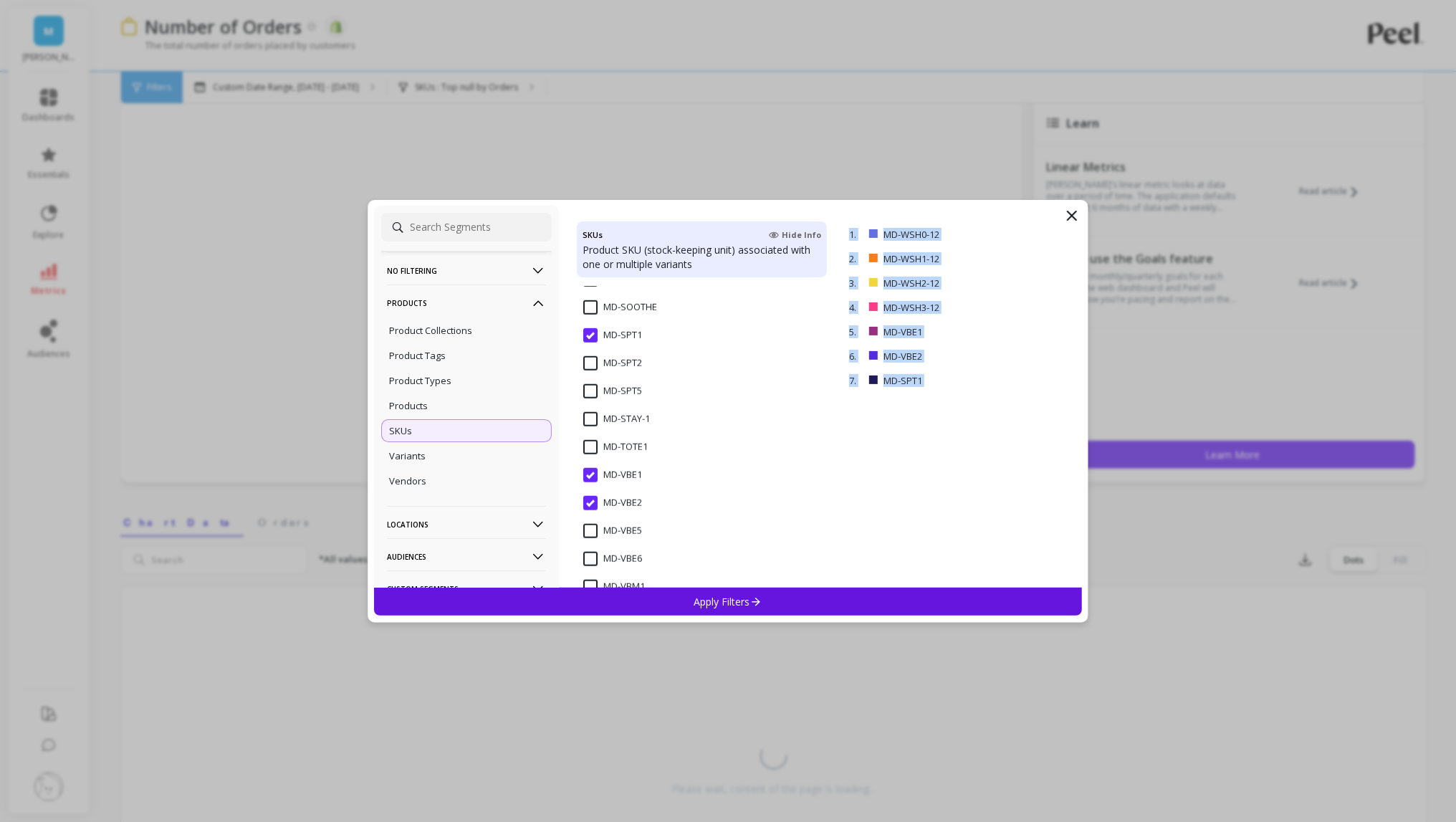
click at [590, 361] on input "MD-SPT2" at bounding box center [612, 363] width 59 height 14
click at [590, 377] on span "MD-SPT2" at bounding box center [612, 371] width 59 height 30
click at [590, 420] on span "MD-SPT2" at bounding box center [612, 419] width 59 height 30
click at [590, 440] on input "MD-SPT5" at bounding box center [612, 439] width 59 height 14
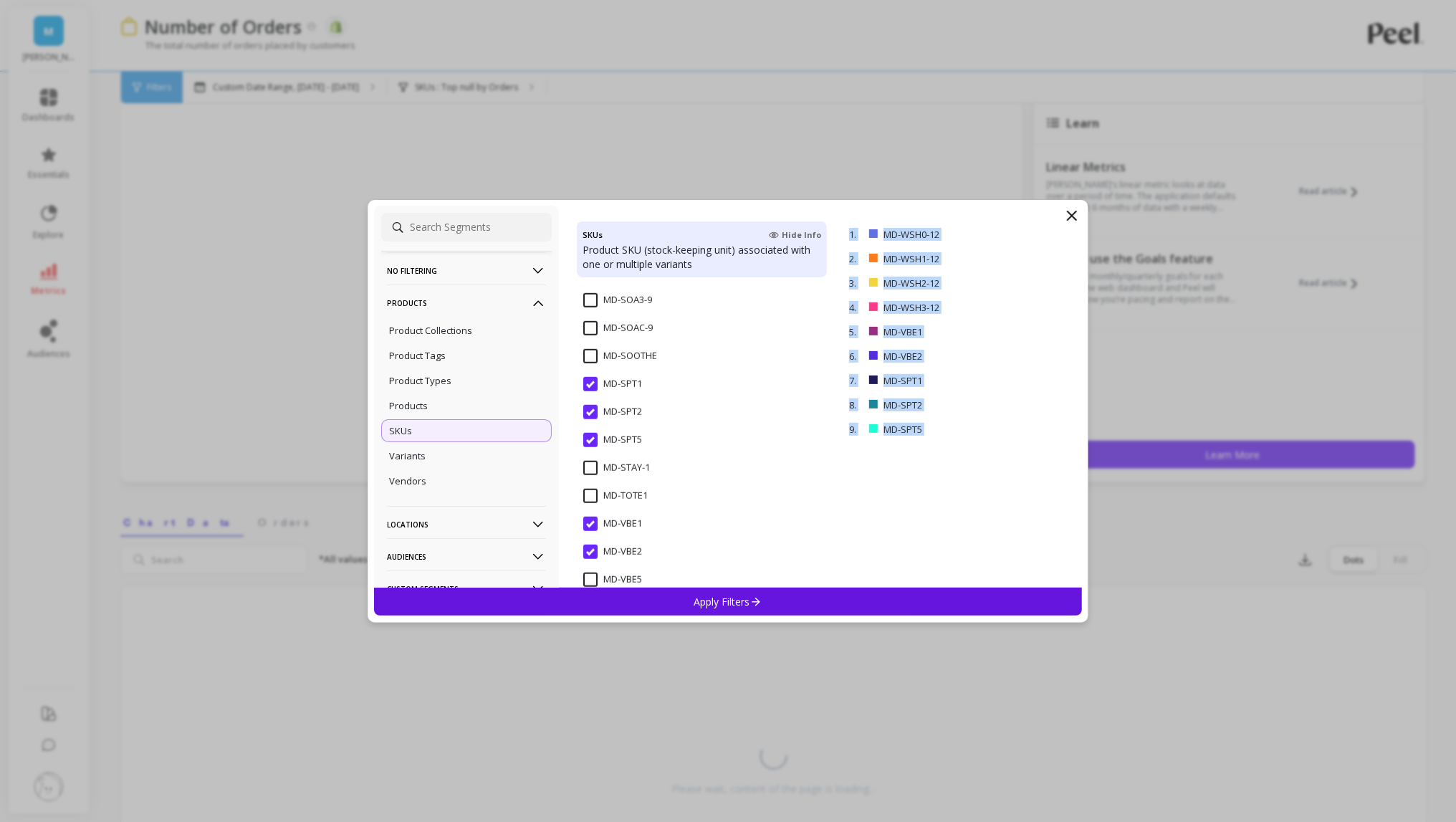
click at [589, 356] on input "MD-SOOTHE" at bounding box center [620, 355] width 74 height 14
click at [592, 419] on input "MD-SOAC-9" at bounding box center [618, 420] width 70 height 14
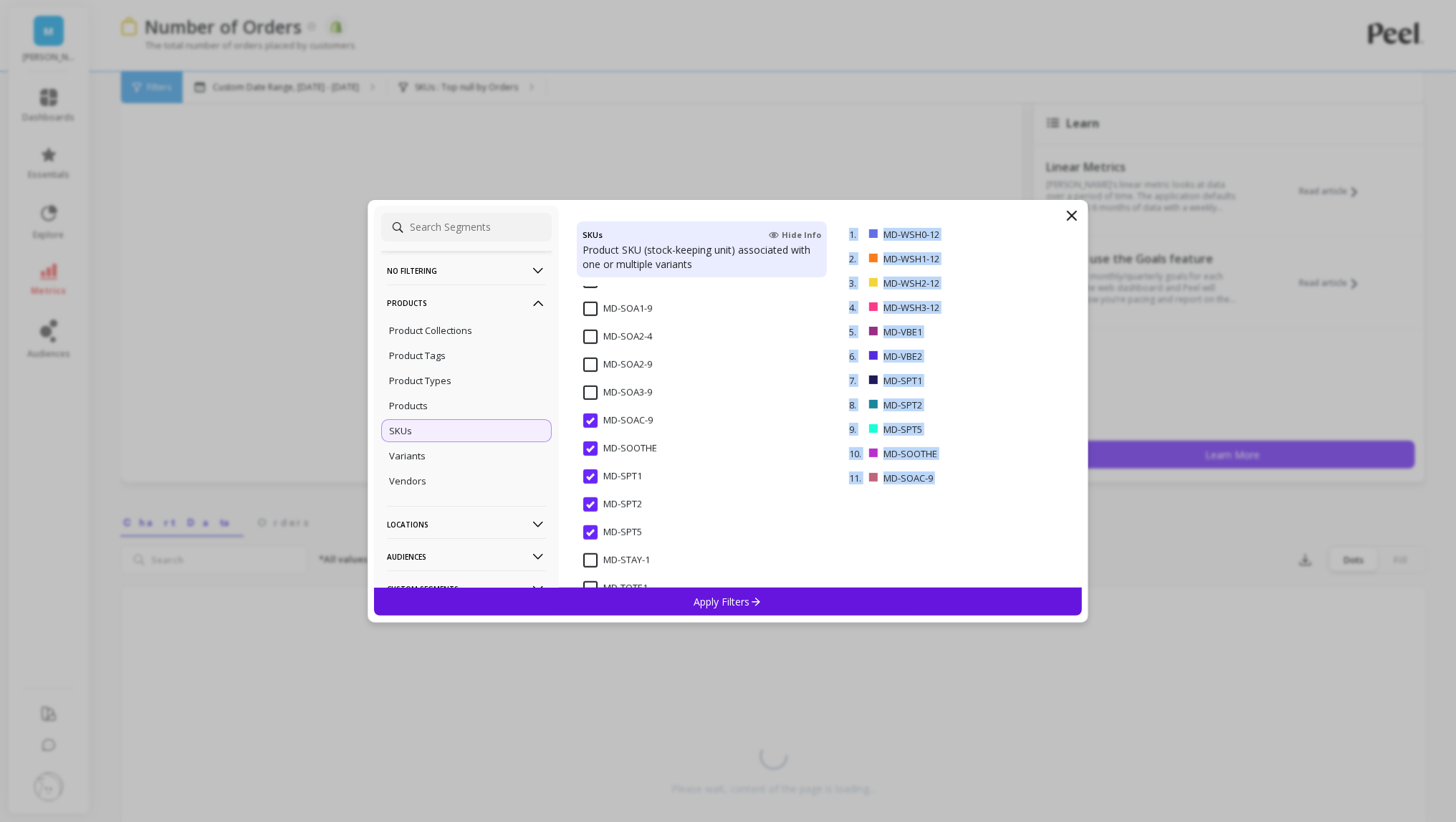
click at [593, 390] on input "MD-SOA3-9" at bounding box center [618, 392] width 69 height 14
click at [593, 374] on span "MD-SOA2-9" at bounding box center [618, 373] width 69 height 30
click at [588, 390] on input "MD-SOA1-9" at bounding box center [618, 389] width 69 height 14
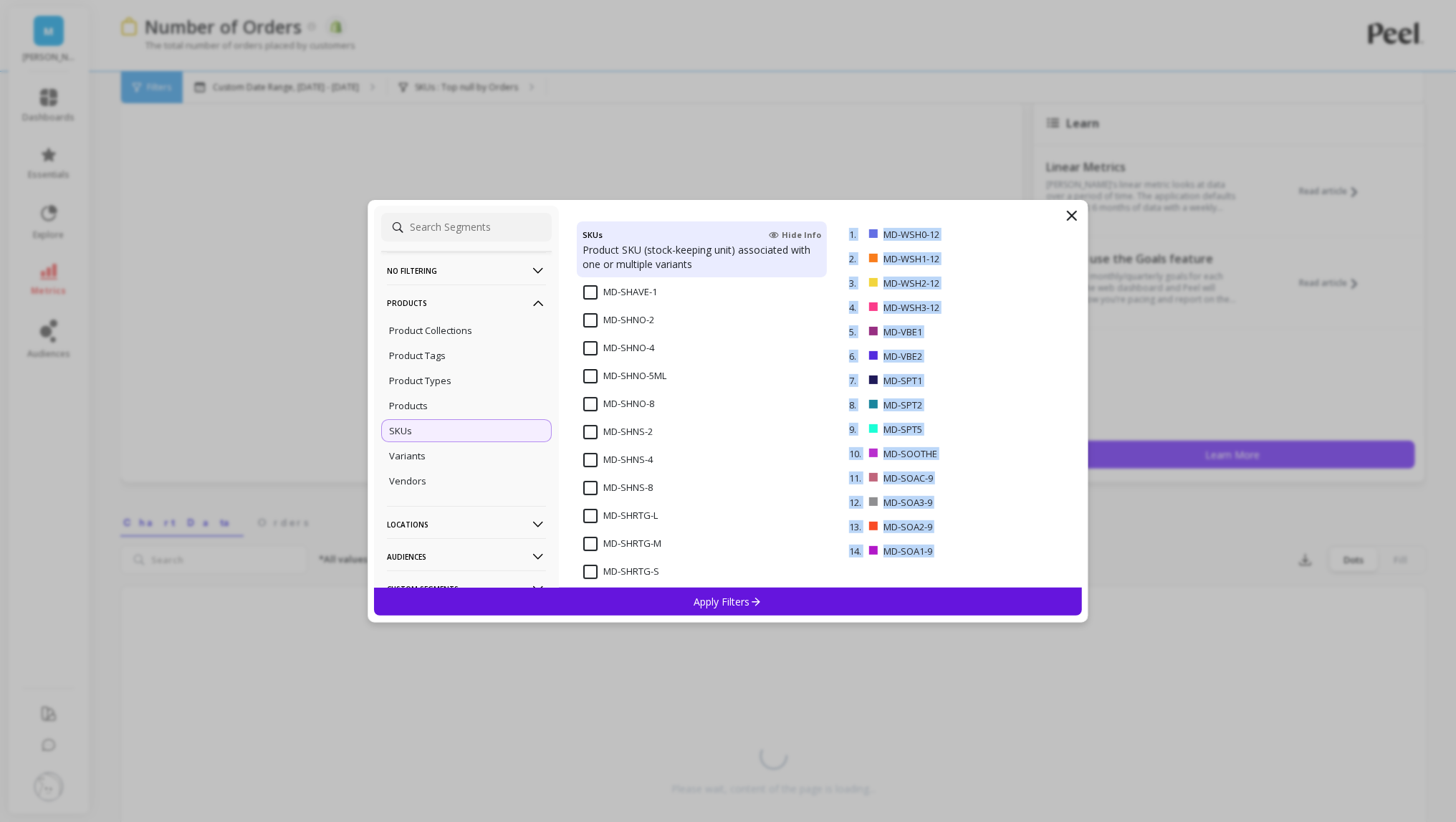
scroll to position [5855, 0]
click at [590, 442] on input "MD-SHNO-8" at bounding box center [619, 446] width 71 height 14
click at [589, 471] on input "MD-SHNS-2" at bounding box center [618, 474] width 70 height 14
click at [586, 507] on input "MD-SHNS-4" at bounding box center [618, 502] width 70 height 14
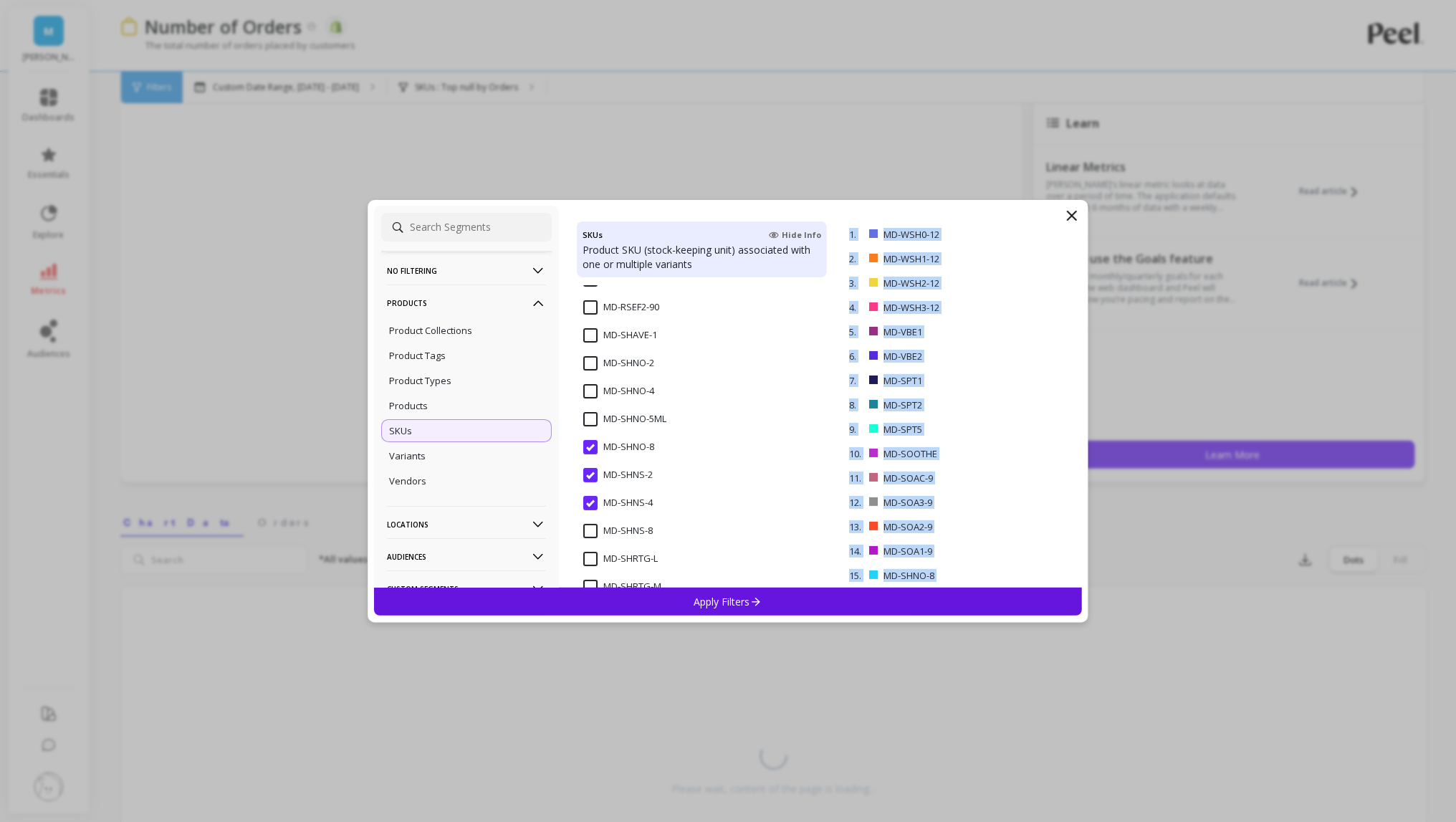
click at [586, 535] on input "MD-SHNS-8" at bounding box center [618, 530] width 70 height 14
click at [589, 392] on input "MD-SHNO-4" at bounding box center [619, 390] width 71 height 14
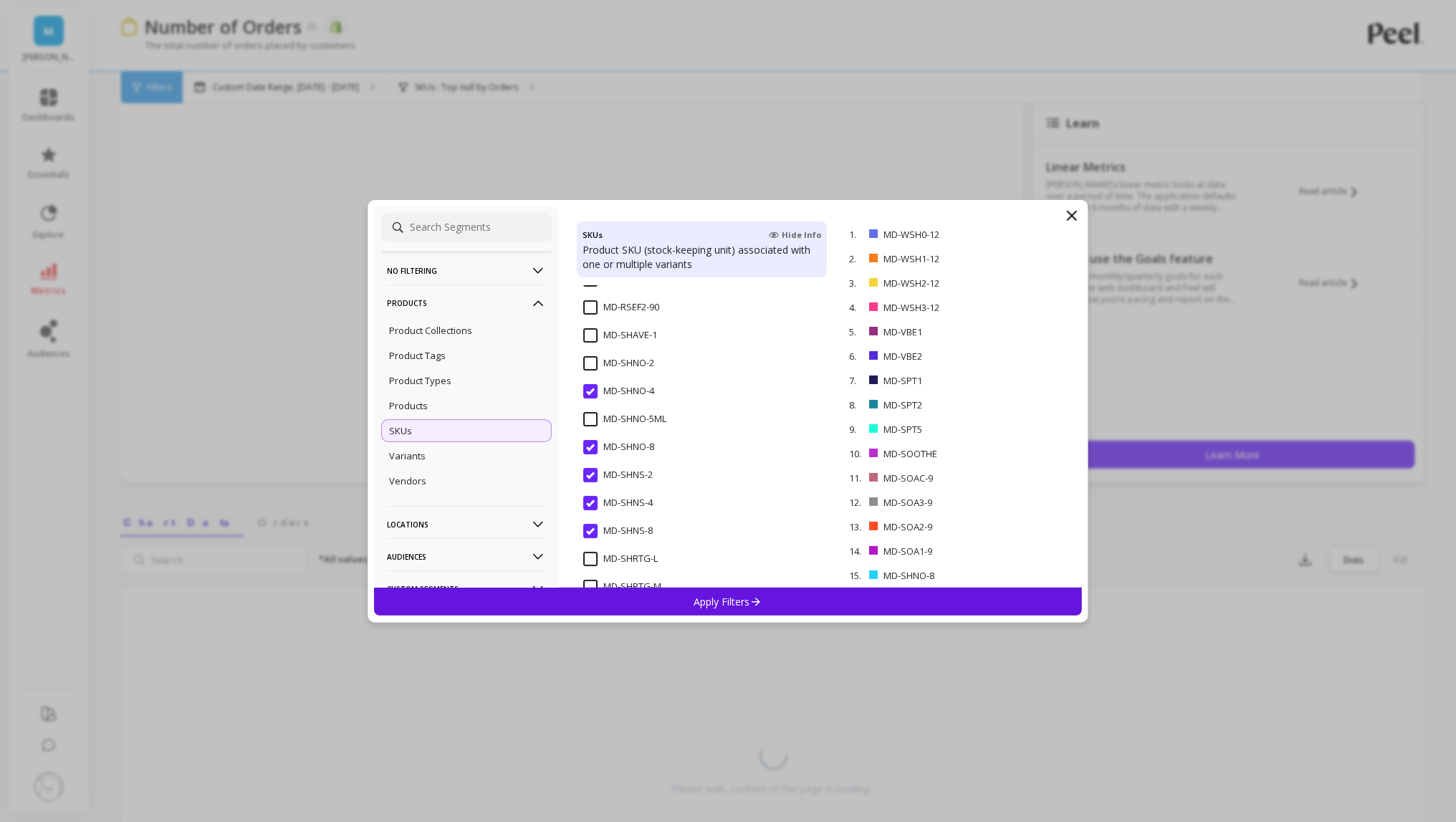
click at [589, 405] on div "MD-SHNO-5ML" at bounding box center [702, 427] width 251 height 43
click at [589, 365] on input "MD-SHNO-2" at bounding box center [619, 363] width 71 height 14
click at [588, 405] on input "MD-SHAVE-1" at bounding box center [620, 403] width 74 height 14
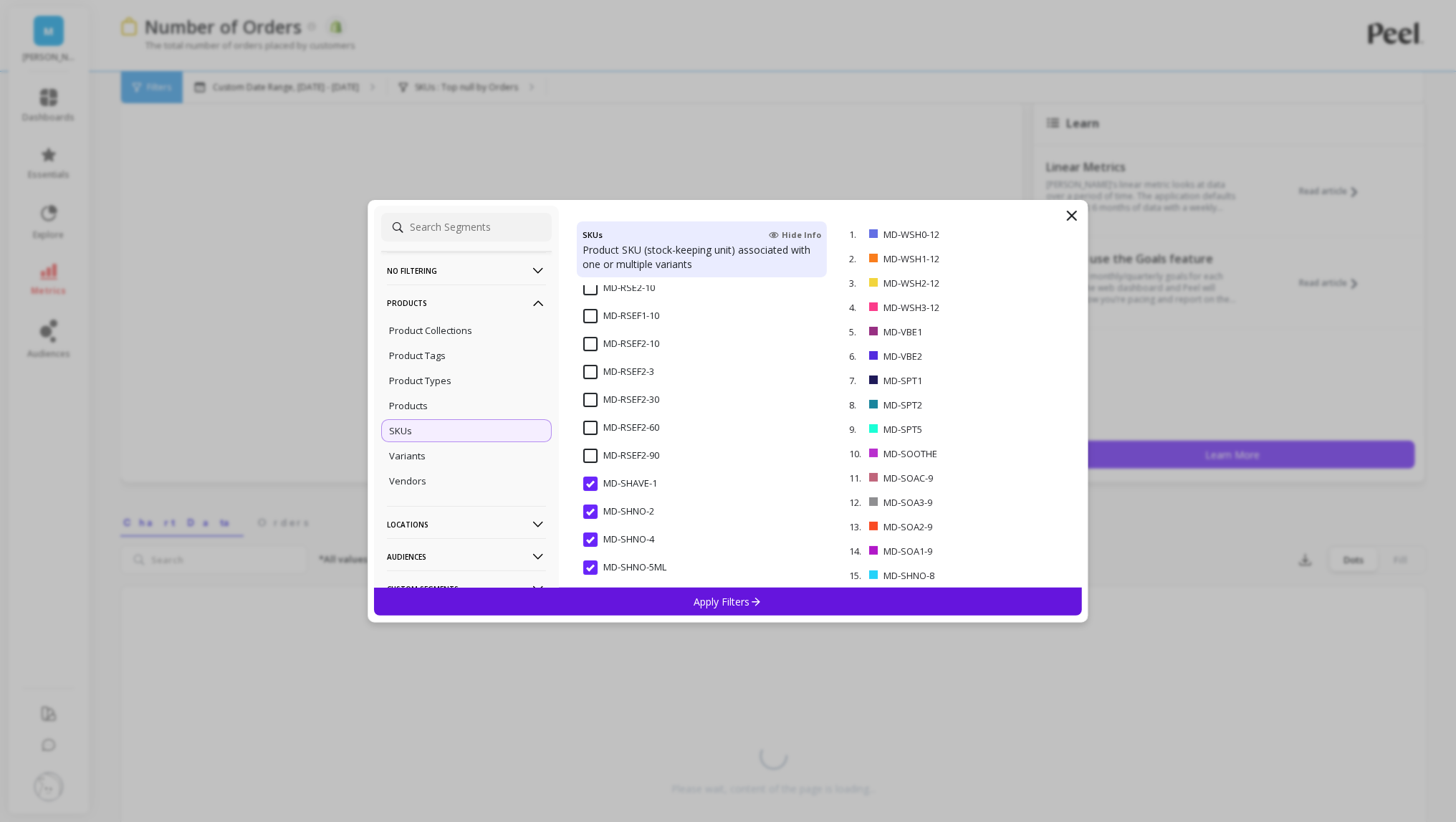
click at [588, 457] on input "MD-RSEF2-90" at bounding box center [621, 455] width 76 height 14
click at [588, 463] on span "MD-RSEF2-90" at bounding box center [621, 463] width 76 height 30
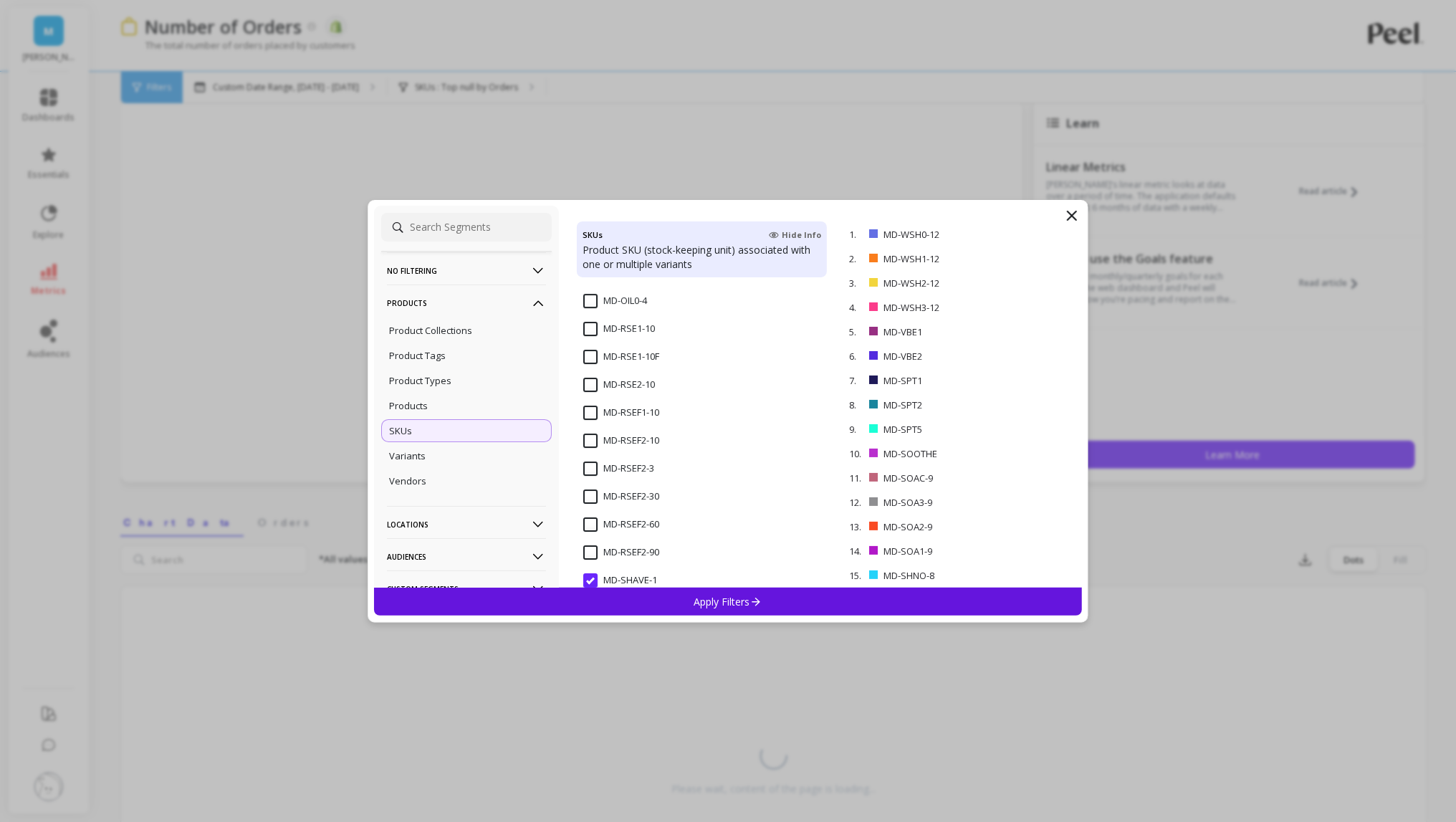
click at [592, 466] on input "MD-RSEF2-3" at bounding box center [619, 468] width 71 height 14
click at [592, 447] on span "MD-RSEF2-10" at bounding box center [621, 448] width 76 height 30
click at [591, 413] on input "MD-RSEF1-10" at bounding box center [621, 412] width 76 height 14
click at [589, 445] on input "MD-RSE2-10" at bounding box center [619, 445] width 72 height 14
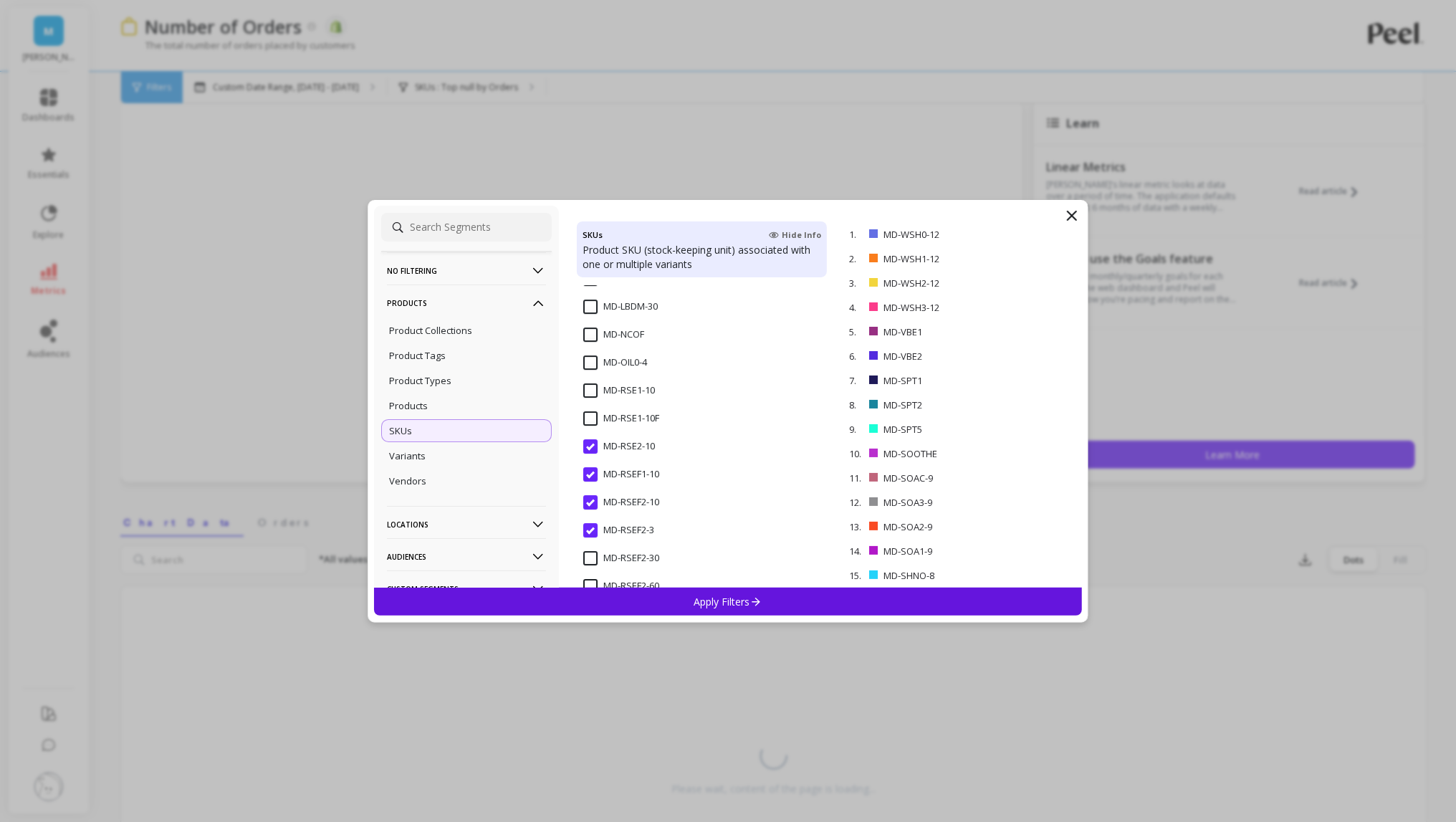
click at [589, 415] on input "MD-RSE1-10F" at bounding box center [621, 418] width 76 height 14
click at [586, 386] on input "MD-RSE1-10" at bounding box center [619, 390] width 72 height 14
click at [599, 445] on input "MD-OIL0-4" at bounding box center [615, 440] width 63 height 14
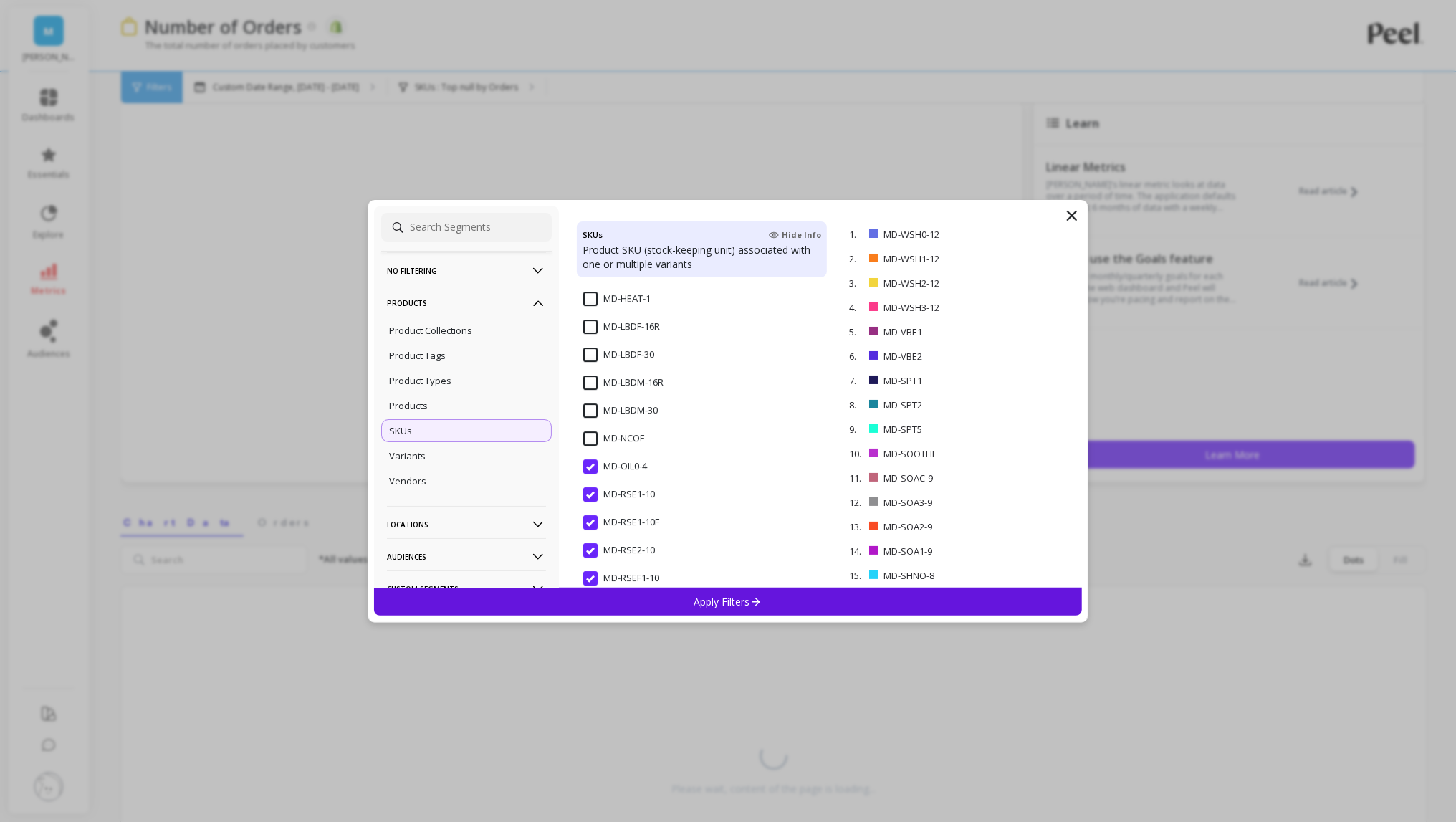
click at [596, 412] on input "MD-LBDM-30" at bounding box center [621, 410] width 75 height 14
click at [583, 355] on div "MD-LBDF-30" at bounding box center [702, 363] width 251 height 43
click at [586, 373] on input "MD-LBDF-30" at bounding box center [619, 377] width 71 height 14
click at [588, 377] on input "MD-LBDF-30" at bounding box center [619, 377] width 71 height 14
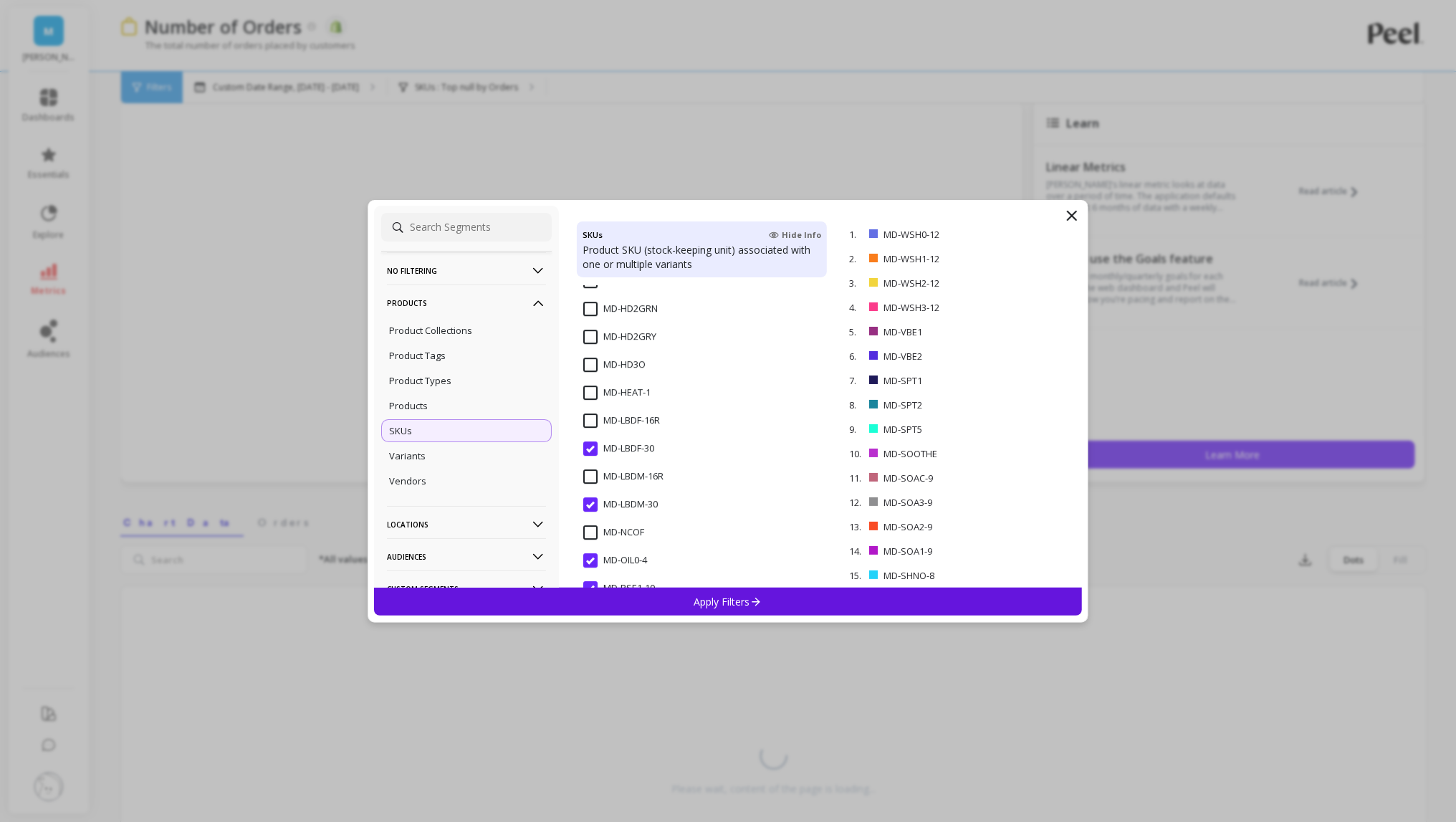
scroll to position [5355, 0]
click at [592, 379] on div "MD-HEAT-1" at bounding box center [702, 396] width 251 height 43
click at [590, 389] on input "MD-DOME5" at bounding box center [618, 388] width 69 height 14
click at [586, 358] on input "MD-CO-VB1" at bounding box center [618, 360] width 70 height 14
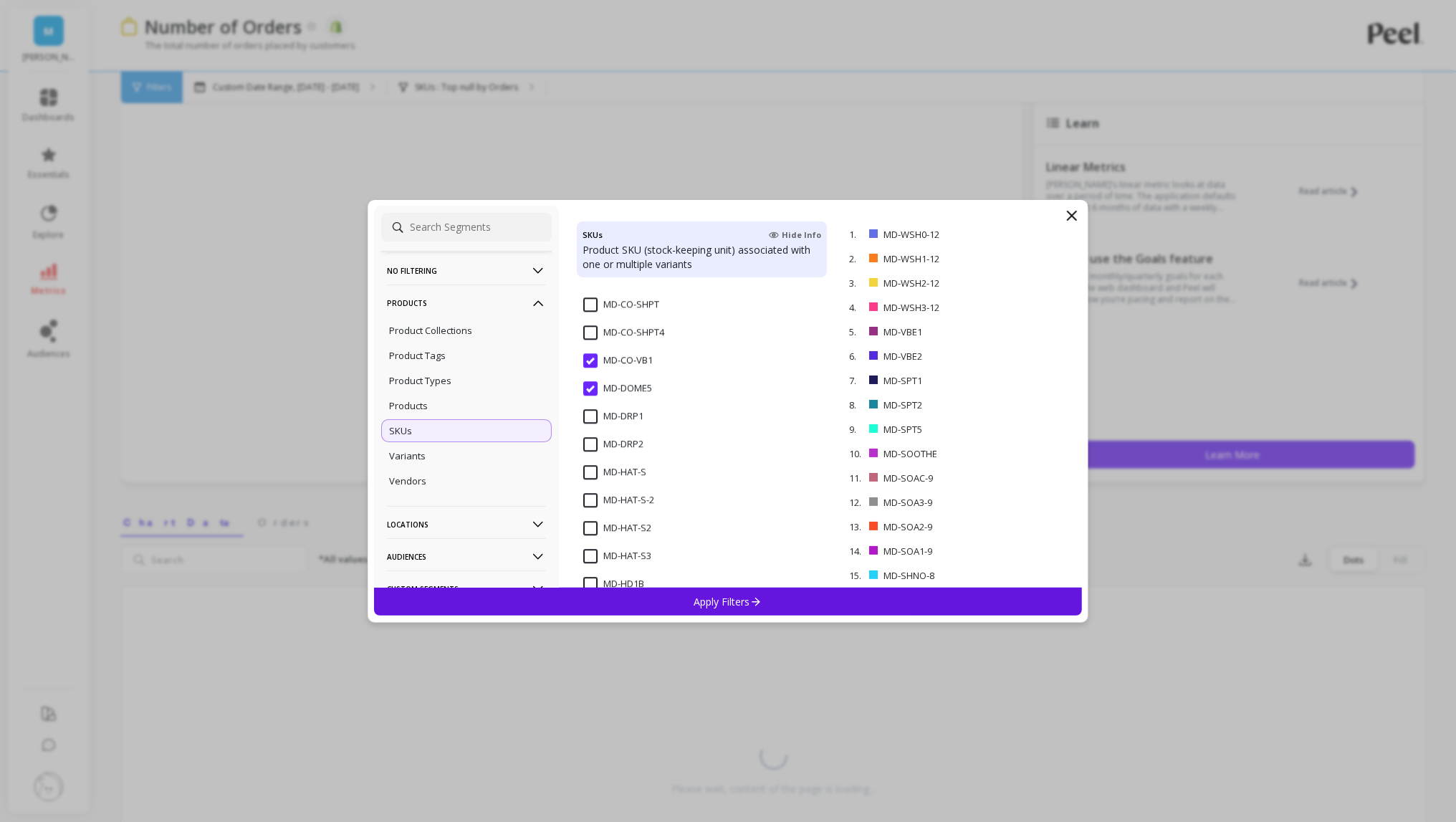
click at [587, 358] on input "MD-CO-VB1" at bounding box center [618, 360] width 70 height 14
click at [594, 418] on input "MD-DRP1" at bounding box center [613, 423] width 61 height 14
click at [594, 451] on input "MD-DRP2" at bounding box center [613, 451] width 61 height 14
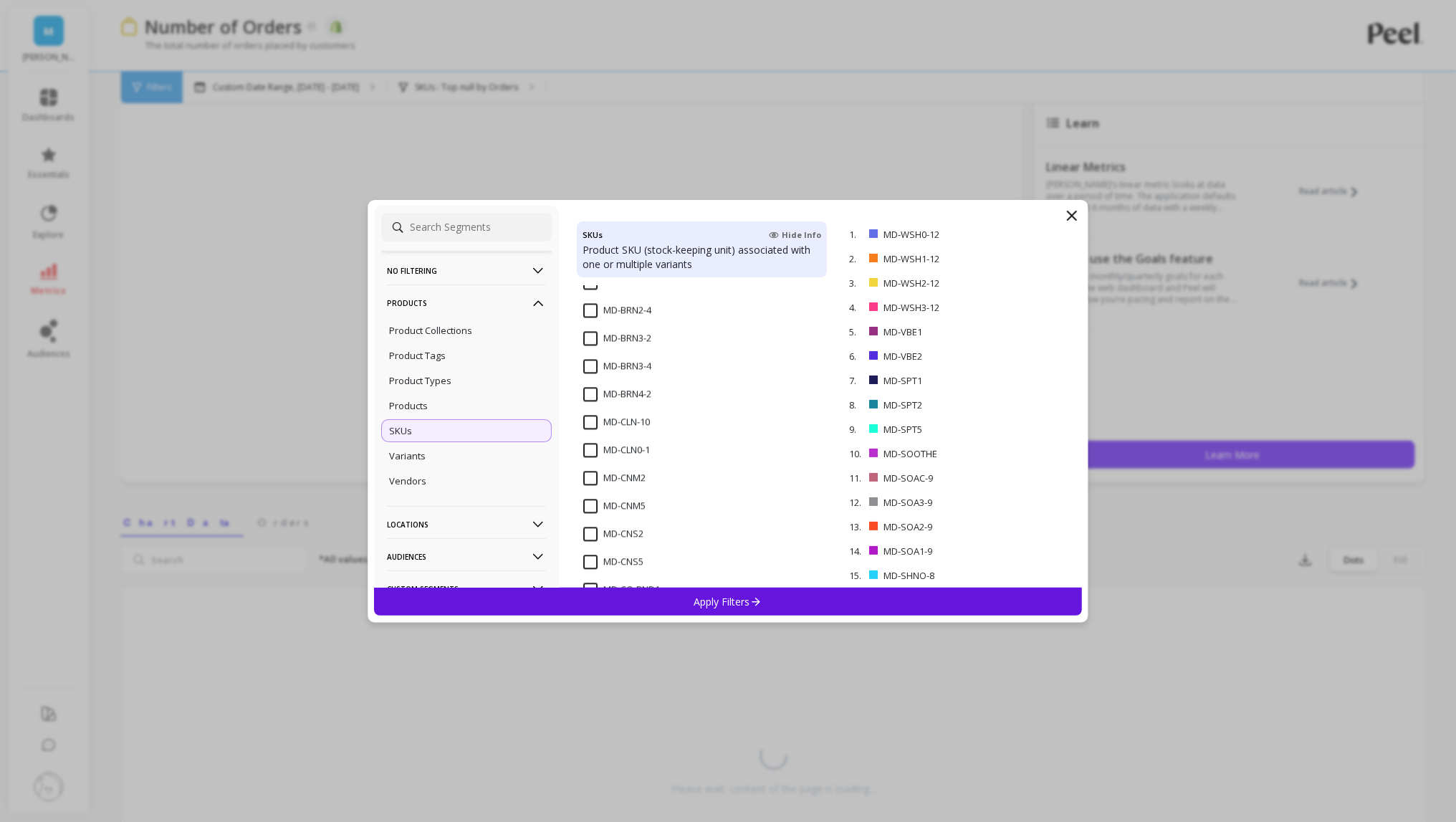
click at [584, 479] on input "MD-CNM2" at bounding box center [614, 478] width 62 height 14
click at [584, 510] on input "MD-CNM5" at bounding box center [614, 506] width 62 height 14
click at [584, 537] on input "MD-CNS2" at bounding box center [613, 534] width 61 height 14
click at [584, 562] on input "MD-CNS5" at bounding box center [613, 562] width 61 height 14
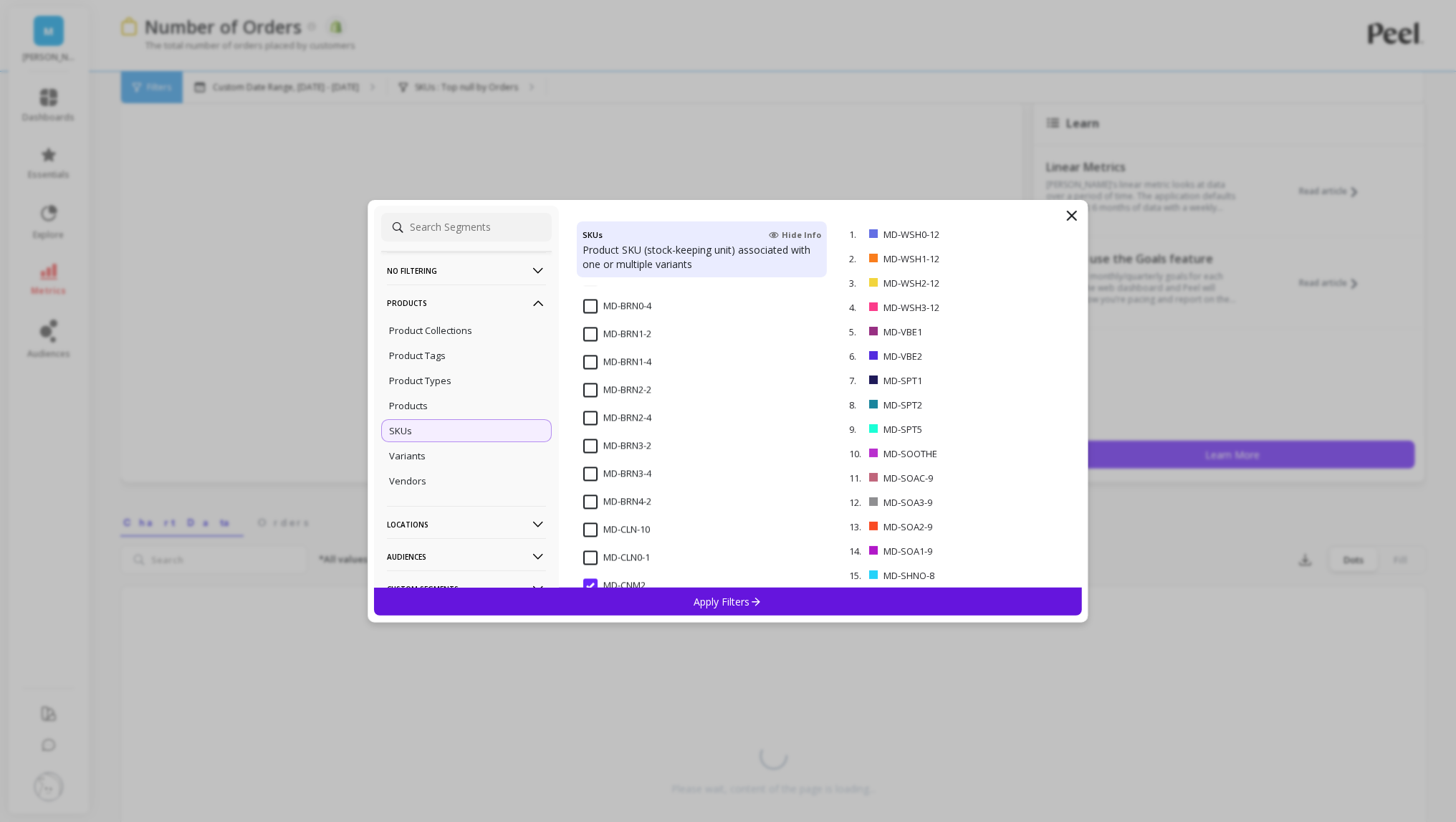
click at [591, 475] on input "MD-BRN3-4" at bounding box center [617, 473] width 68 height 14
click at [584, 417] on input "MD-BRN2-4" at bounding box center [617, 418] width 68 height 14
click at [591, 358] on input "MD-BRN1-4" at bounding box center [617, 362] width 68 height 14
click at [591, 365] on input "MD-BRN0-4" at bounding box center [617, 366] width 68 height 14
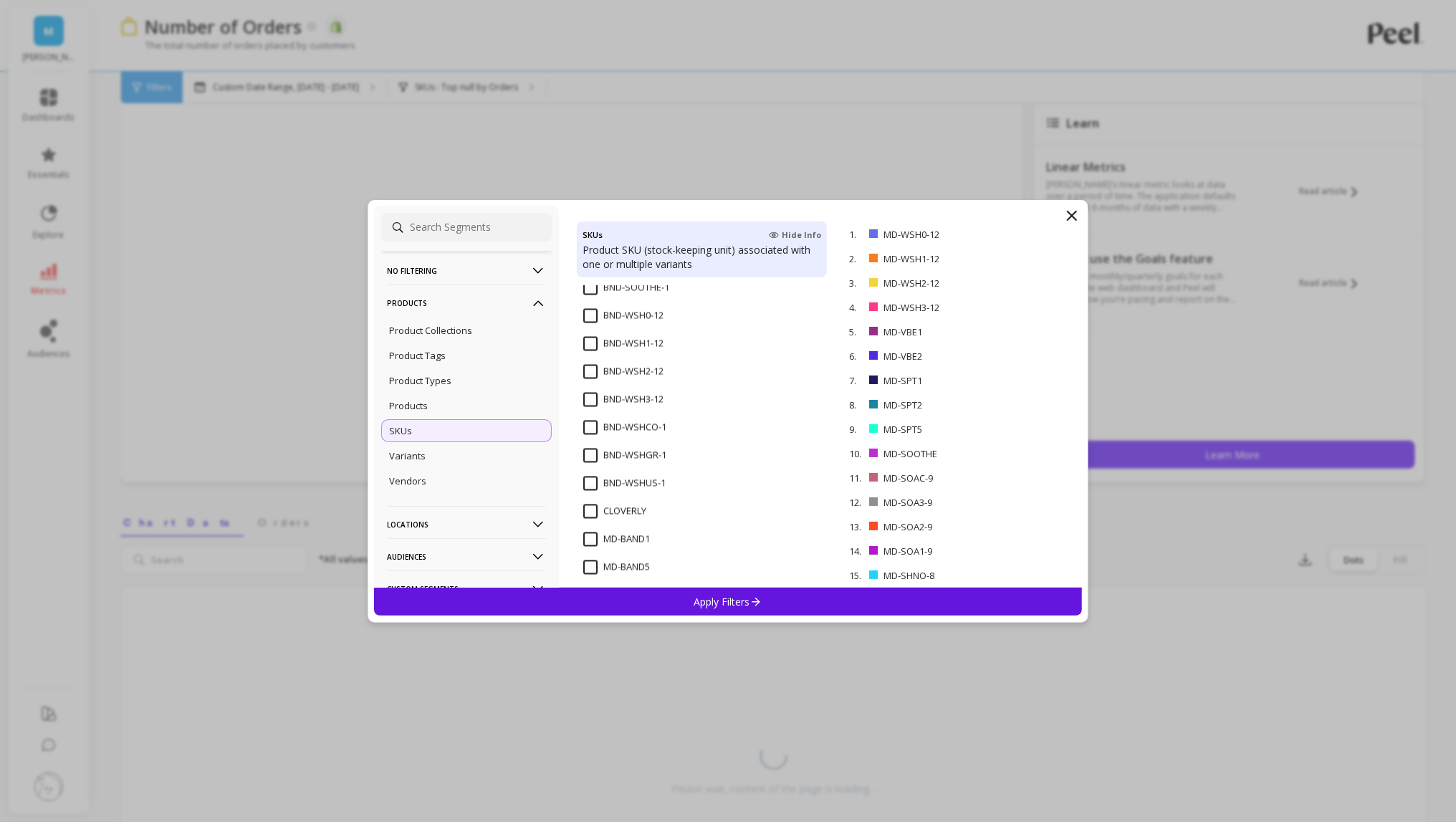
click at [594, 543] on input "MD-BAND1" at bounding box center [616, 539] width 66 height 14
click at [593, 485] on input "MD-BAND5" at bounding box center [616, 482] width 66 height 14
click at [590, 514] on input "MD-BASE-30" at bounding box center [620, 510] width 73 height 14
click at [605, 598] on div "Apply Filters" at bounding box center [728, 601] width 708 height 28
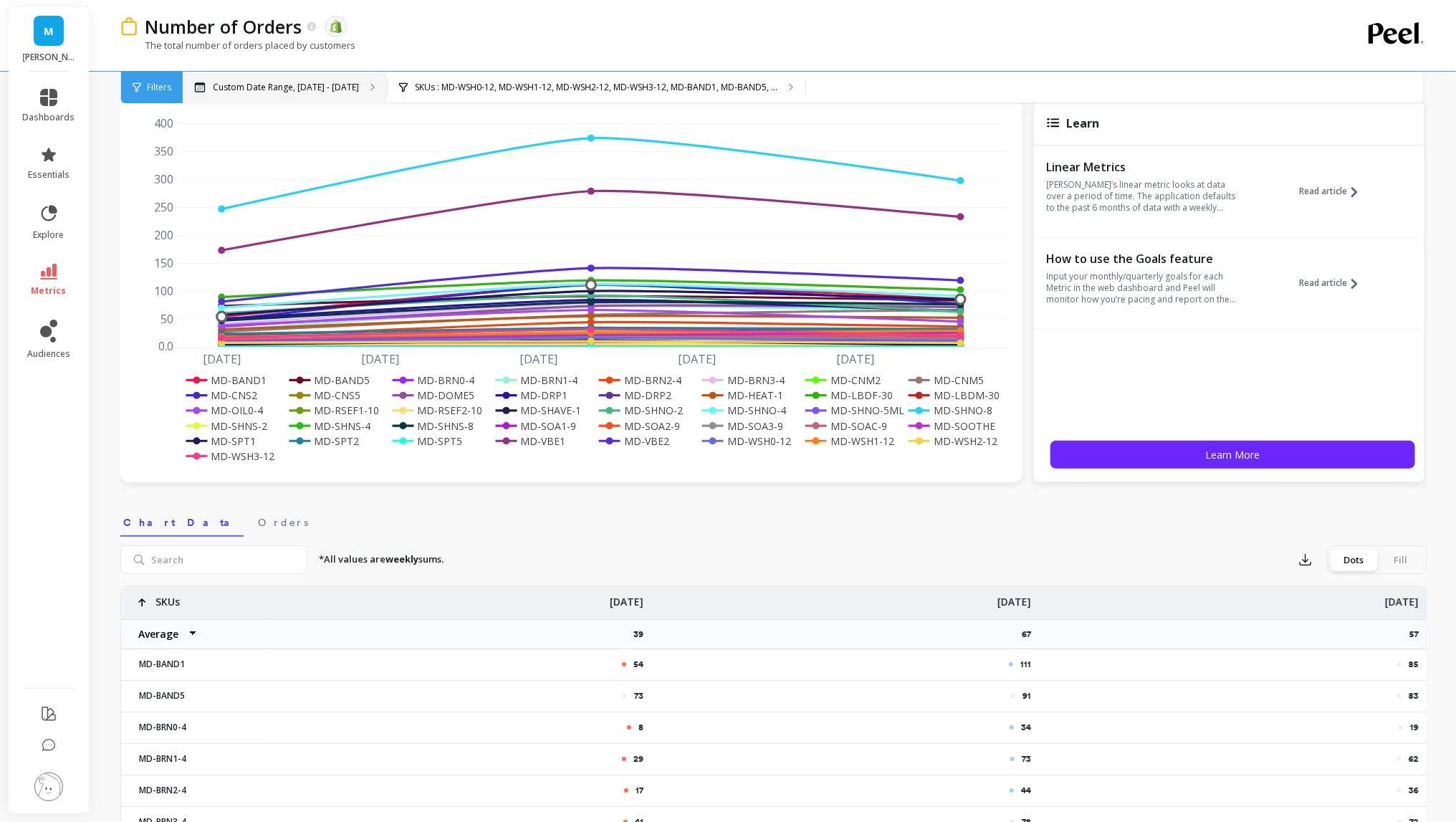
click at [339, 91] on p "Custom Date Range, [DATE] - [DATE]" at bounding box center [285, 88] width 146 height 11
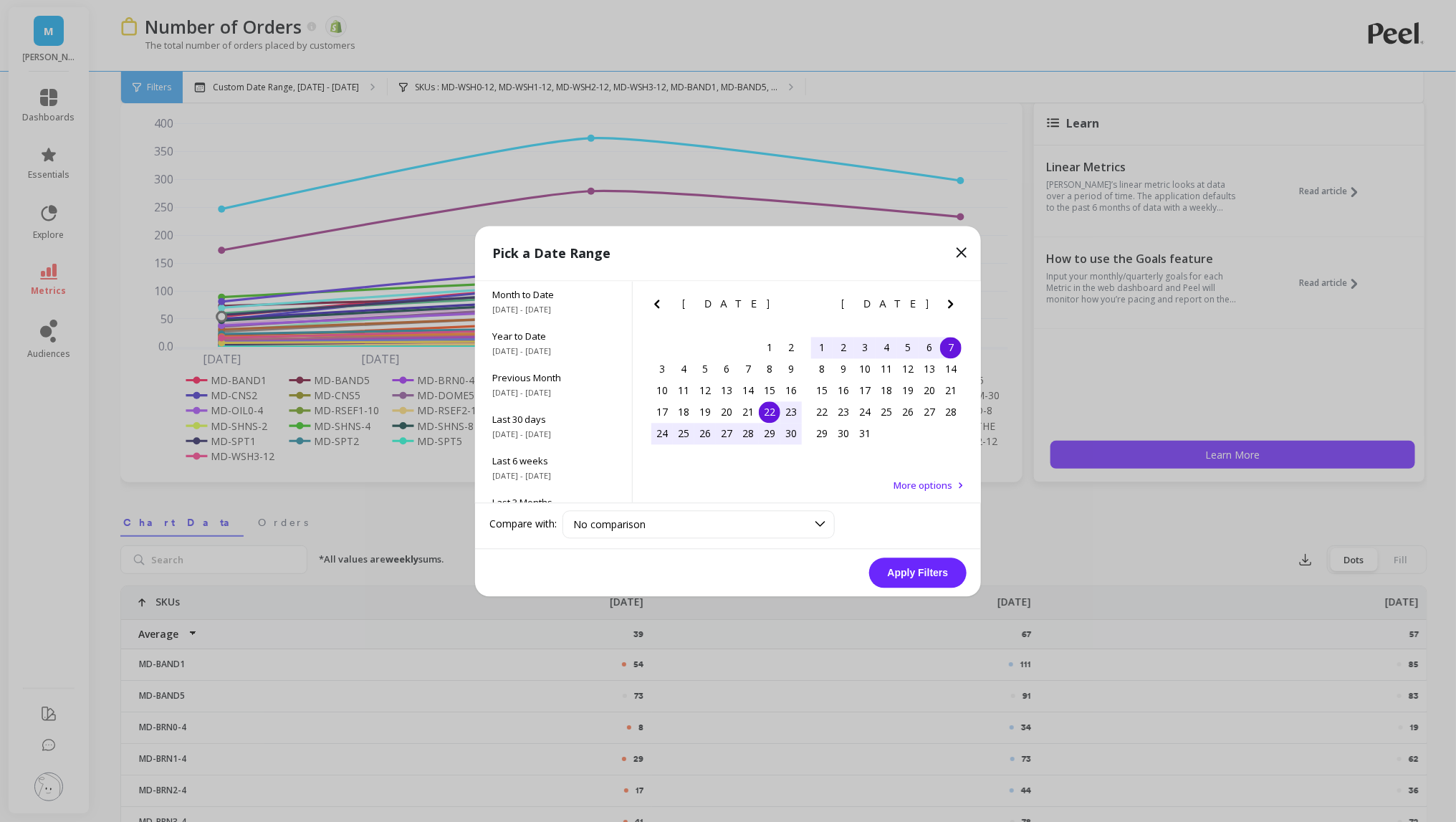
click at [890, 575] on button "Apply Filters" at bounding box center [918, 572] width 98 height 30
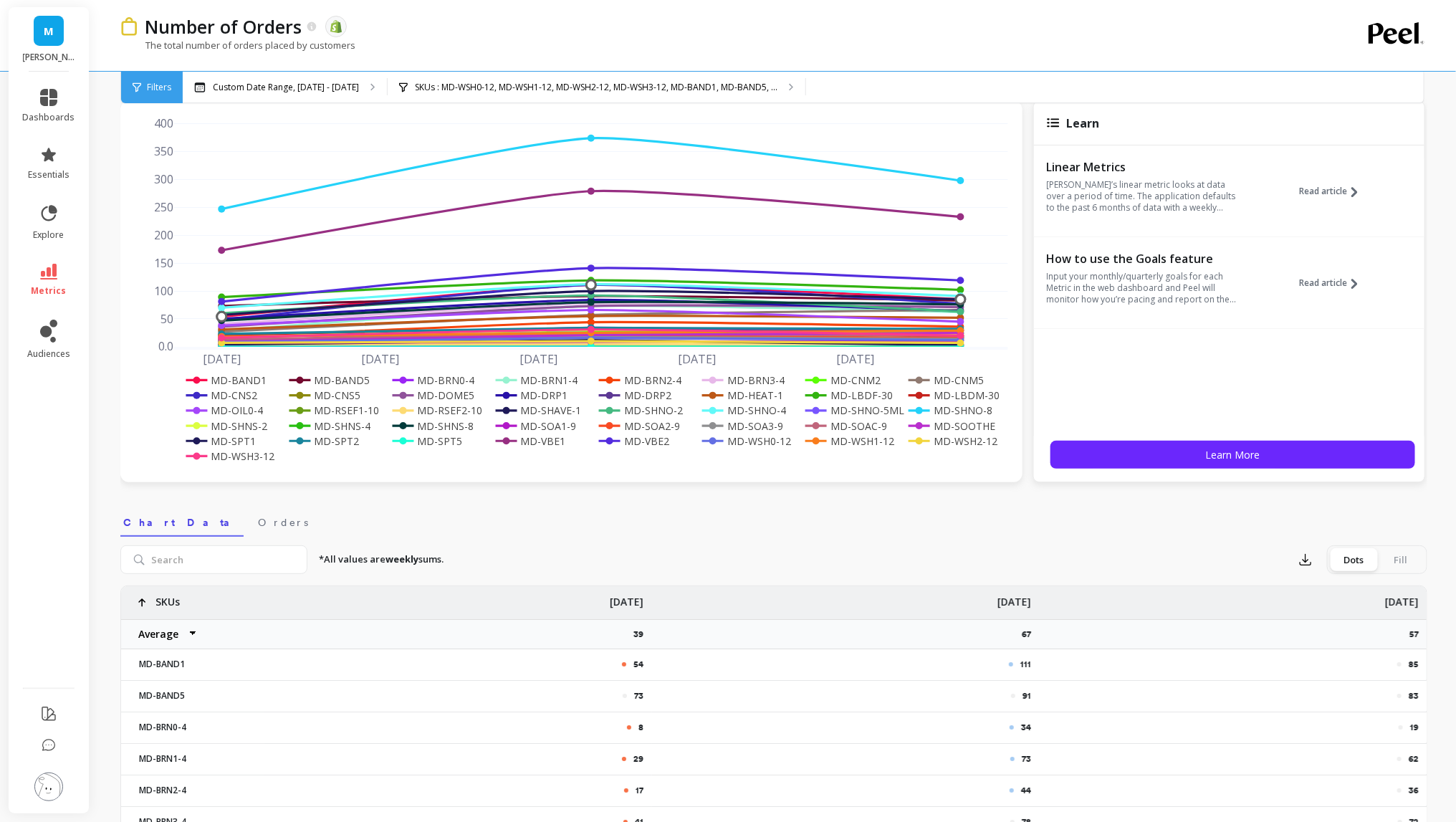
click at [155, 89] on span "Filters" at bounding box center [159, 88] width 24 height 11
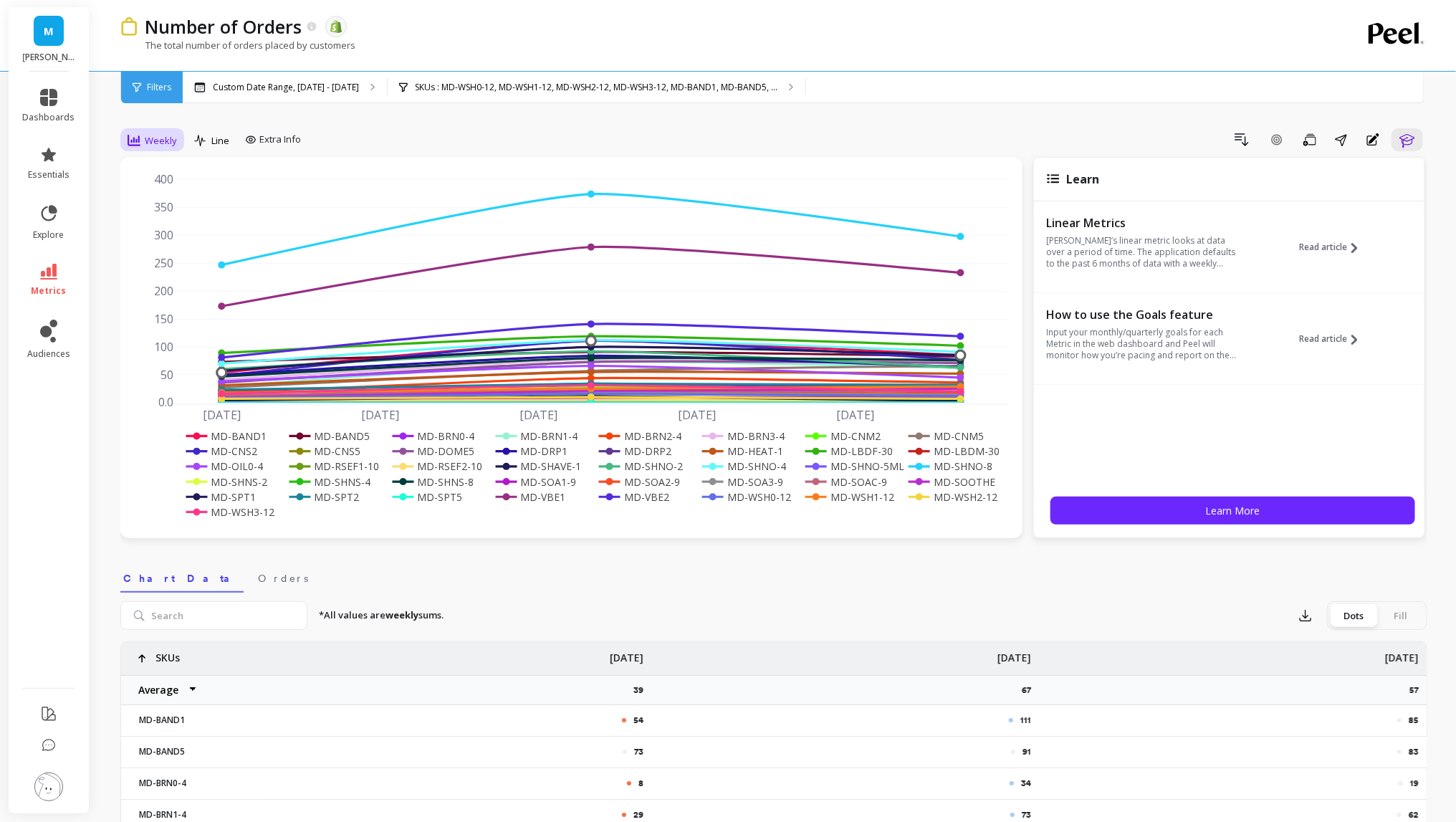
click at [174, 144] on span "Weekly" at bounding box center [160, 141] width 33 height 14
click at [182, 172] on div "All" at bounding box center [173, 172] width 82 height 14
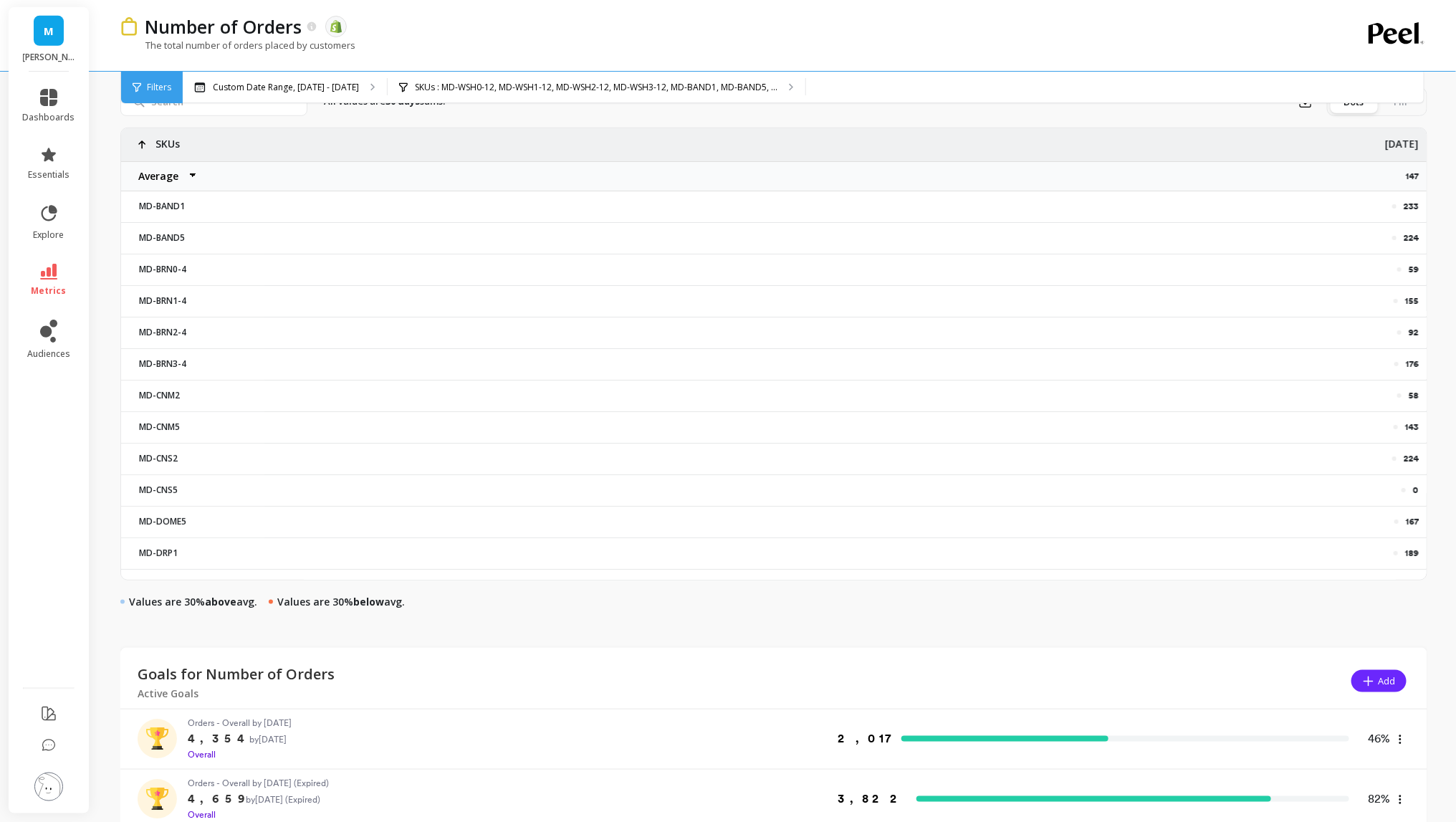
scroll to position [357, 0]
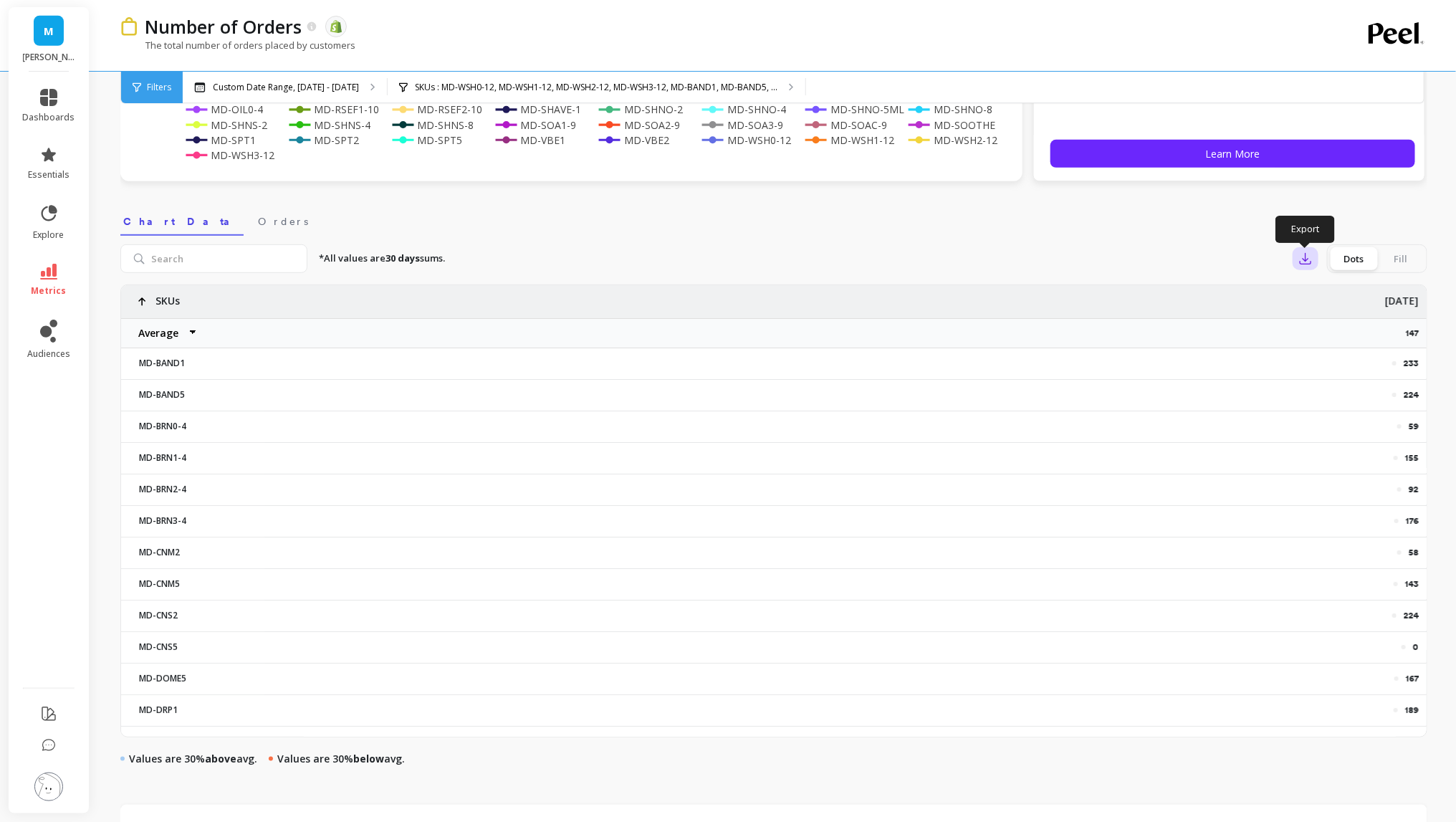
click at [1310, 260] on icon "button" at bounding box center [1305, 258] width 14 height 14
click at [1333, 345] on span "Google Sheets" at bounding box center [1354, 349] width 66 height 14
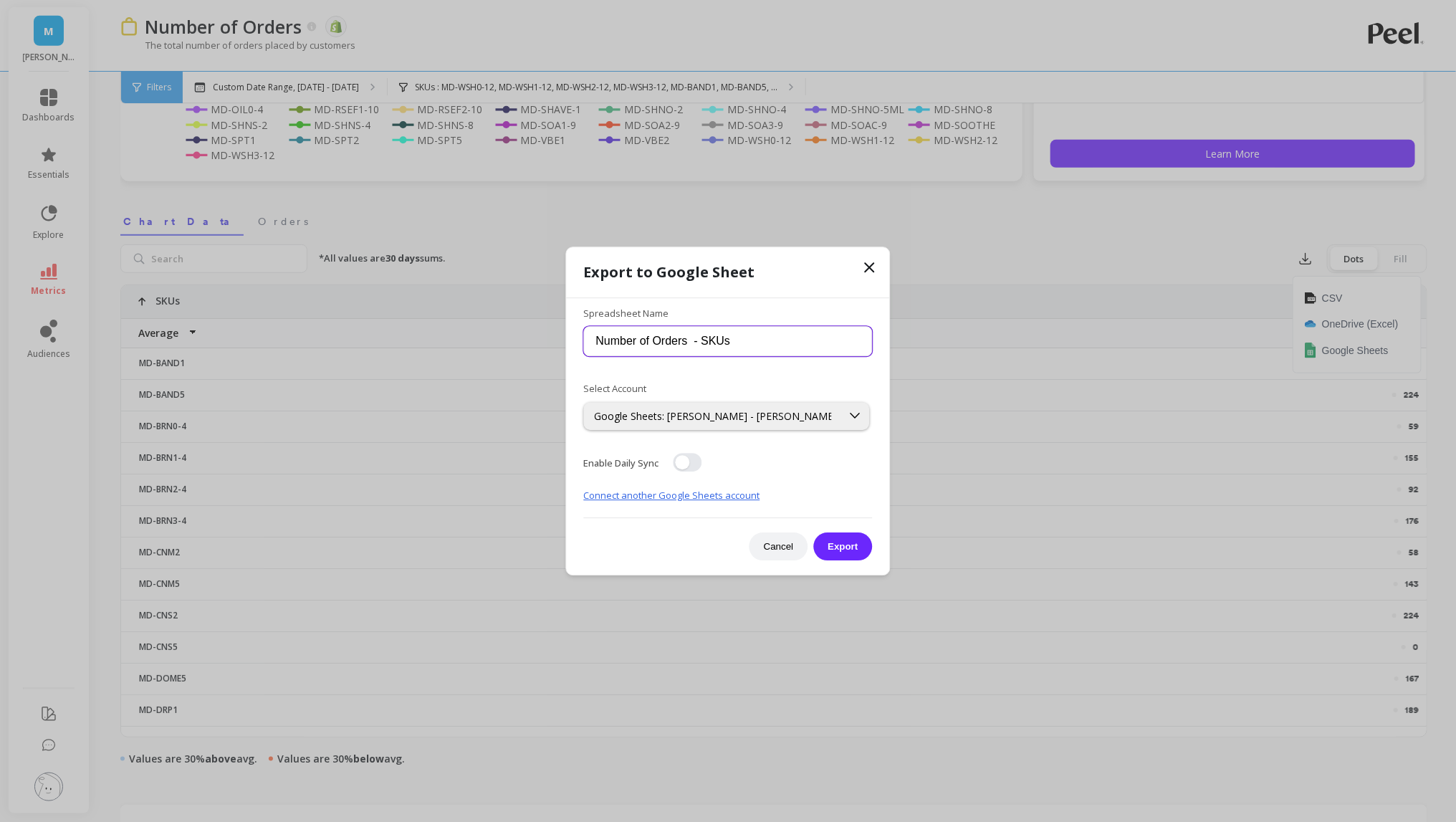
click at [749, 335] on input "Number of Orders - SKUs" at bounding box center [729, 342] width 289 height 30
click at [702, 346] on input "Number of Orders - SKUs" at bounding box center [729, 342] width 289 height 30
click at [770, 339] on input "Number of Orders - by SKUs" at bounding box center [729, 342] width 289 height 30
type input "Number of Orders - by SKUs bfcm 2024"
click at [814, 532] on button "Export" at bounding box center [843, 546] width 59 height 28
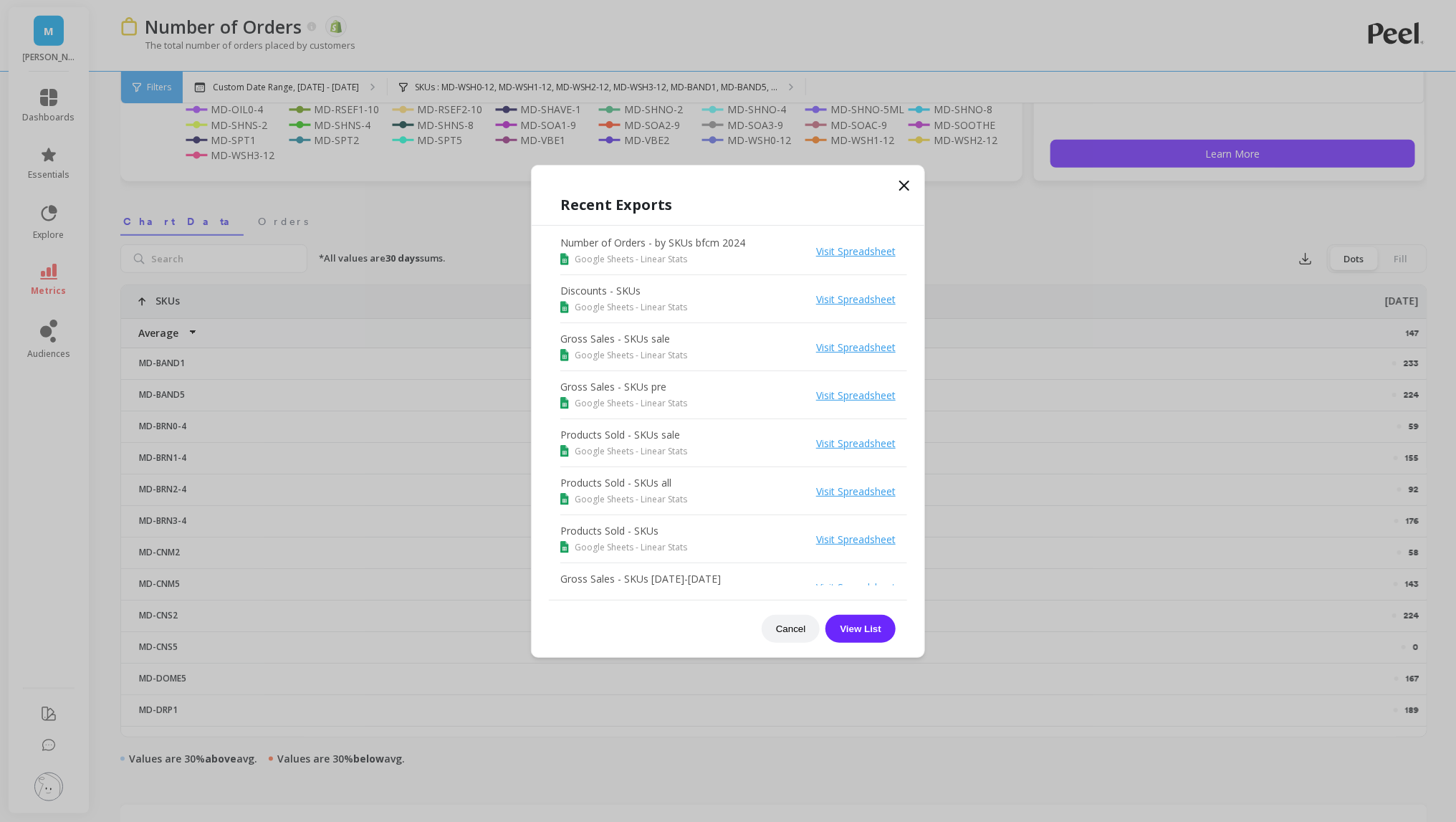
click at [903, 183] on icon at bounding box center [904, 185] width 8 height 8
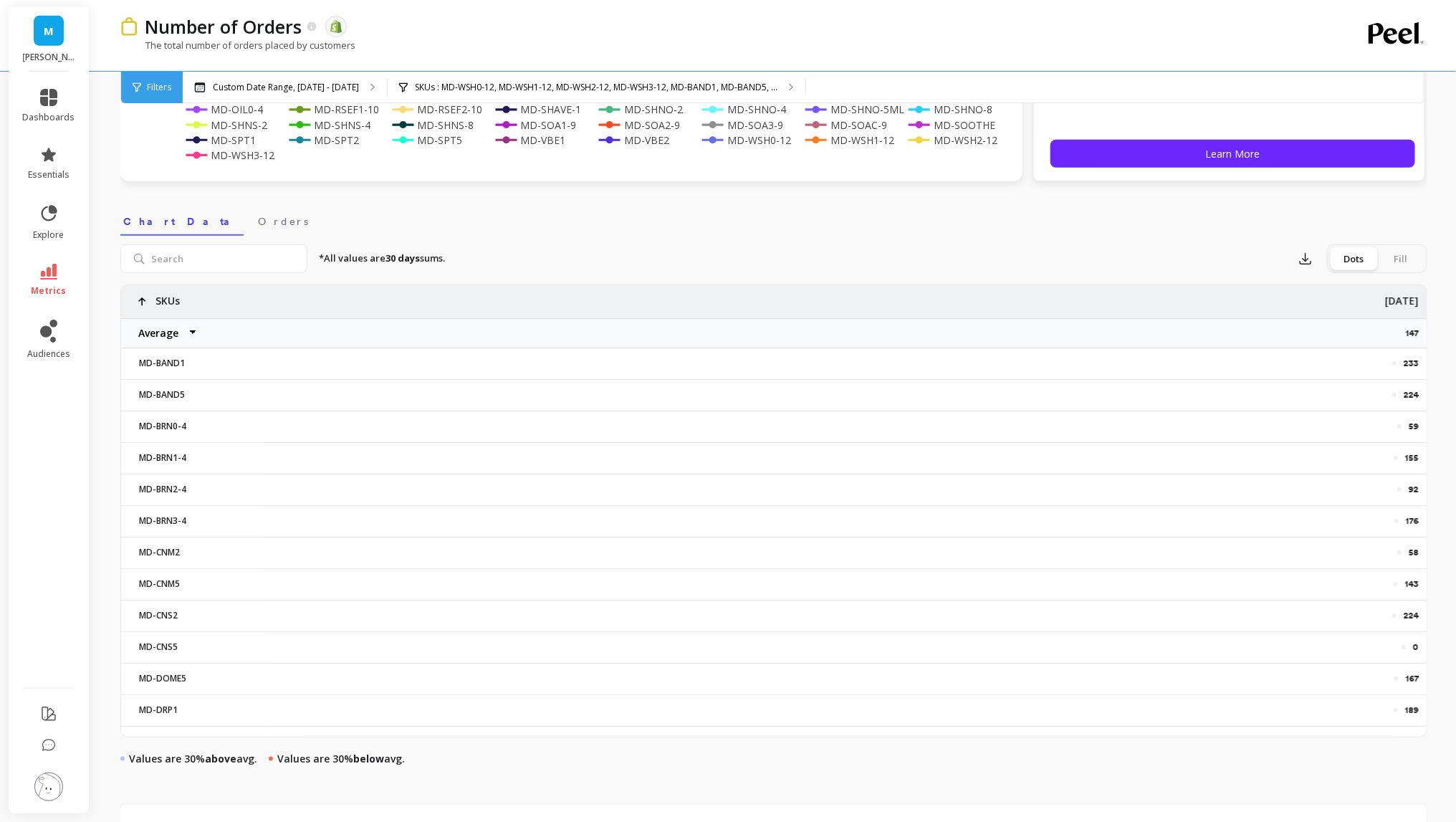
scroll to position [0, 0]
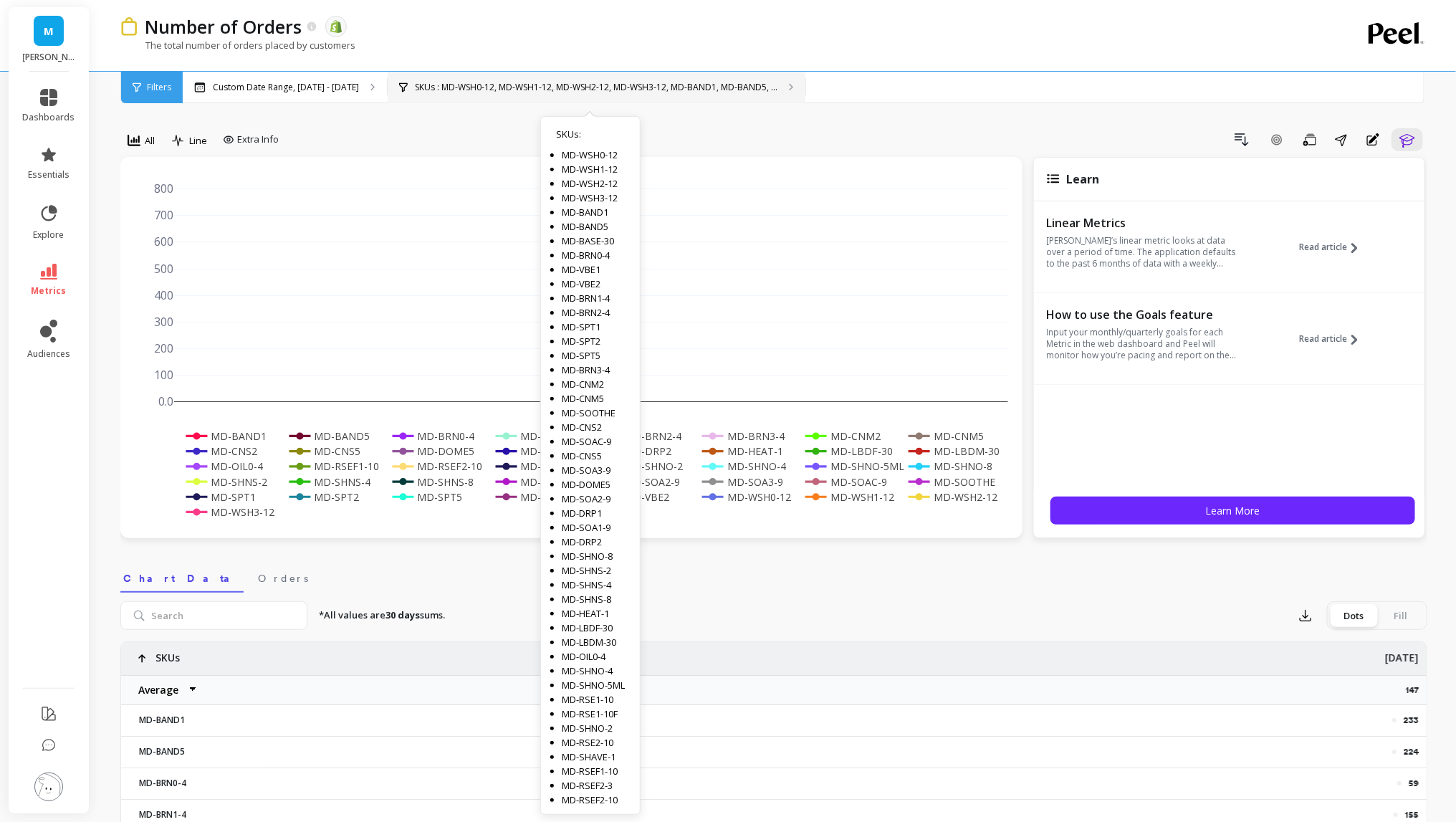
click at [505, 93] on div "SKUs : MD-WSH0-12, MD-WSH1-12, MD-WSH2-12, MD-WSH3-12, MD-BAND1, MD-BAND5, ... …" at bounding box center [597, 88] width 418 height 32
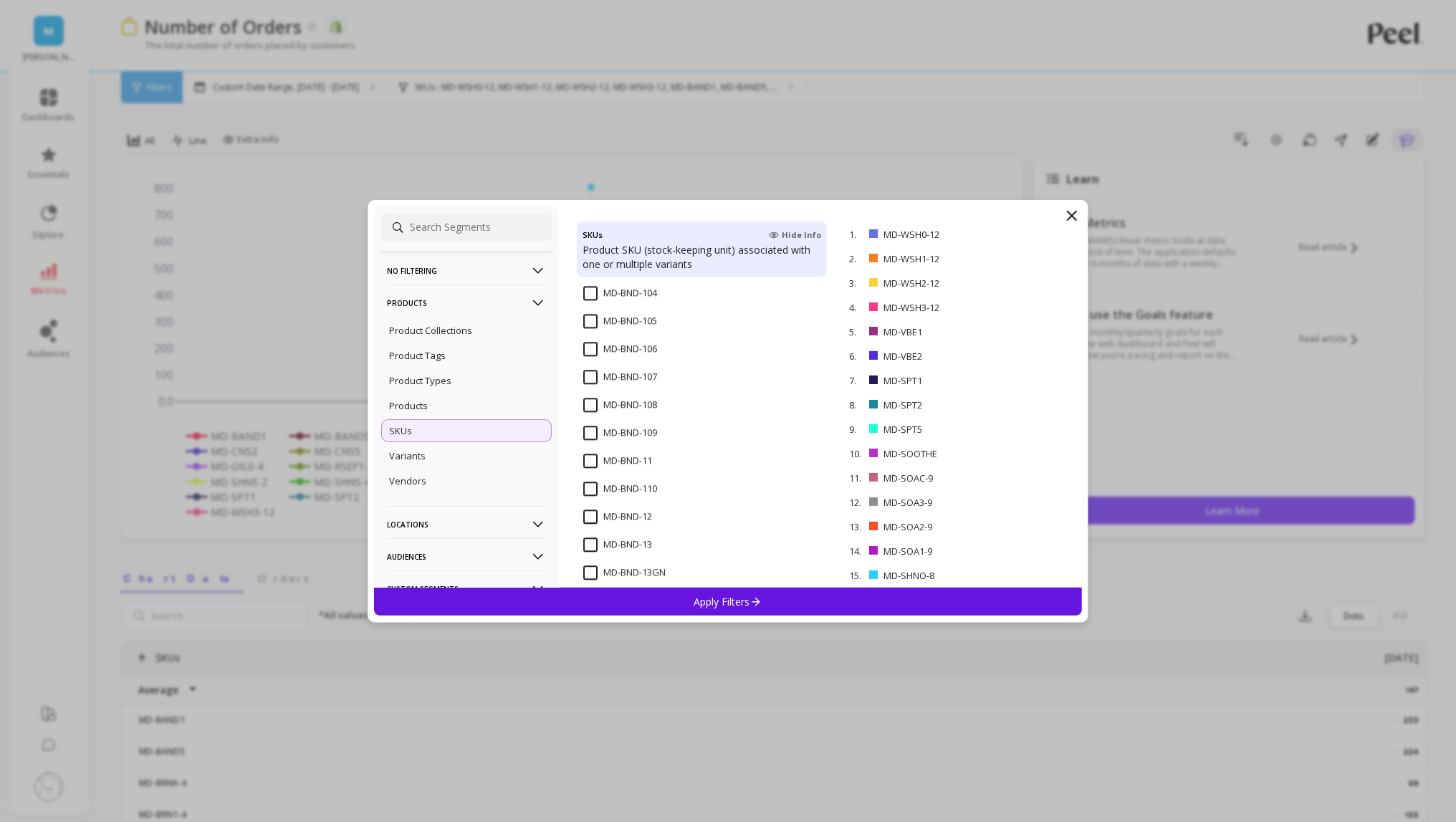
scroll to position [2062, 0]
click at [1036, 231] on p "remove" at bounding box center [1040, 234] width 36 height 11
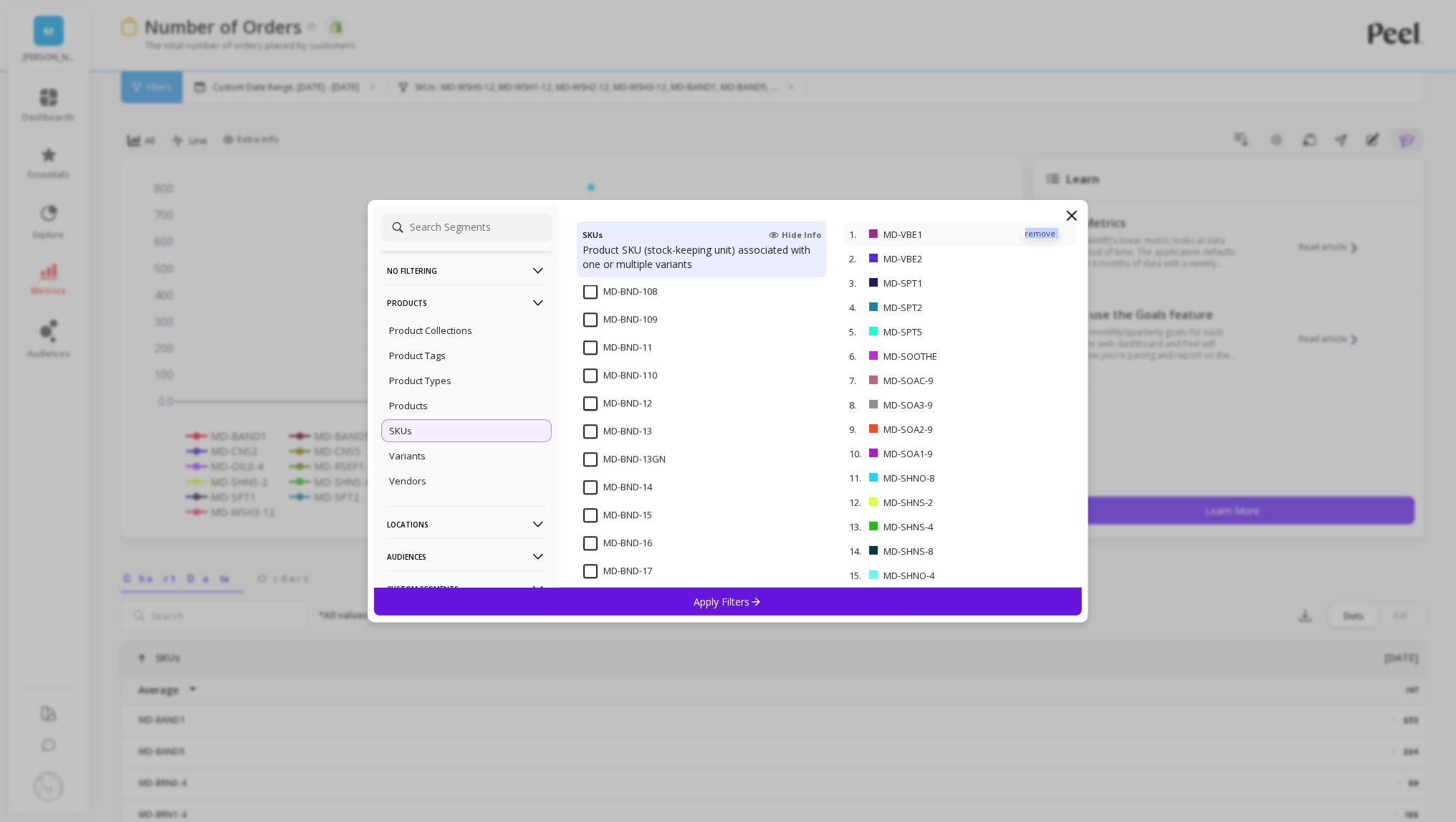
click at [1036, 231] on p "remove" at bounding box center [1040, 234] width 36 height 11
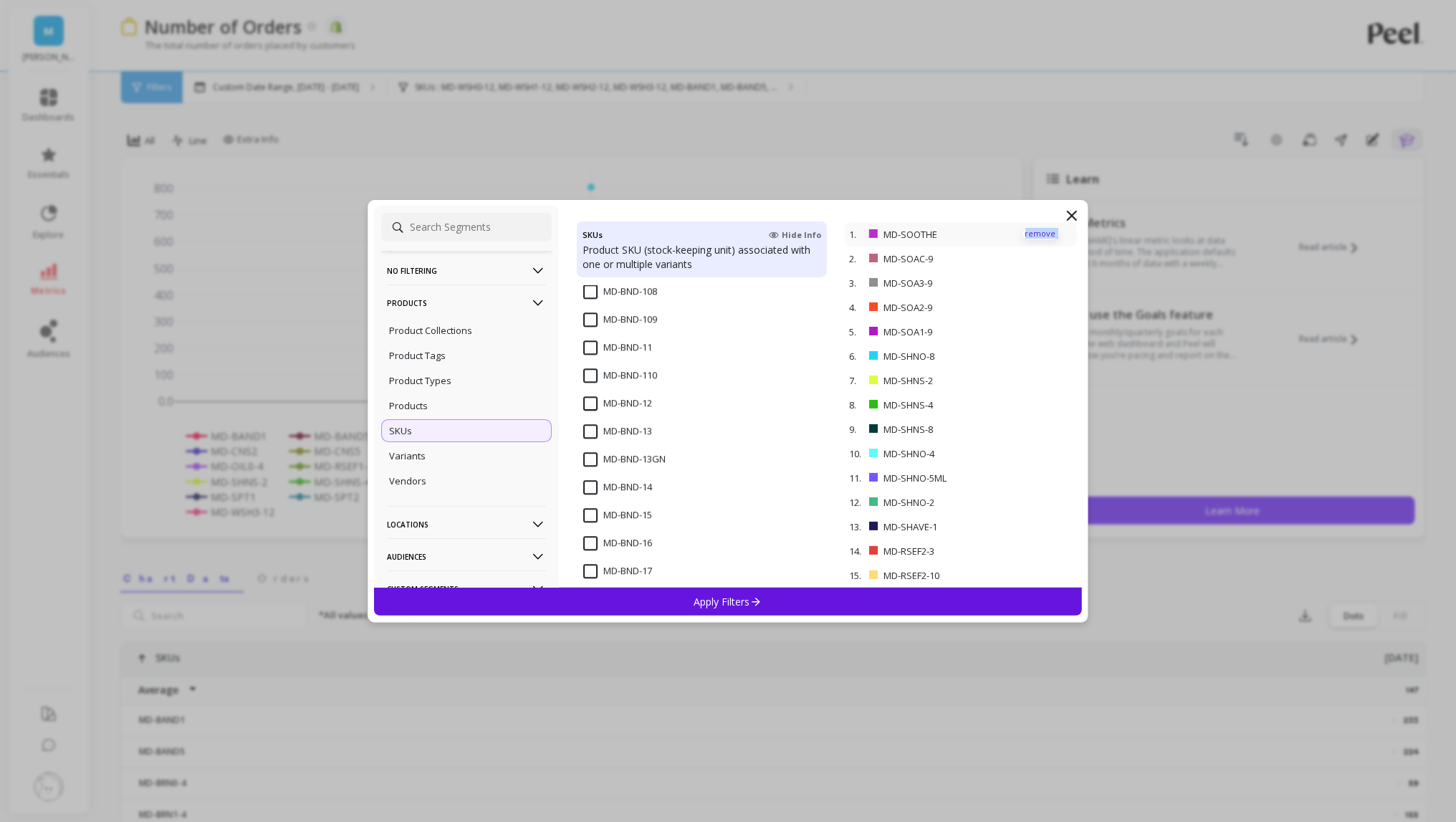
click at [1036, 231] on p "remove" at bounding box center [1040, 234] width 36 height 11
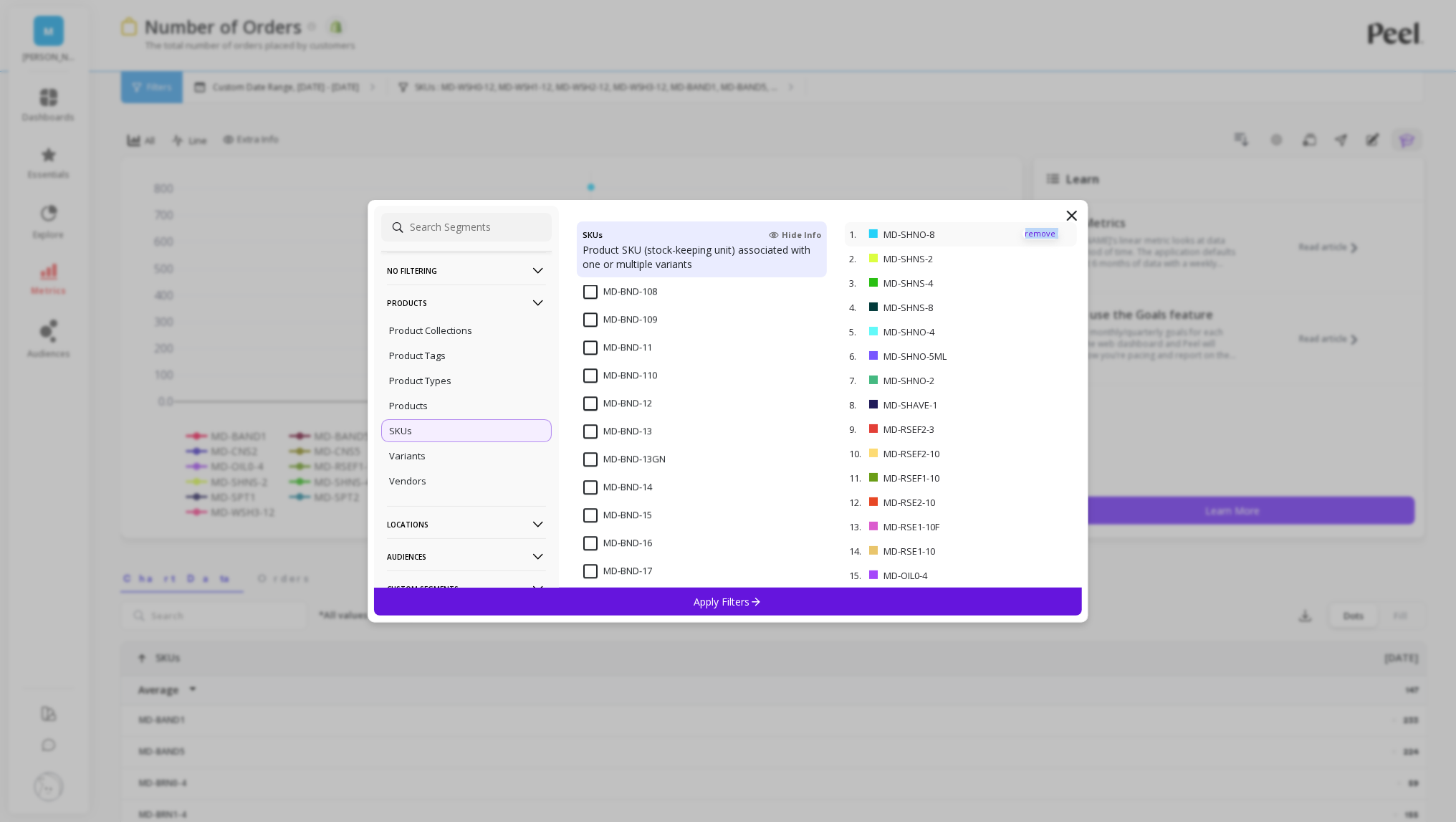
click at [1036, 231] on p "remove" at bounding box center [1040, 234] width 36 height 11
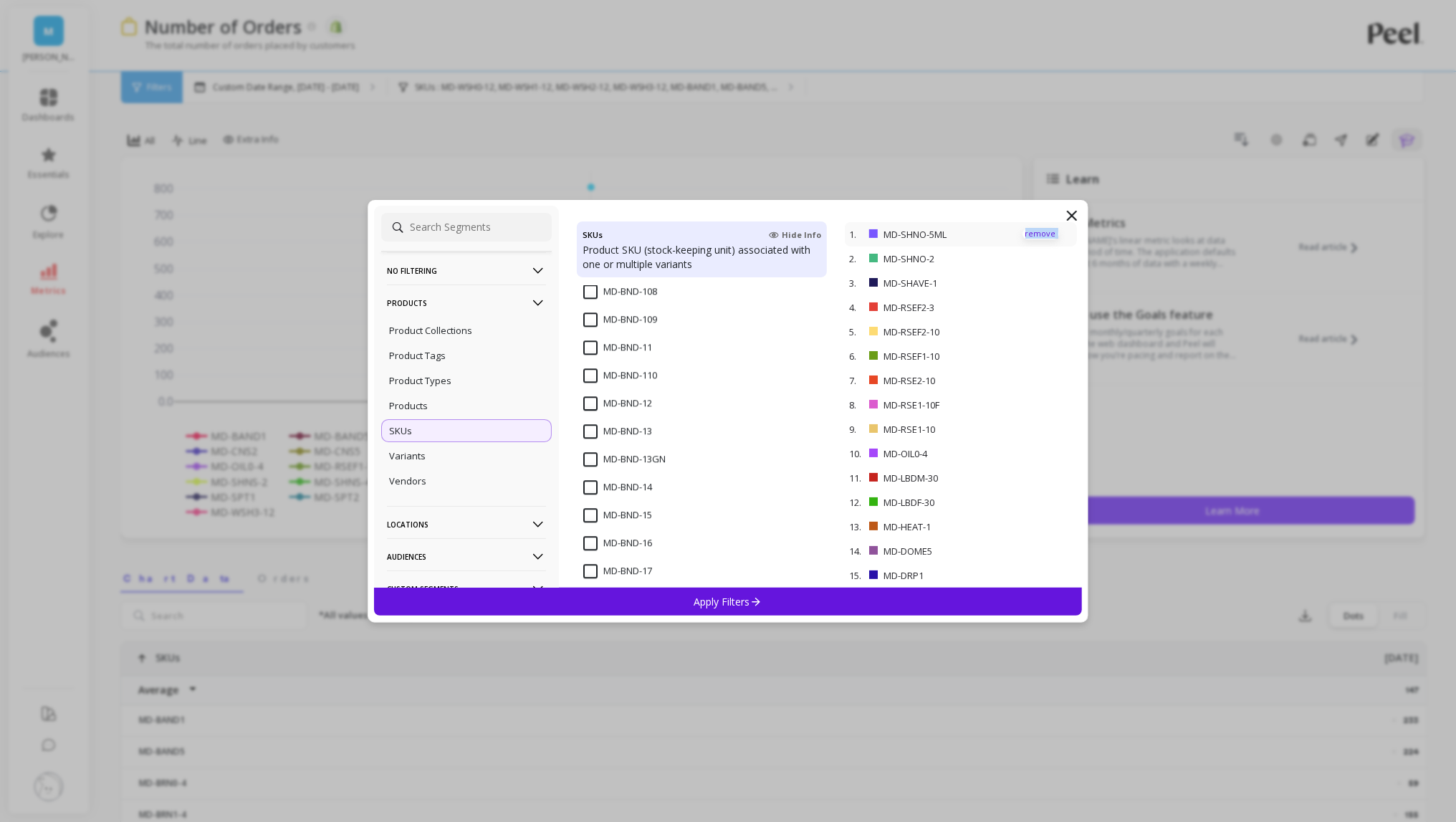
click at [1036, 231] on p "remove" at bounding box center [1040, 234] width 36 height 11
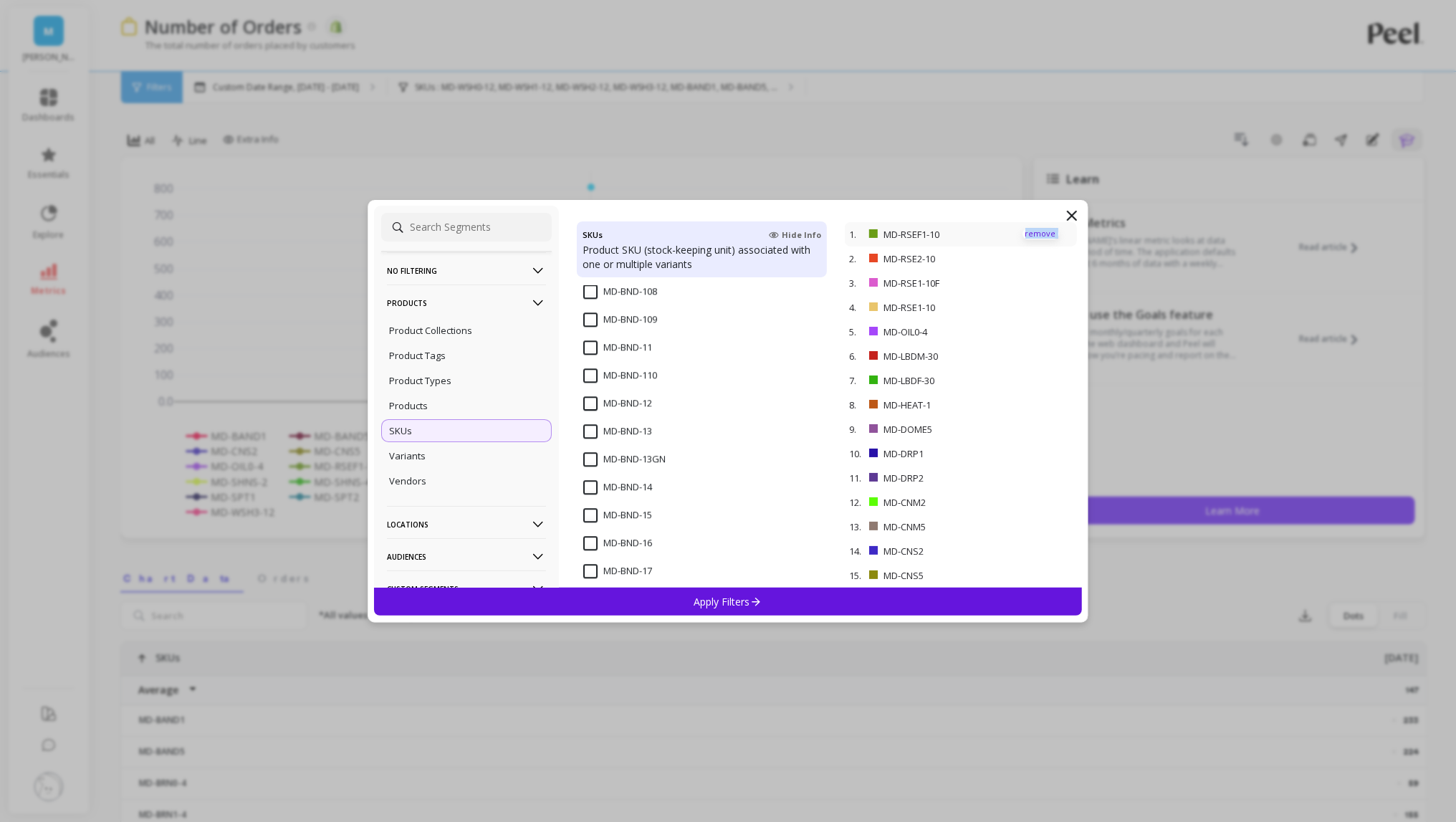
click at [1036, 231] on p "remove" at bounding box center [1040, 234] width 36 height 11
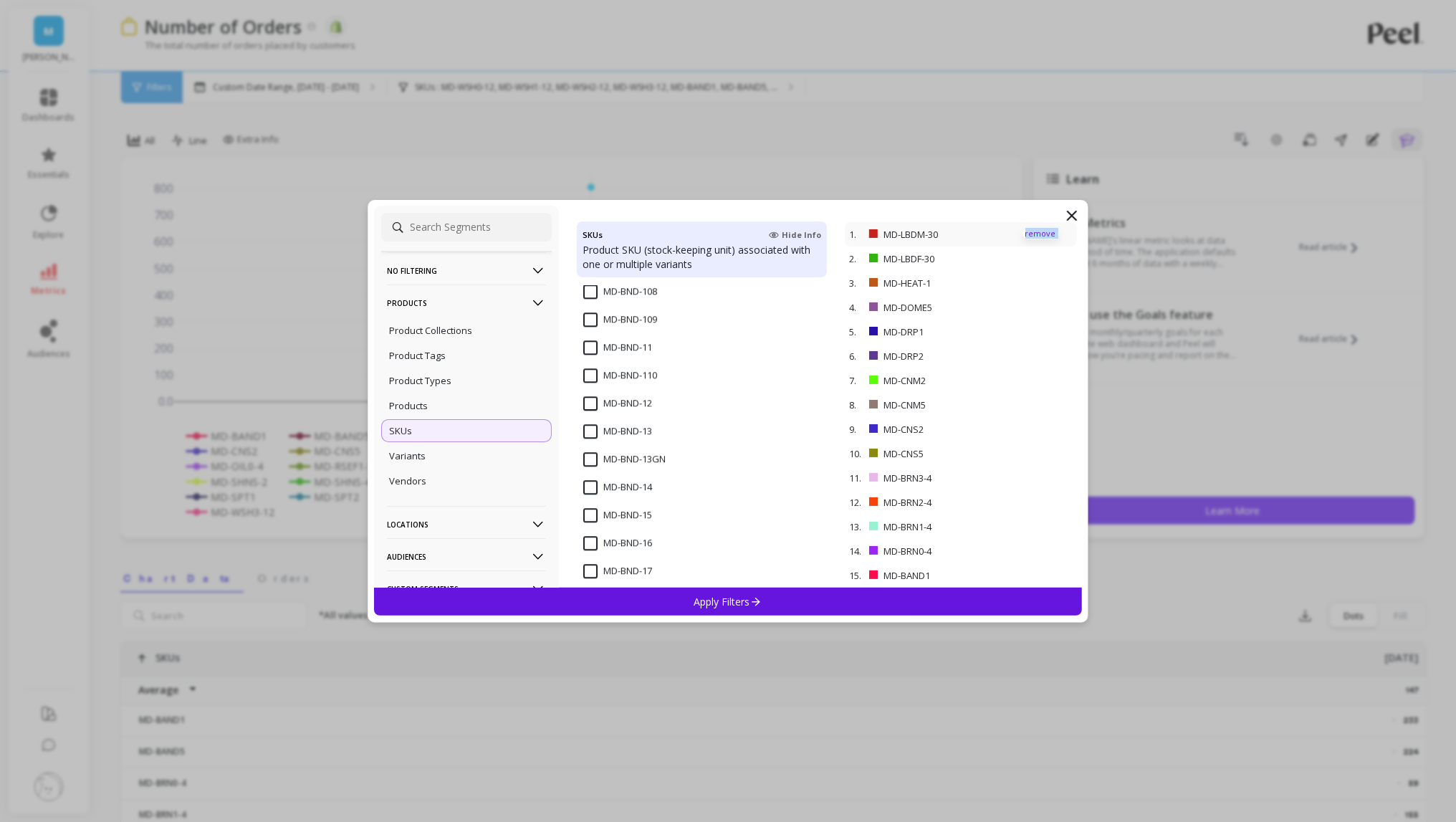
click at [1036, 231] on p "remove" at bounding box center [1040, 234] width 36 height 11
click at [1036, 230] on p "remove" at bounding box center [1040, 234] width 36 height 11
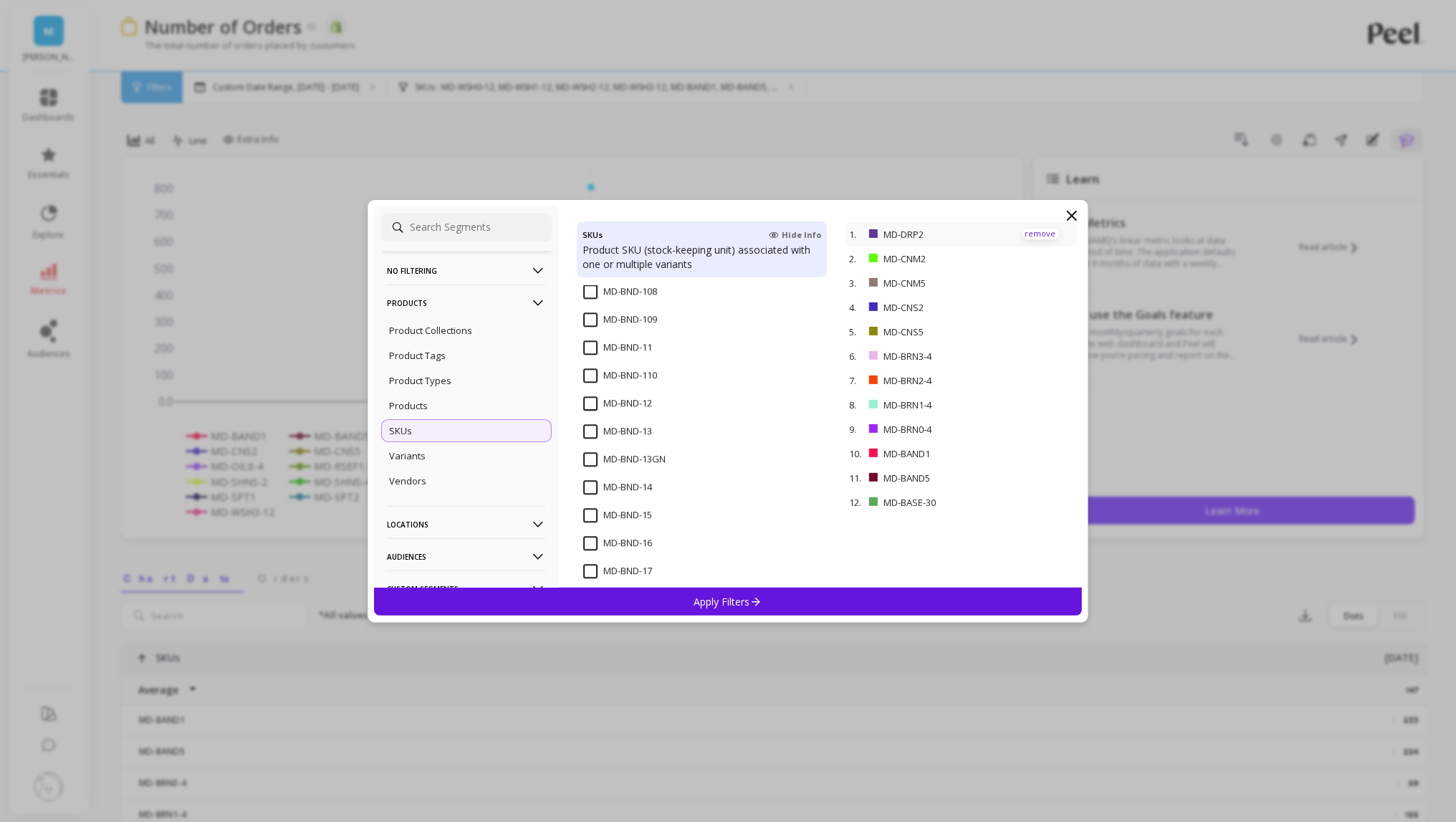
click at [1036, 230] on p "remove" at bounding box center [1040, 234] width 36 height 11
click at [1033, 323] on div "5. MD-BRN3-4 remove" at bounding box center [960, 332] width 231 height 24
click at [1034, 328] on p "remove" at bounding box center [1040, 332] width 36 height 11
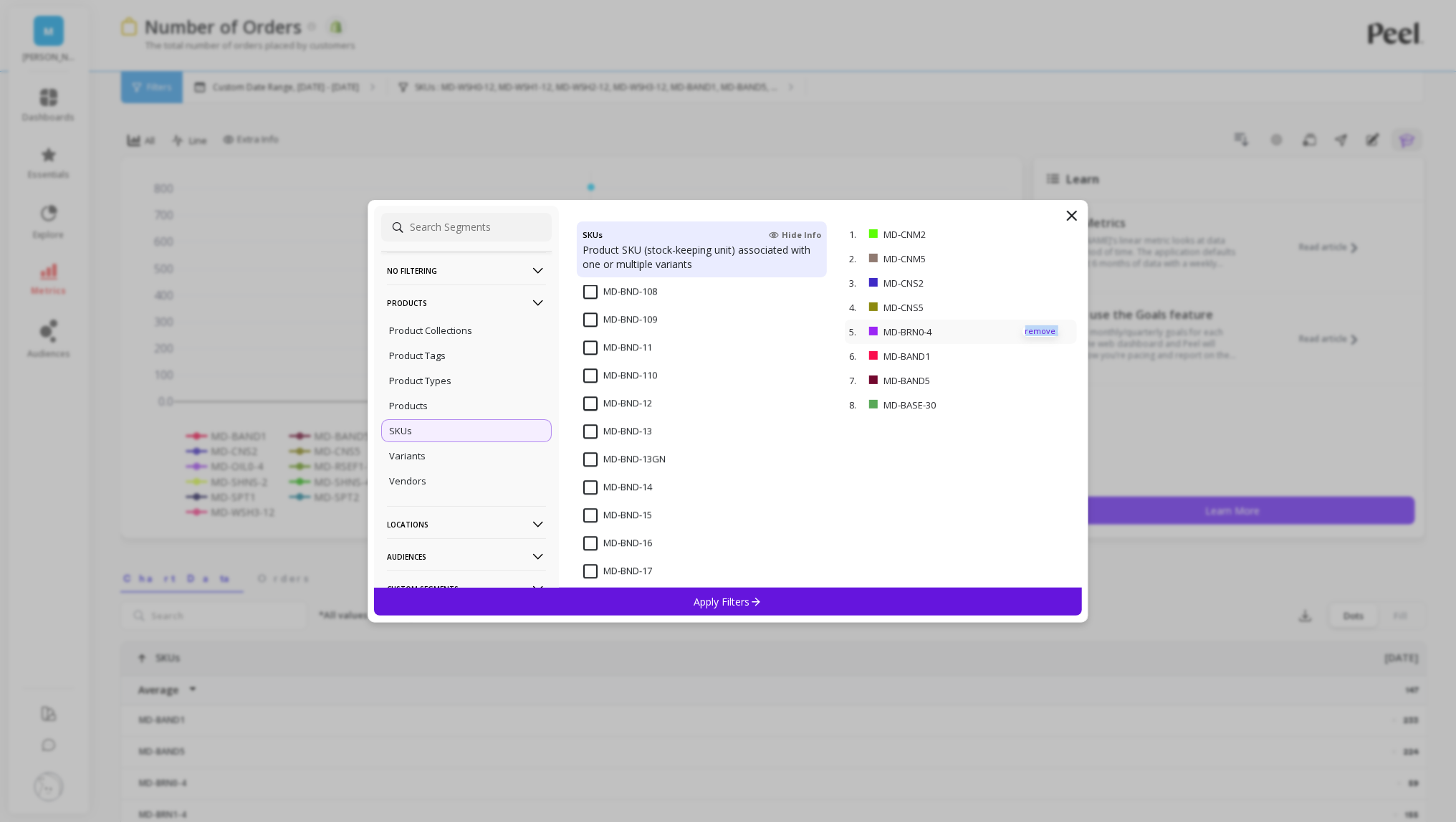
click at [1034, 328] on p "remove" at bounding box center [1040, 332] width 36 height 11
click at [804, 598] on div "Apply Filters" at bounding box center [728, 601] width 708 height 28
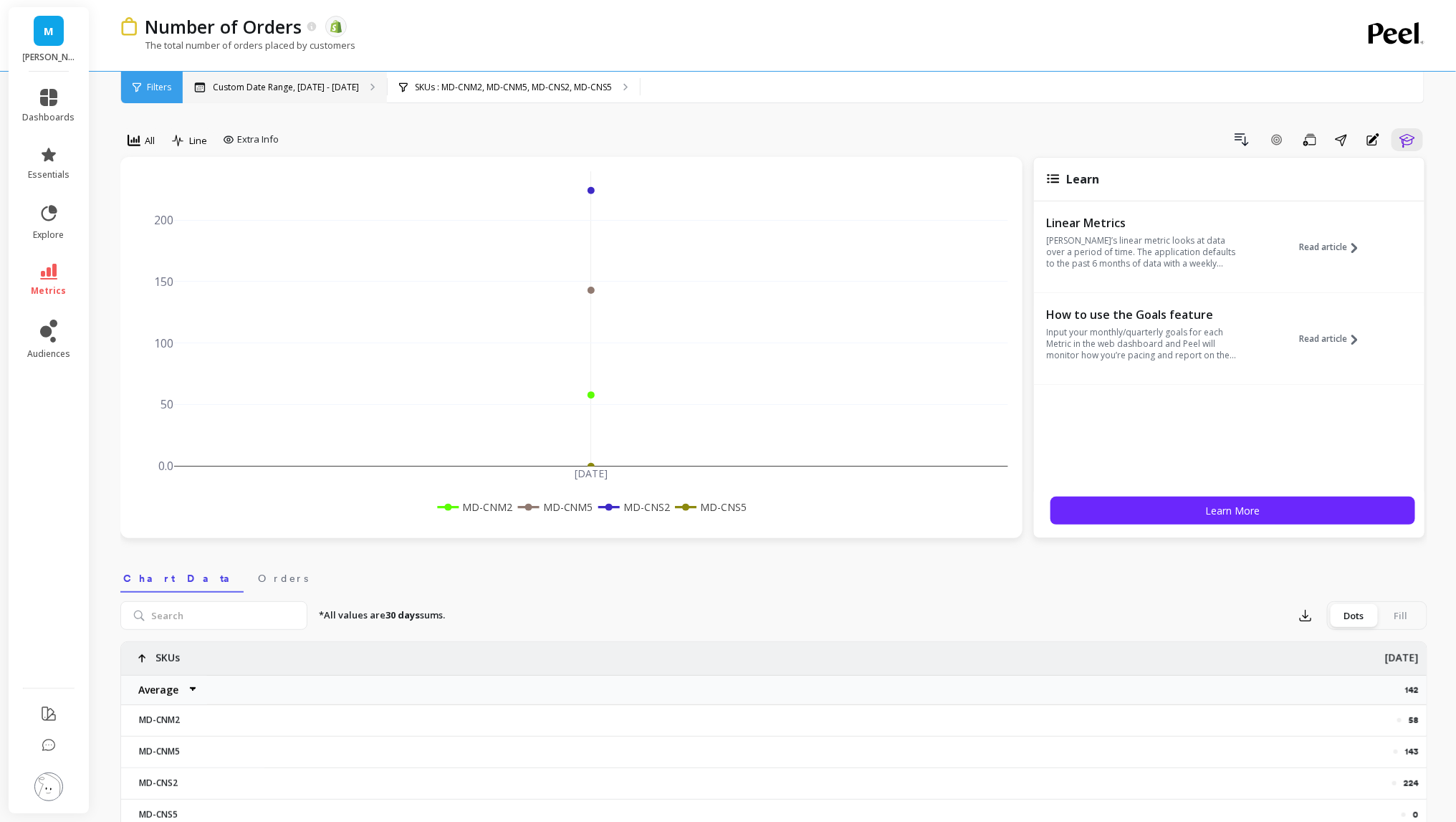
click at [283, 74] on div "Custom Date Range, [DATE] - [DATE]" at bounding box center [284, 88] width 204 height 32
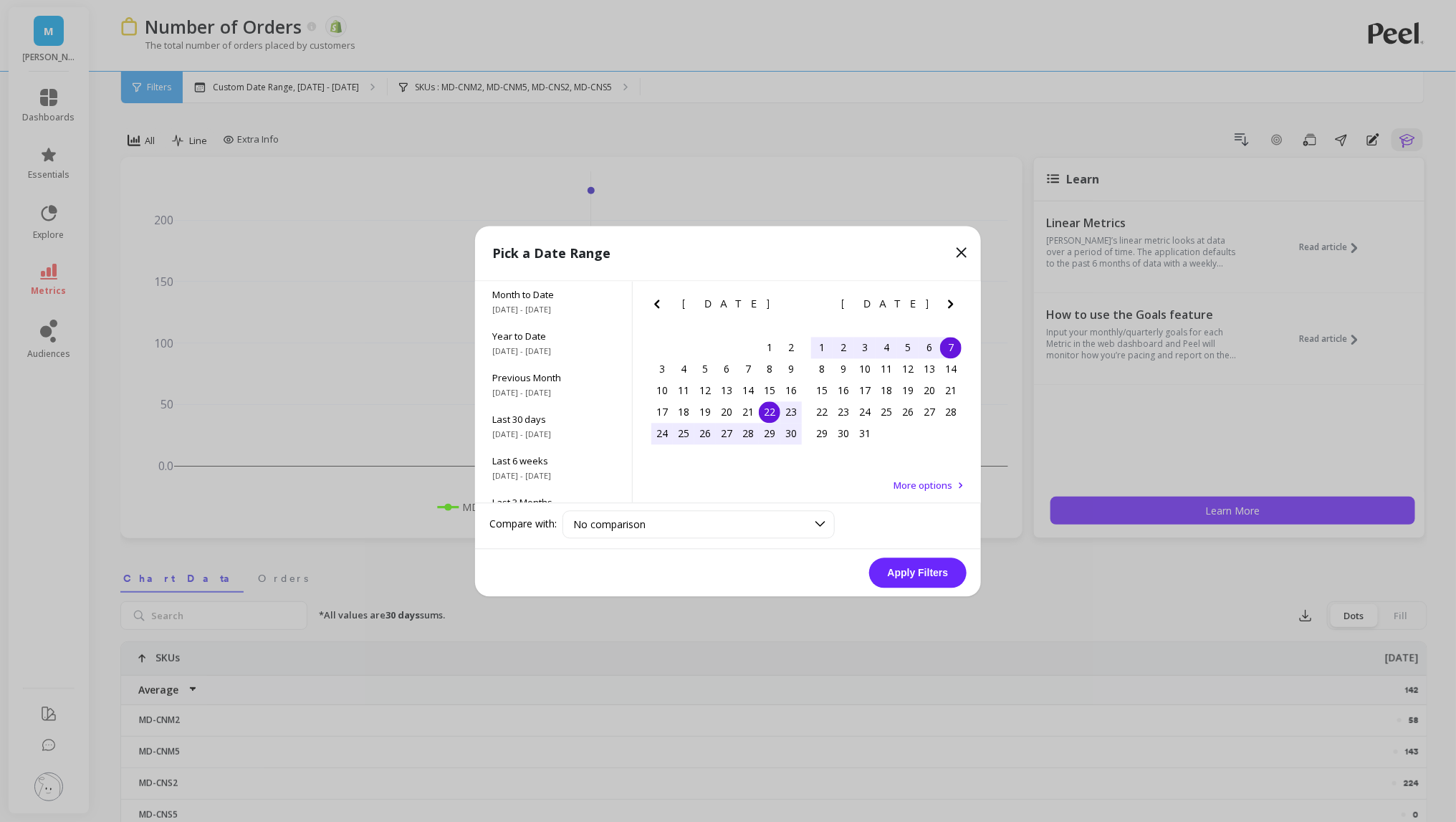
click at [659, 305] on icon "Previous Month" at bounding box center [657, 304] width 17 height 17
click at [949, 304] on icon "Next Month" at bounding box center [951, 304] width 17 height 17
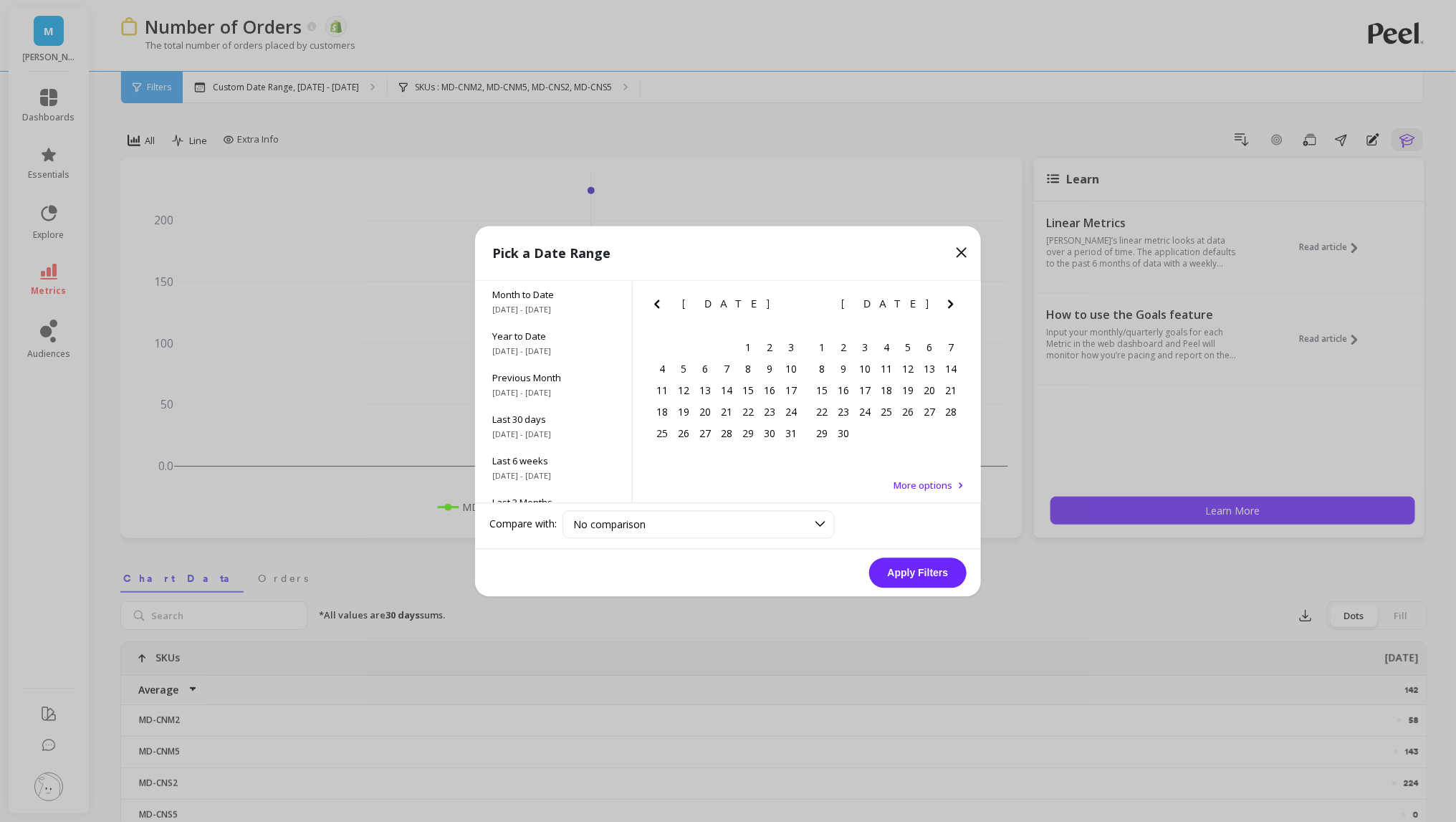
click at [949, 304] on icon "Next Month" at bounding box center [951, 304] width 17 height 17
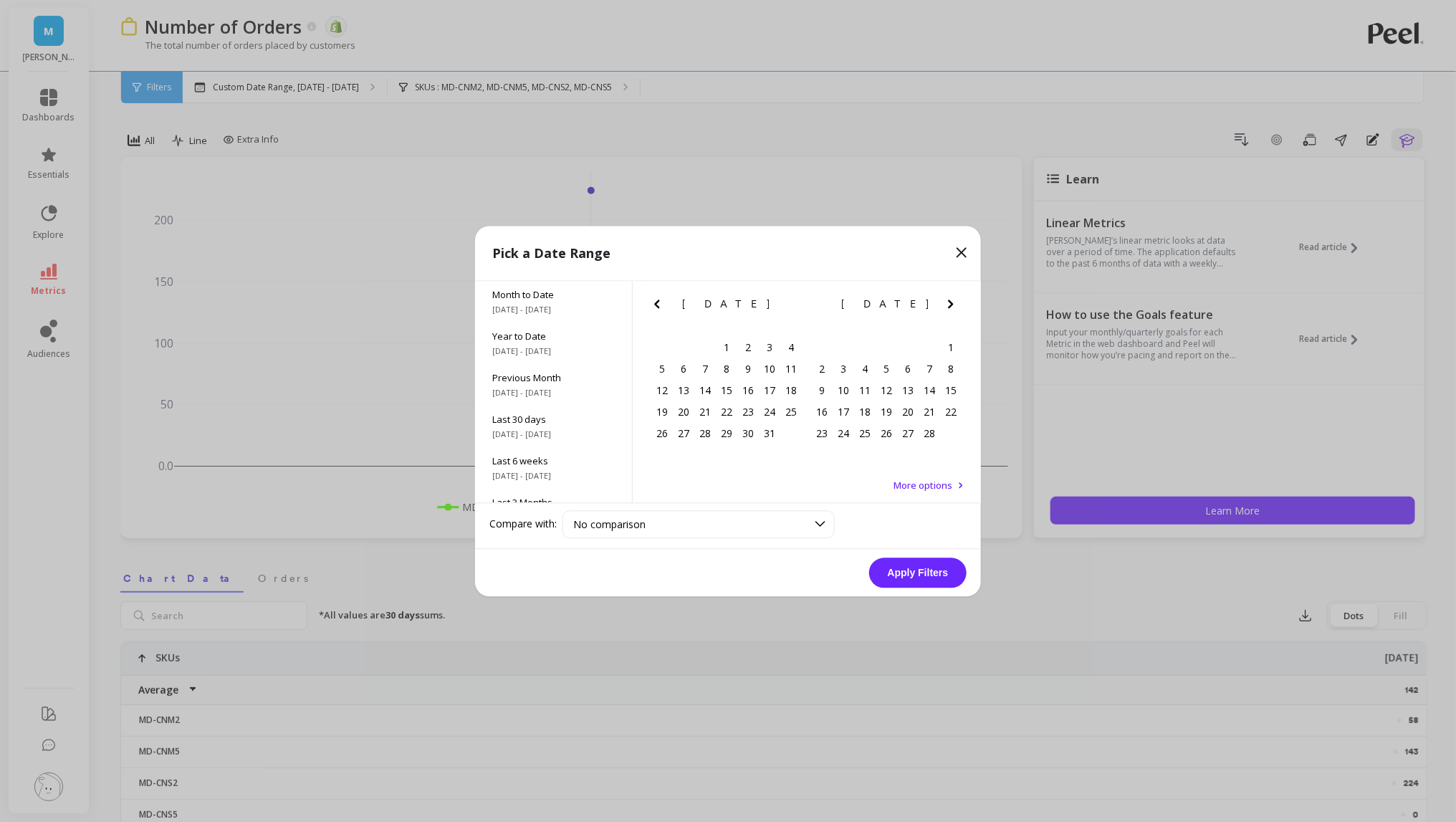
click at [949, 304] on icon "Next Month" at bounding box center [951, 304] width 17 height 17
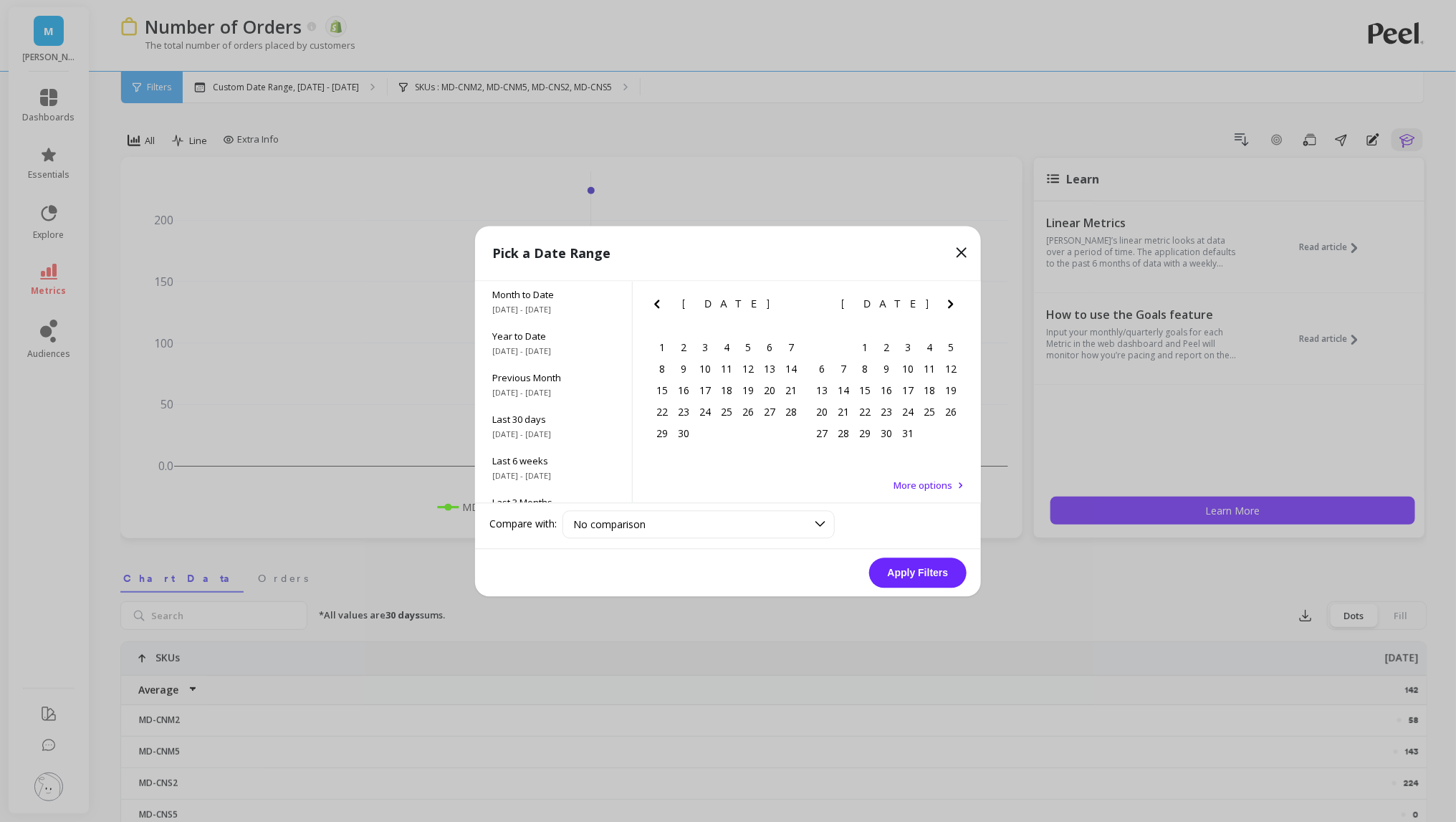
click at [949, 304] on icon "Next Month" at bounding box center [951, 304] width 17 height 17
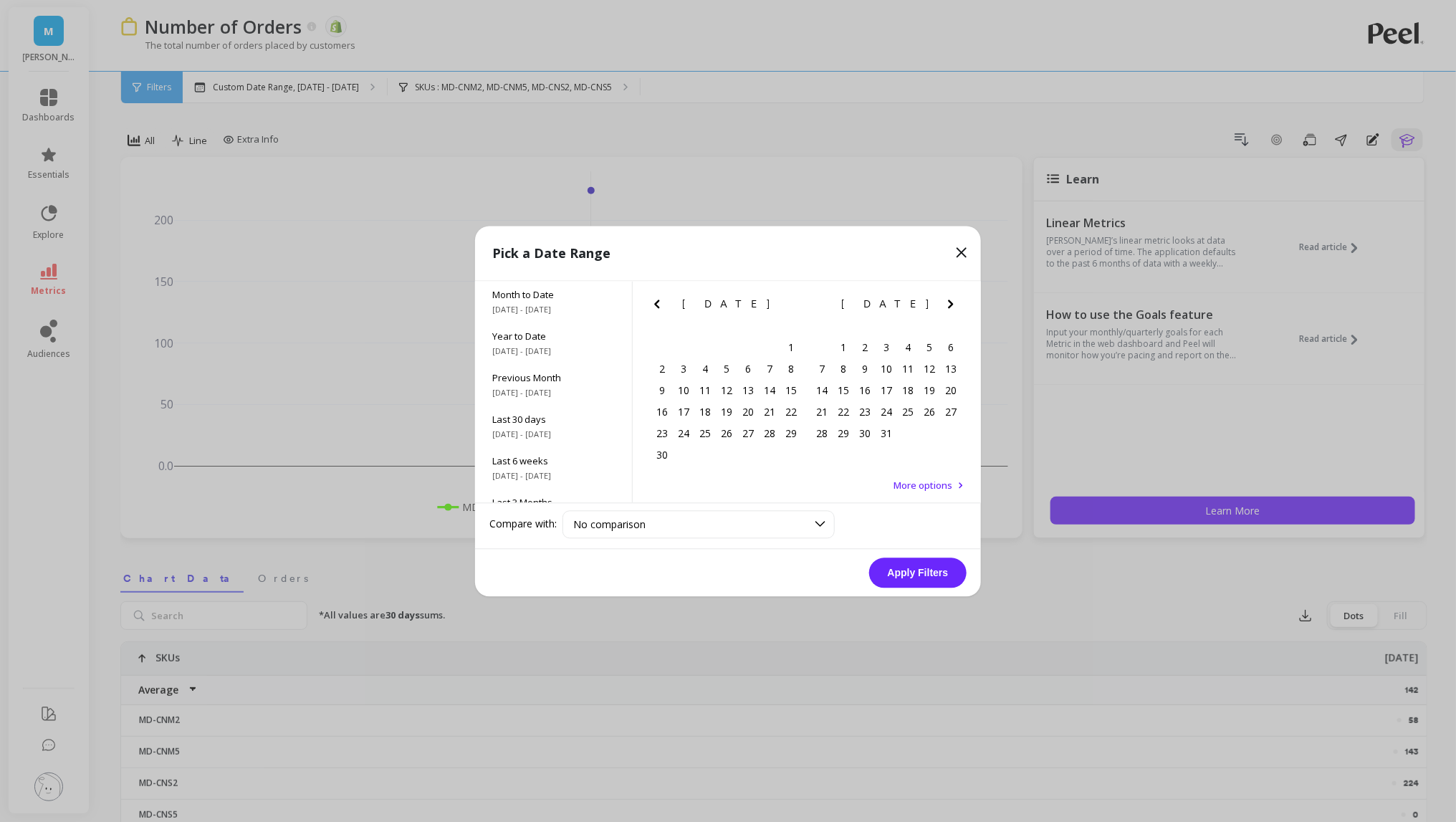
click at [949, 304] on icon "Next Month" at bounding box center [951, 304] width 17 height 17
click at [658, 311] on icon "Previous Month" at bounding box center [657, 304] width 17 height 17
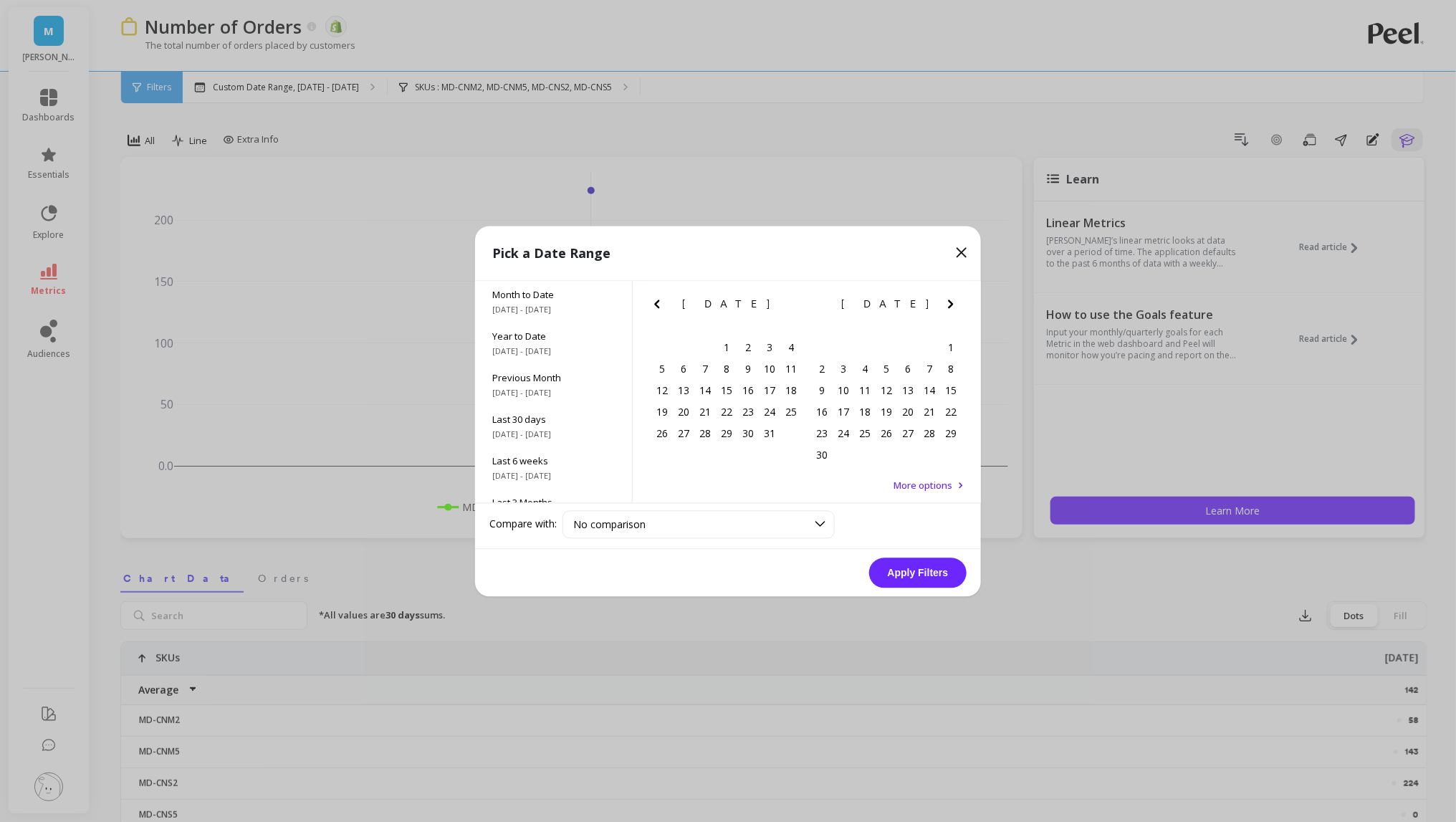
click at [658, 311] on icon "Previous Month" at bounding box center [657, 304] width 17 height 17
click at [851, 346] on div "1" at bounding box center [843, 347] width 21 height 21
click at [849, 389] on div "15" at bounding box center [843, 390] width 21 height 21
click at [904, 562] on button "Apply Filters" at bounding box center [918, 572] width 98 height 30
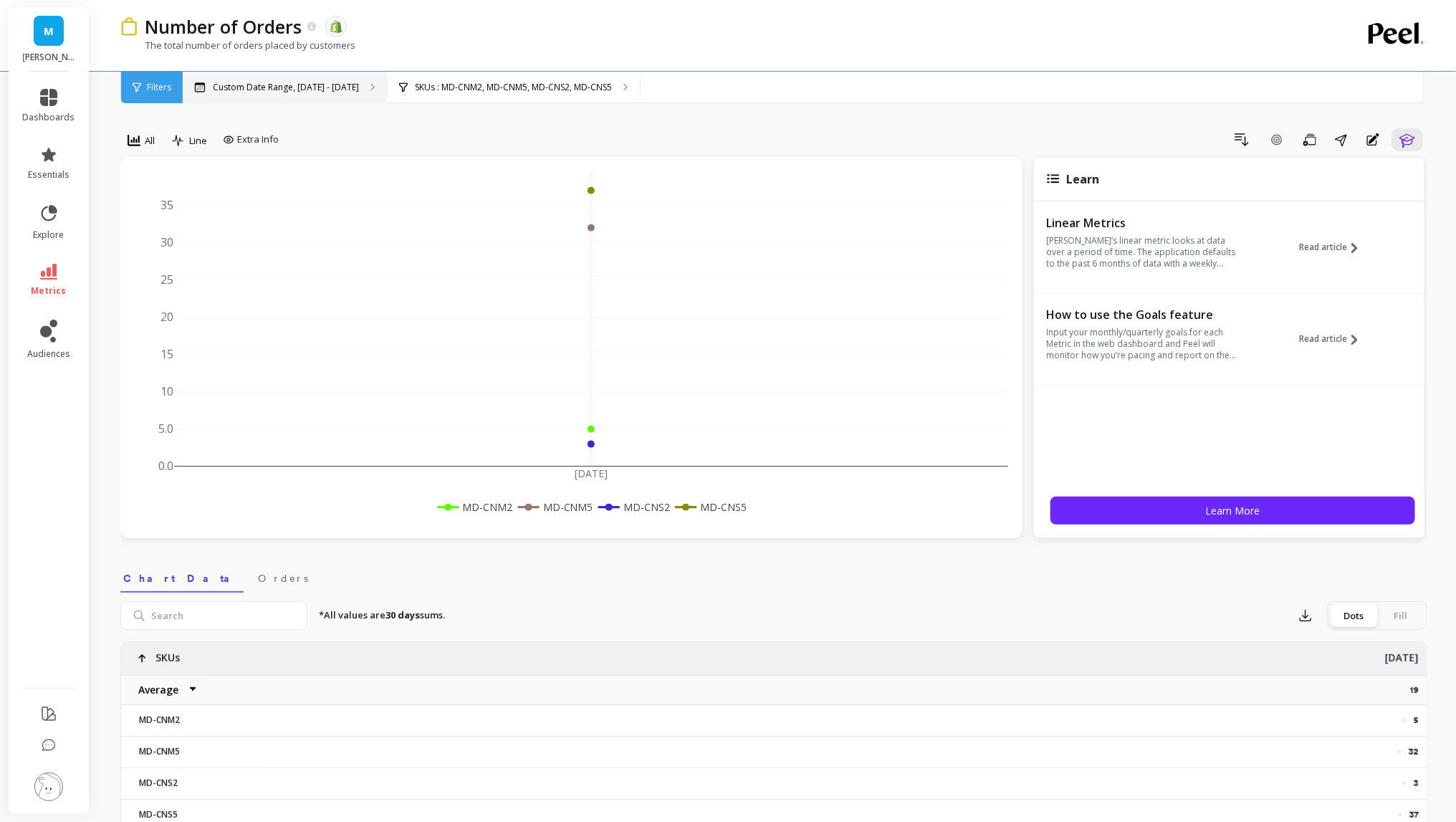
click at [234, 95] on div "Custom Date Range, [DATE] - [DATE]" at bounding box center [284, 88] width 204 height 32
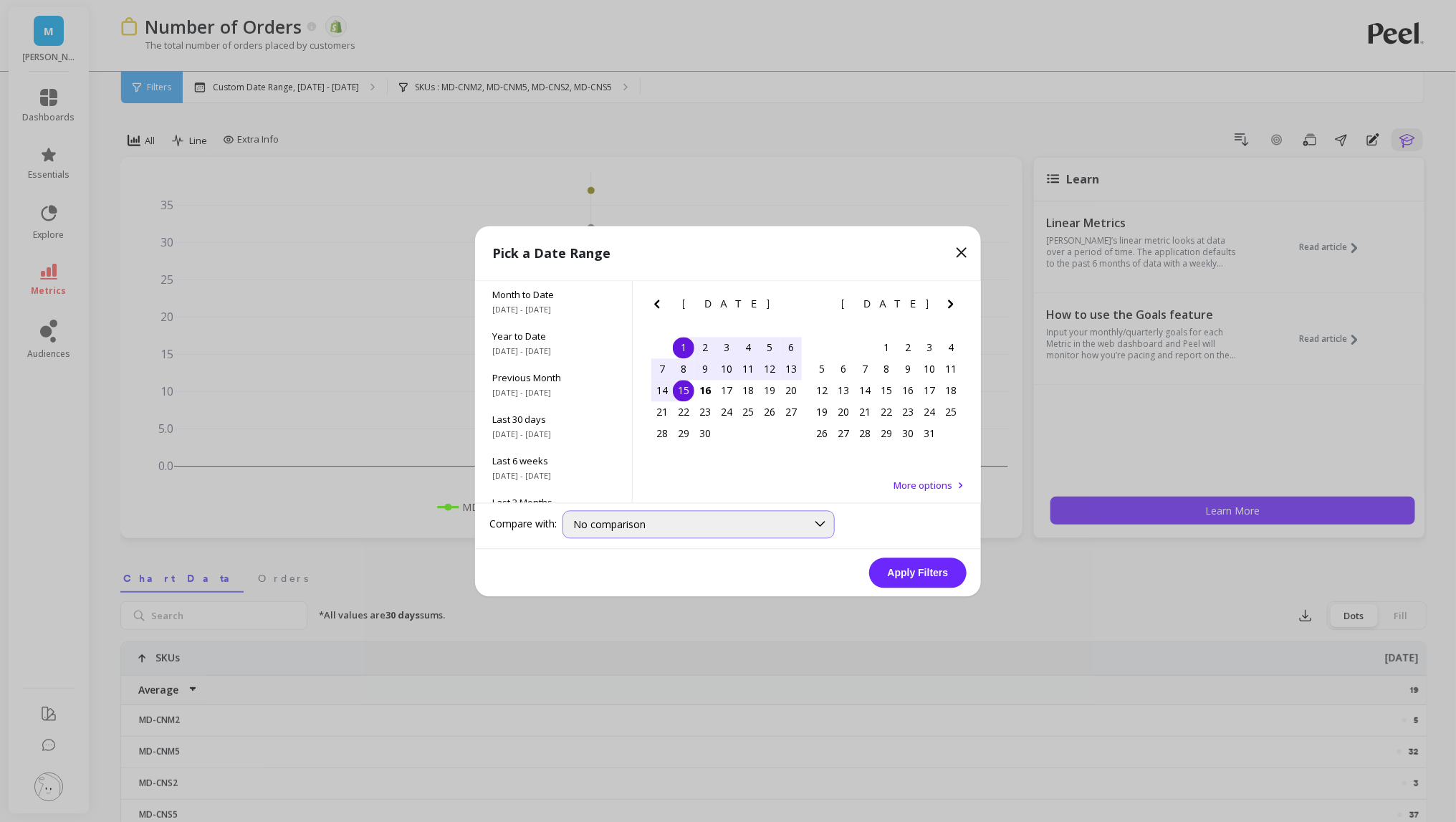
click at [631, 516] on div "No comparison" at bounding box center [698, 524] width 272 height 28
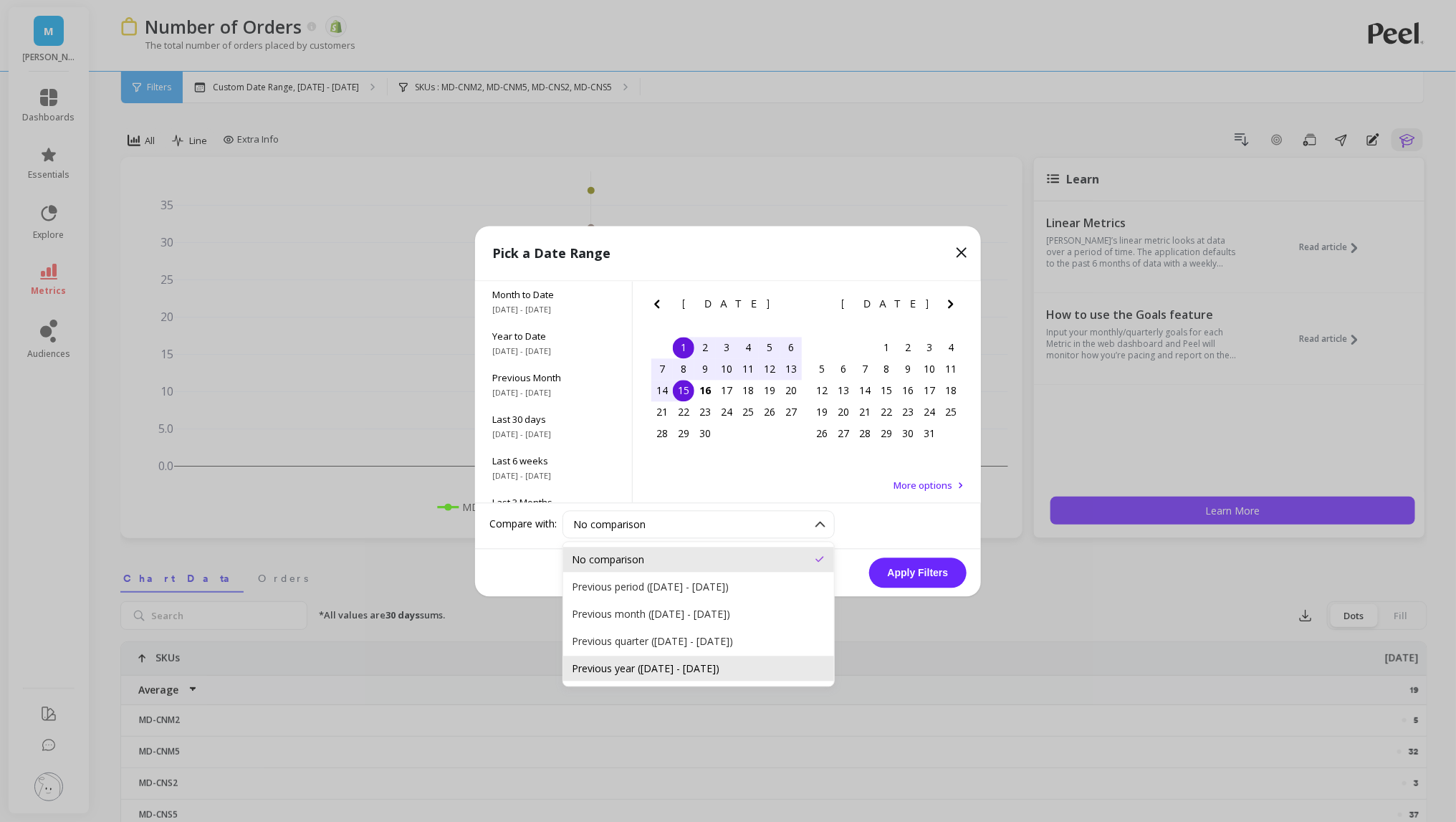
click at [652, 671] on div "Previous year ([DATE] - [DATE])" at bounding box center [698, 668] width 254 height 14
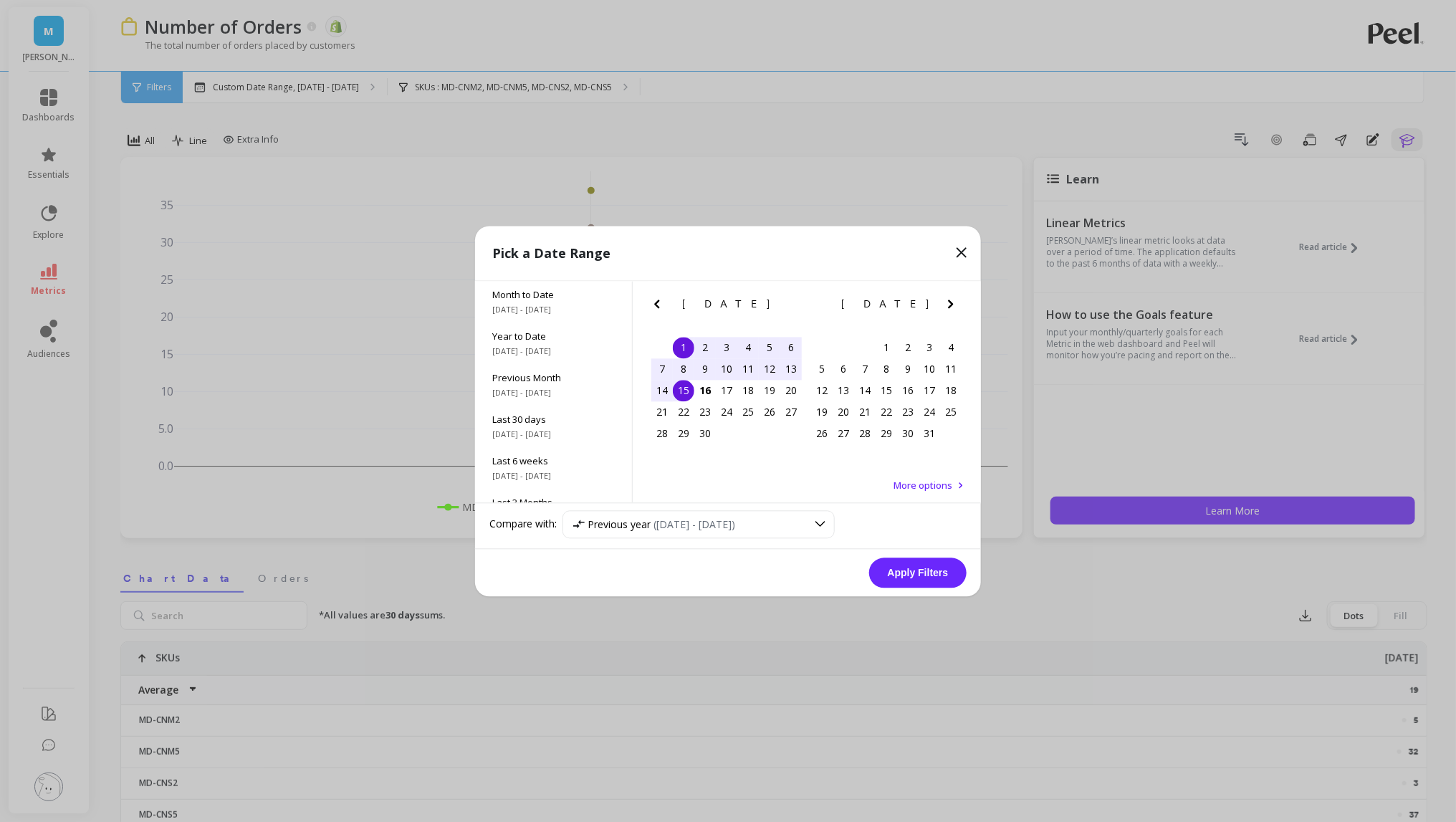
click at [906, 575] on button "Apply Filters" at bounding box center [918, 572] width 98 height 30
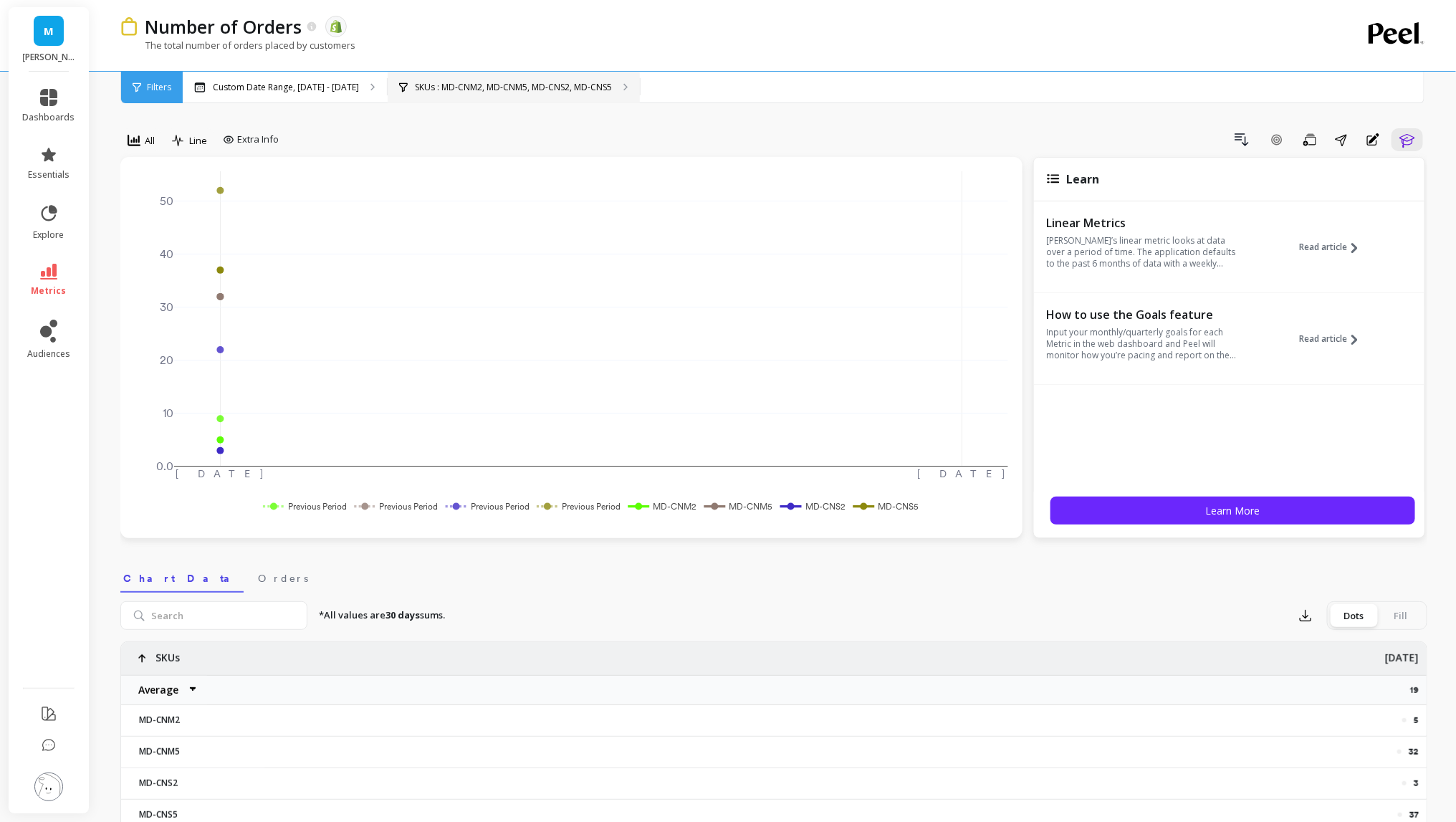
click at [415, 82] on p "SKUs : MD-CNM2, MD-CNM5, MD-CNS2, MD-CNS5" at bounding box center [513, 88] width 197 height 11
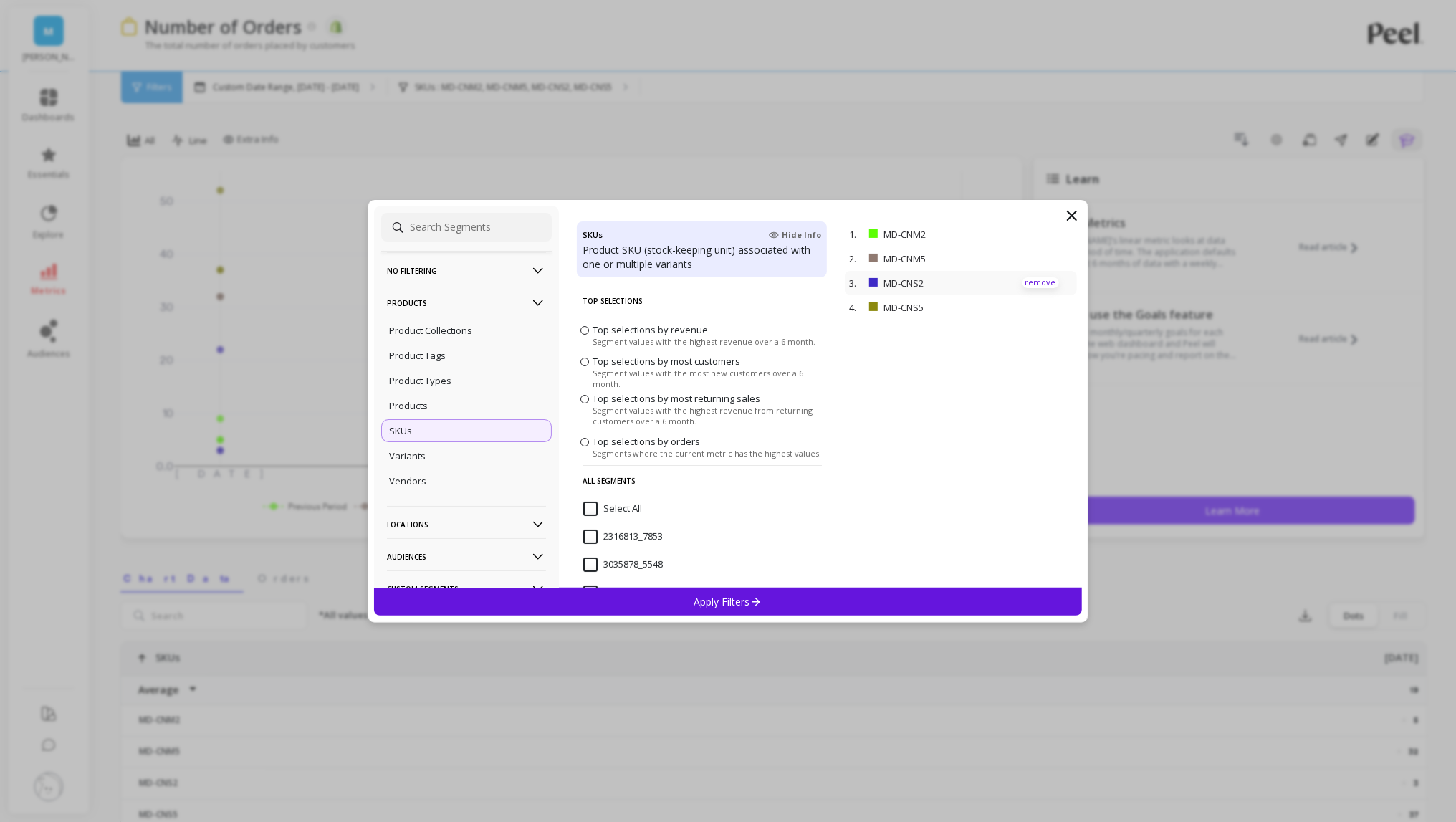
click at [1037, 281] on p "remove" at bounding box center [1040, 283] width 36 height 11
click at [889, 596] on div "Apply Filters" at bounding box center [728, 601] width 708 height 28
